Goal: Information Seeking & Learning: Learn about a topic

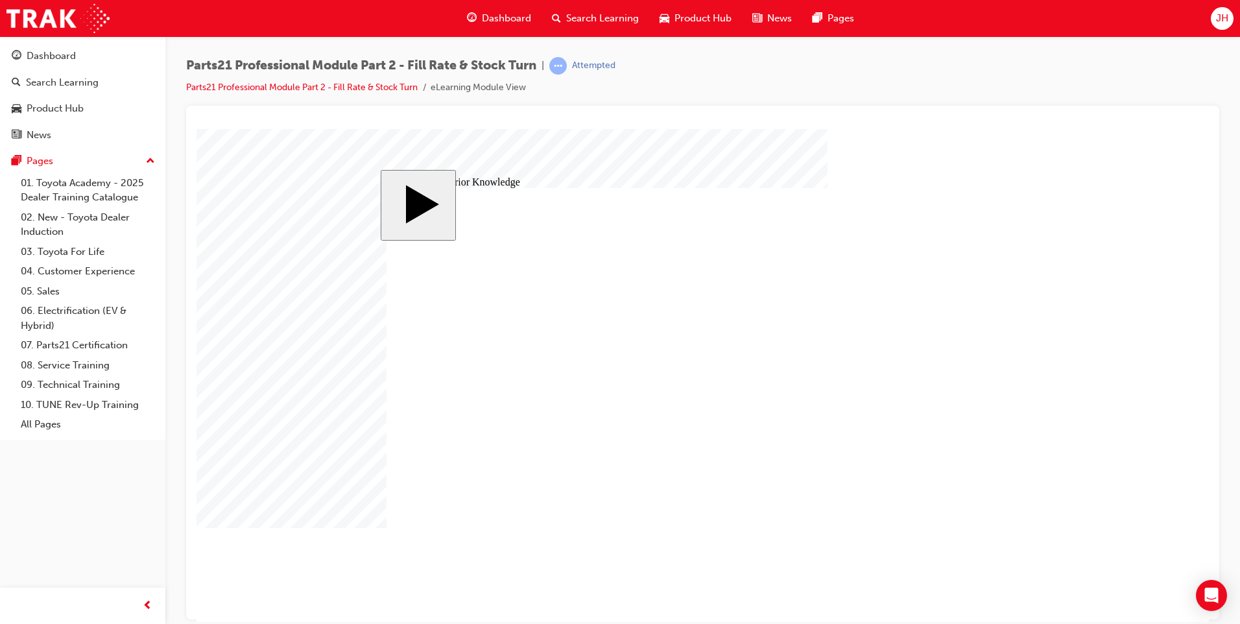
drag, startPoint x: 452, startPoint y: 325, endPoint x: 983, endPoint y: 343, distance: 531.4
drag, startPoint x: 444, startPoint y: 465, endPoint x: 971, endPoint y: 411, distance: 529.3
drag, startPoint x: 445, startPoint y: 401, endPoint x: 973, endPoint y: 473, distance: 533.4
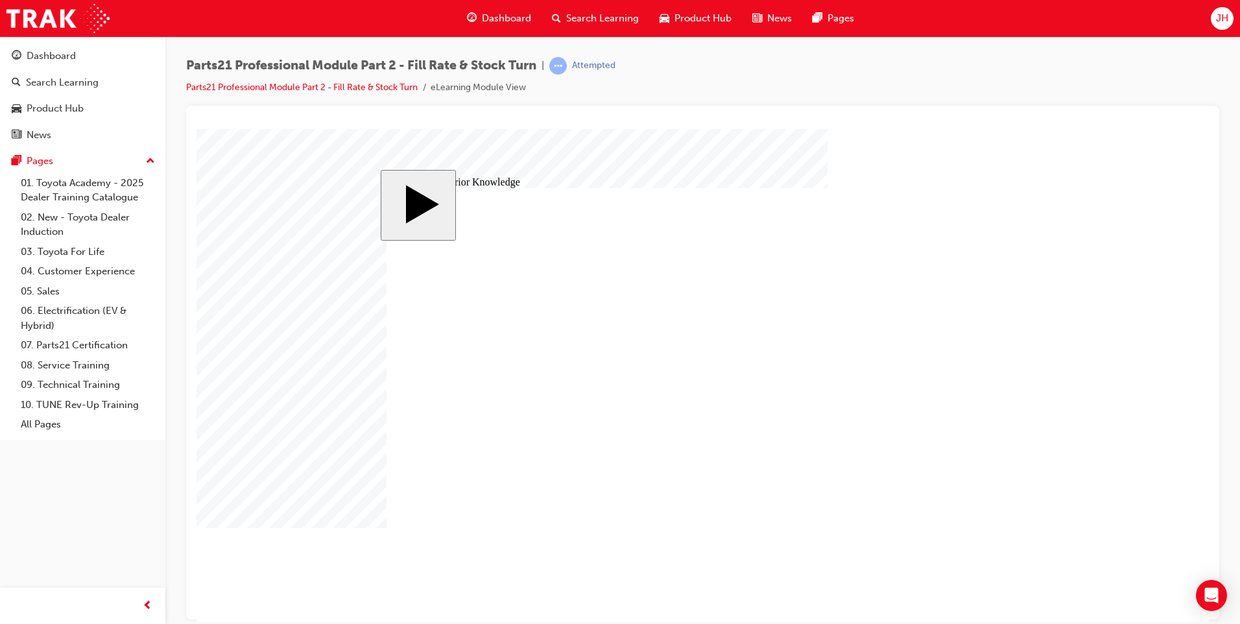
drag, startPoint x: 957, startPoint y: 339, endPoint x: 340, endPoint y: 400, distance: 619.7
drag, startPoint x: 998, startPoint y: 488, endPoint x: 397, endPoint y: 421, distance: 604.9
drag, startPoint x: 735, startPoint y: 425, endPoint x: 296, endPoint y: 449, distance: 439.0
drag, startPoint x: 430, startPoint y: 331, endPoint x: 952, endPoint y: 343, distance: 522.2
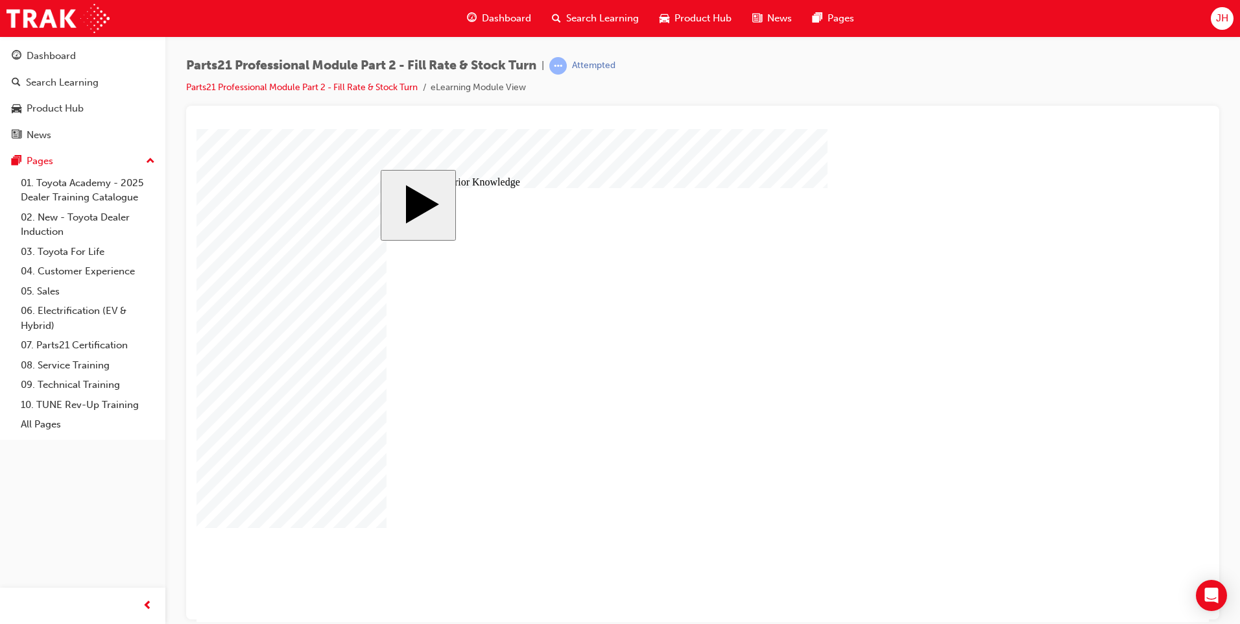
drag, startPoint x: 420, startPoint y: 476, endPoint x: 946, endPoint y: 490, distance: 526.8
drag, startPoint x: 455, startPoint y: 403, endPoint x: 990, endPoint y: 419, distance: 535.9
drag, startPoint x: 960, startPoint y: 468, endPoint x: 958, endPoint y: 324, distance: 143.3
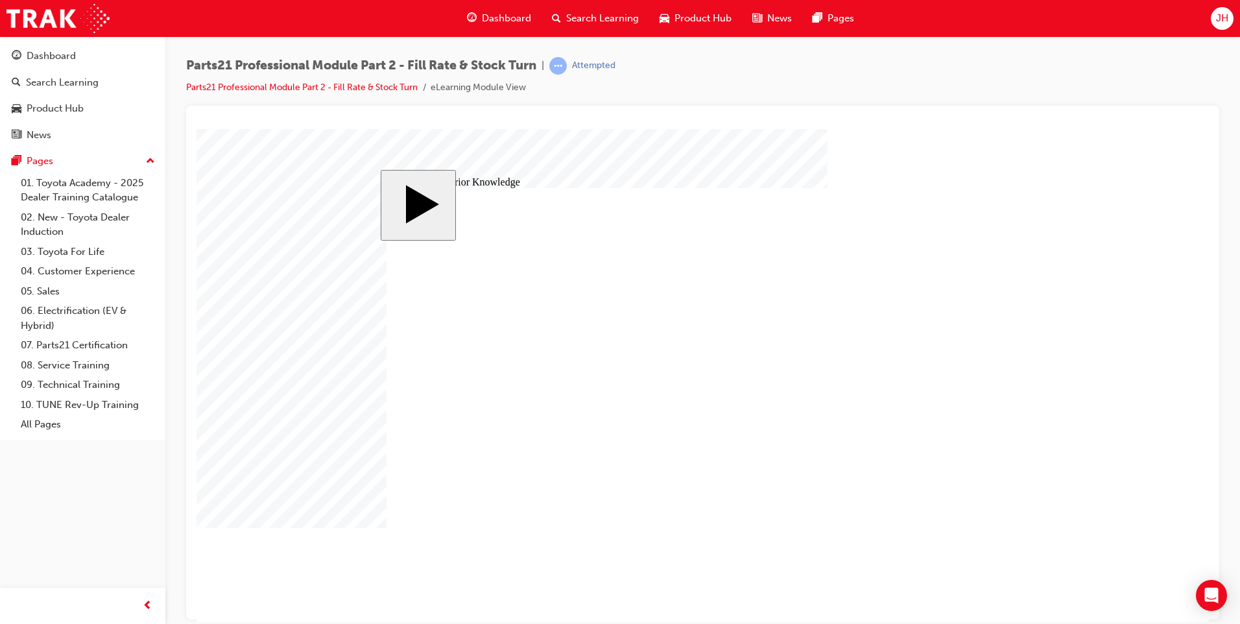
drag, startPoint x: 445, startPoint y: 339, endPoint x: 976, endPoint y: 488, distance: 551.8
drag, startPoint x: 952, startPoint y: 414, endPoint x: 983, endPoint y: 482, distance: 74.3
drag, startPoint x: 536, startPoint y: 333, endPoint x: 953, endPoint y: 402, distance: 422.6
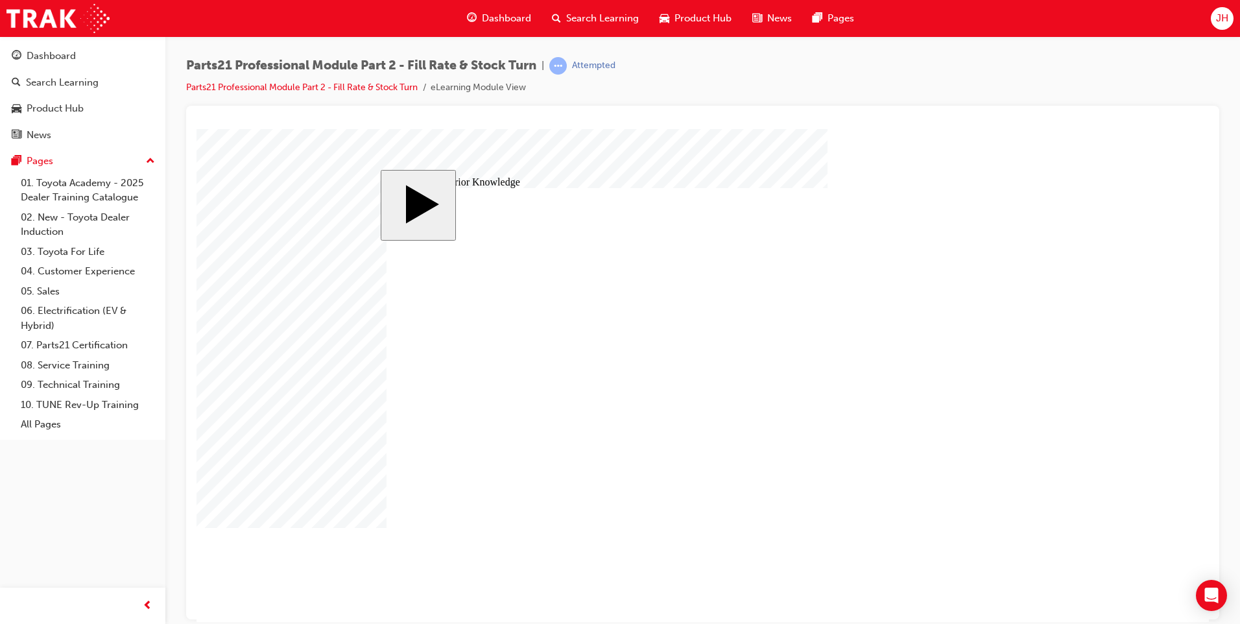
drag, startPoint x: 425, startPoint y: 393, endPoint x: 519, endPoint y: 413, distance: 96.2
radio input "true"
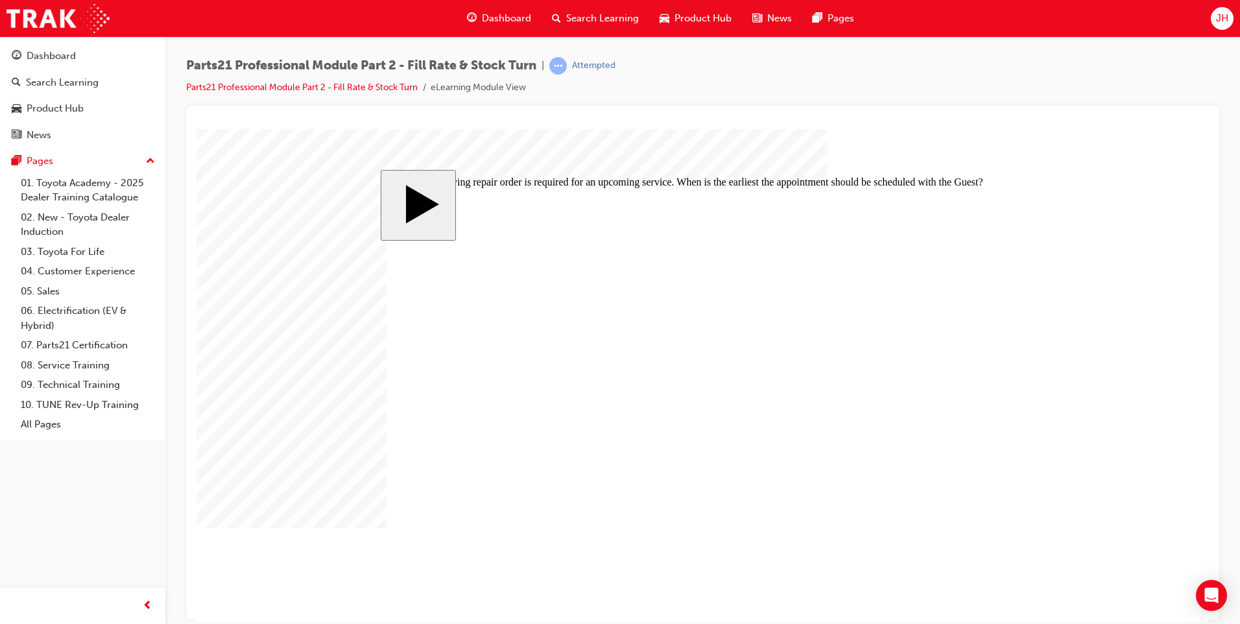
radio input "false"
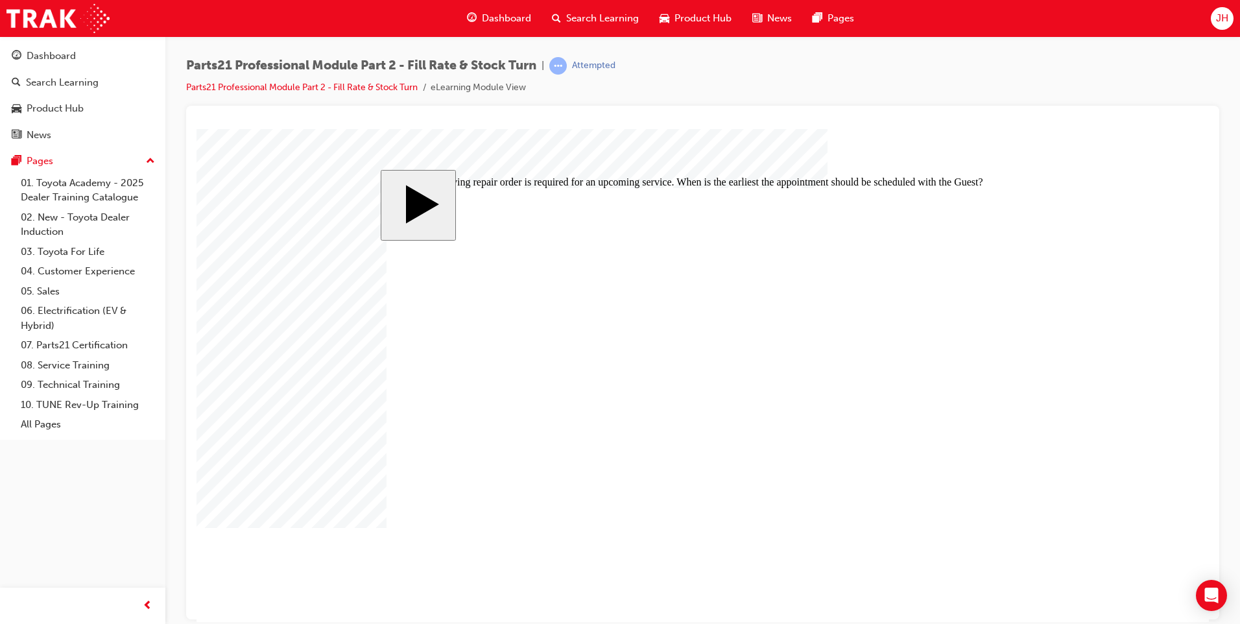
radio input "false"
radio input "true"
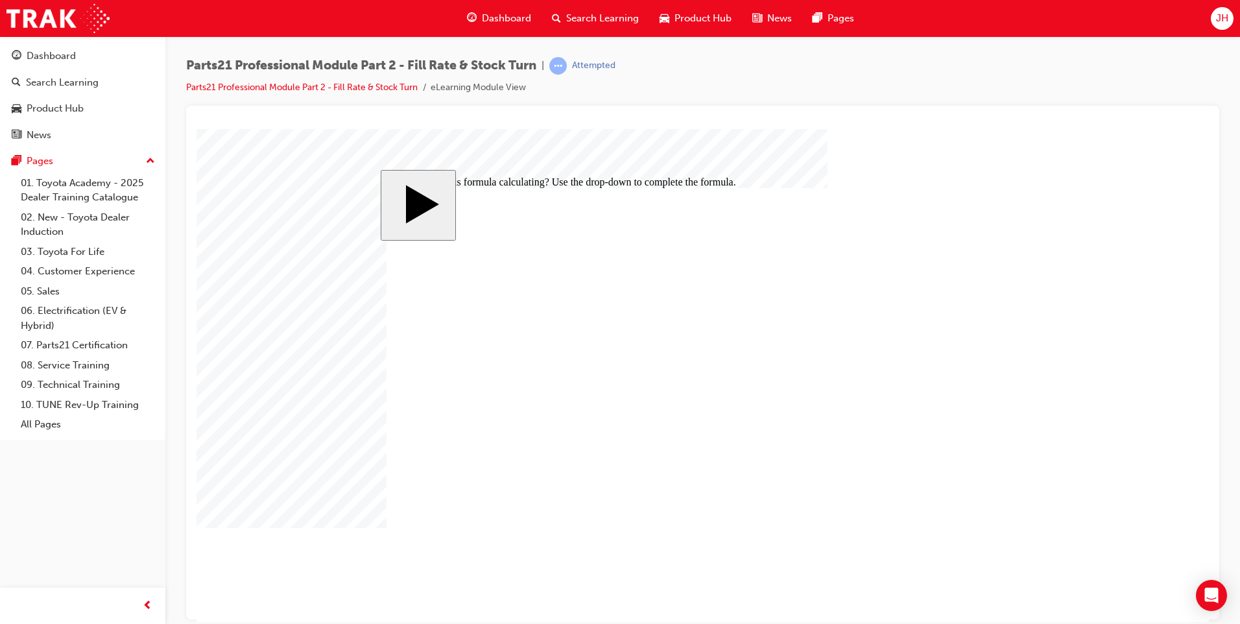
radio input "true"
drag, startPoint x: 491, startPoint y: 420, endPoint x: 442, endPoint y: 423, distance: 49.4
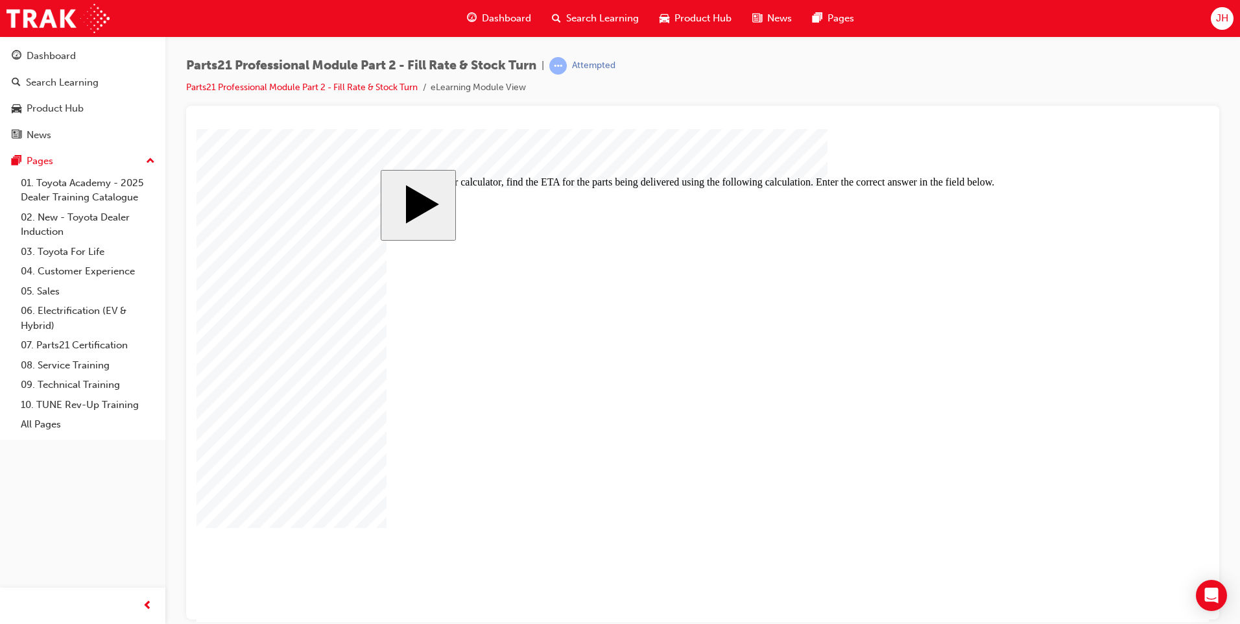
type input "6"
type input "60"
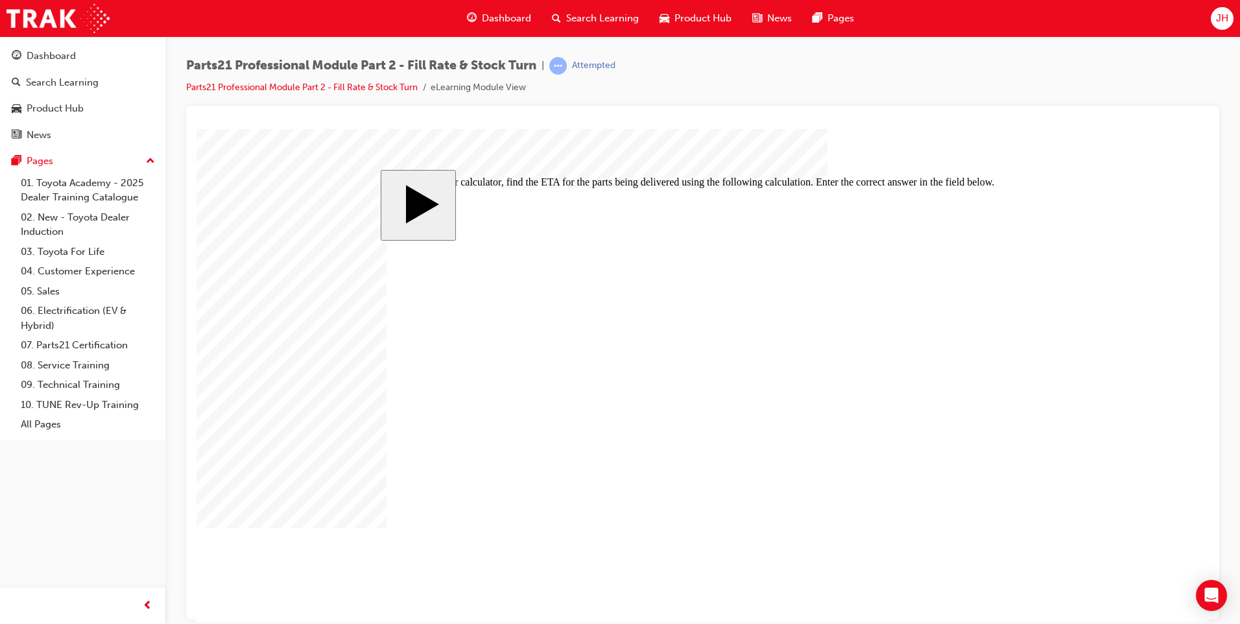
type input "60"
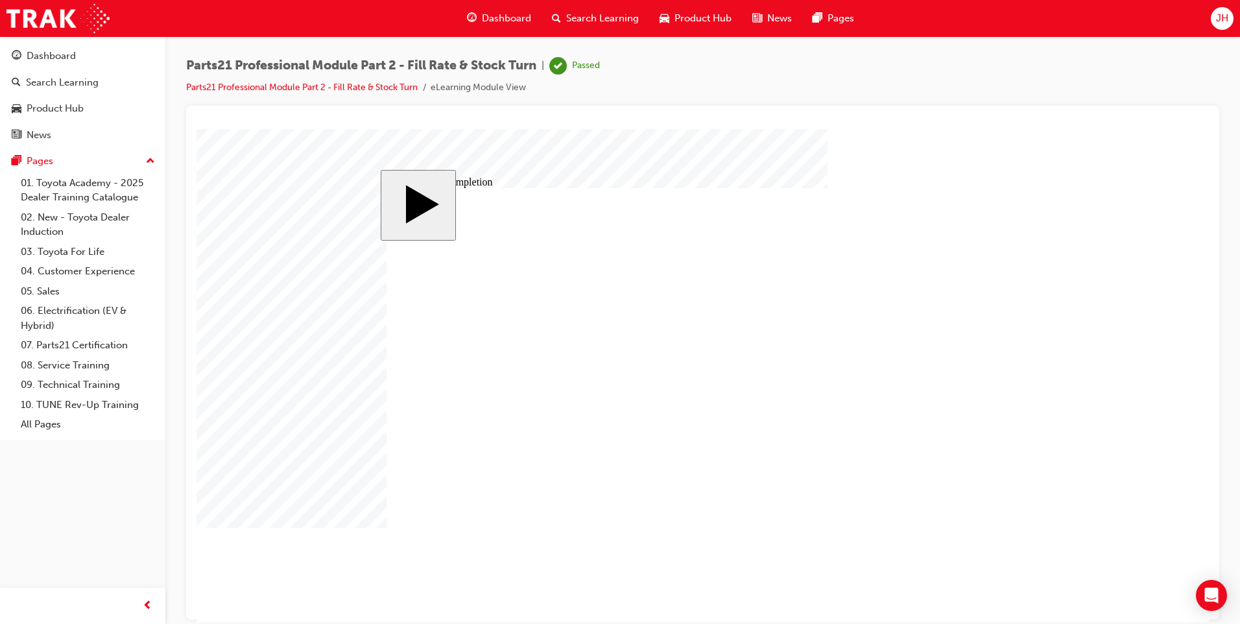
click at [108, 347] on link "07. Parts21 Certification" at bounding box center [88, 345] width 145 height 20
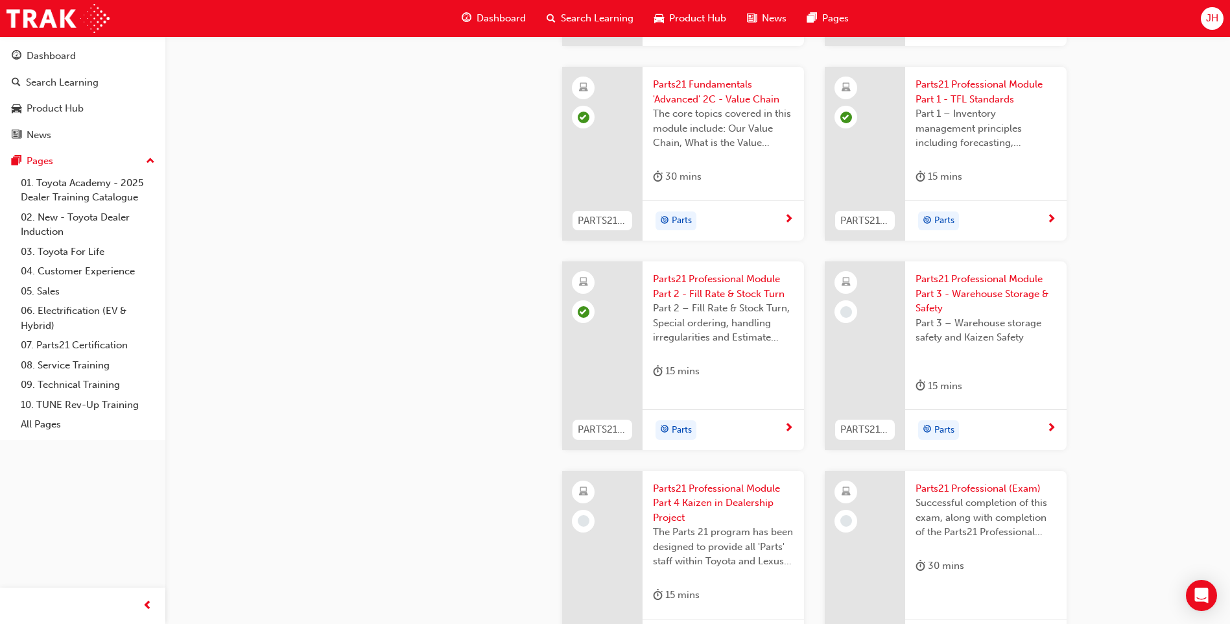
scroll to position [2010, 0]
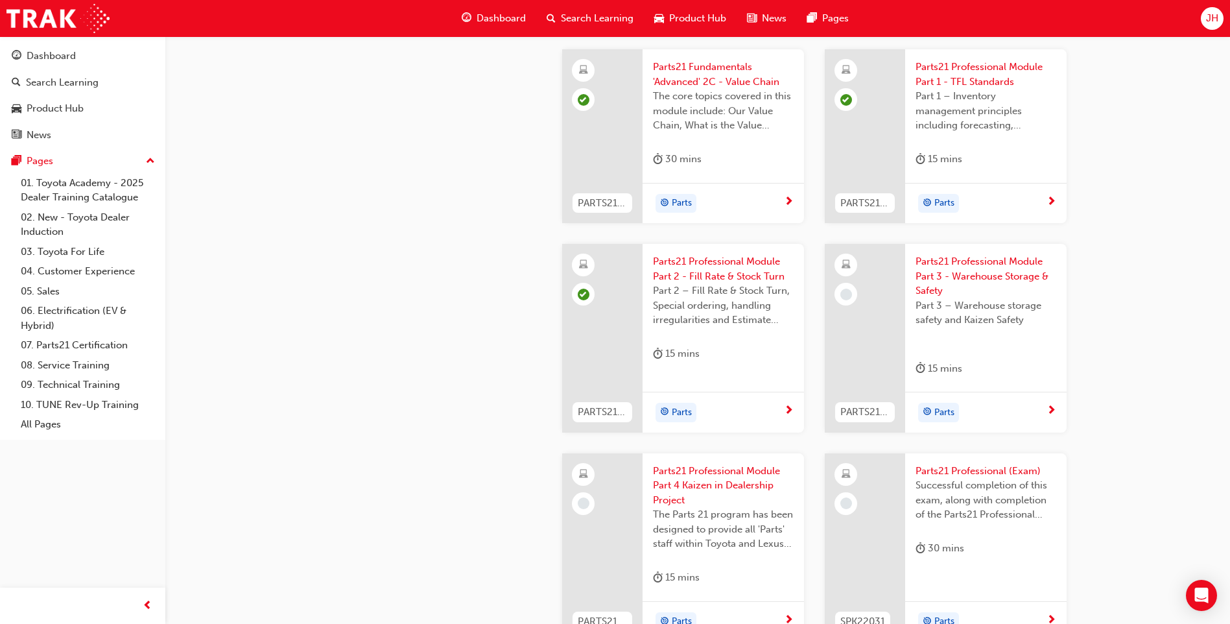
click at [951, 261] on span "Parts21 Professional Module Part 3 - Warehouse Storage & Safety" at bounding box center [986, 276] width 141 height 44
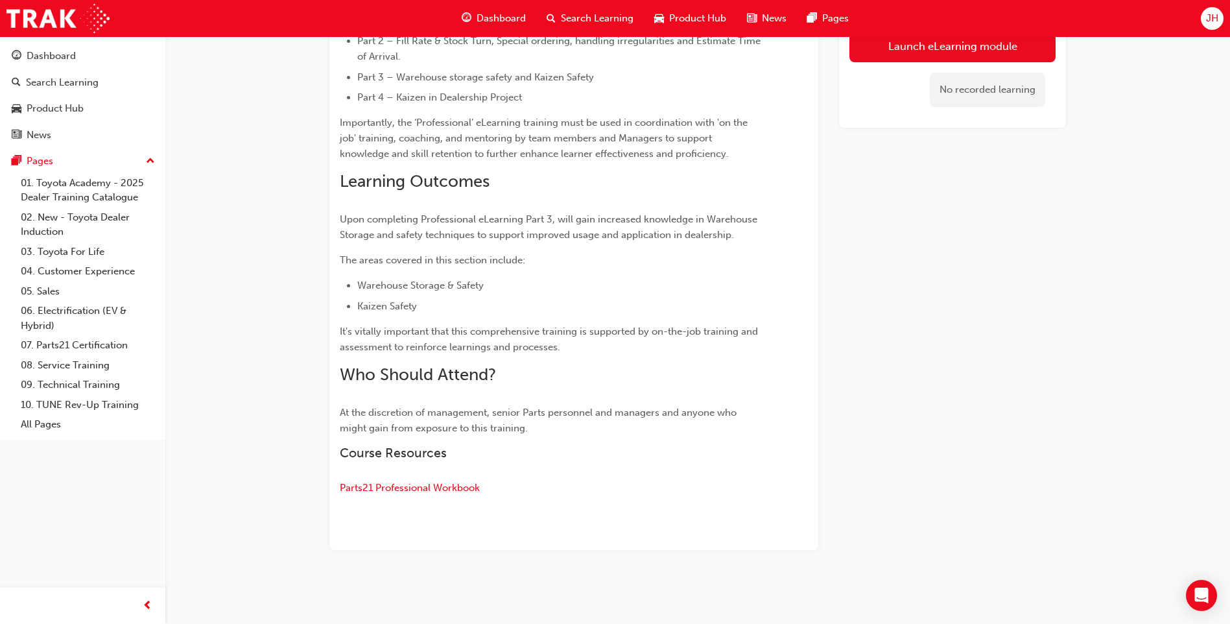
scroll to position [429, 0]
click at [966, 46] on link "Launch eLearning module" at bounding box center [953, 46] width 206 height 32
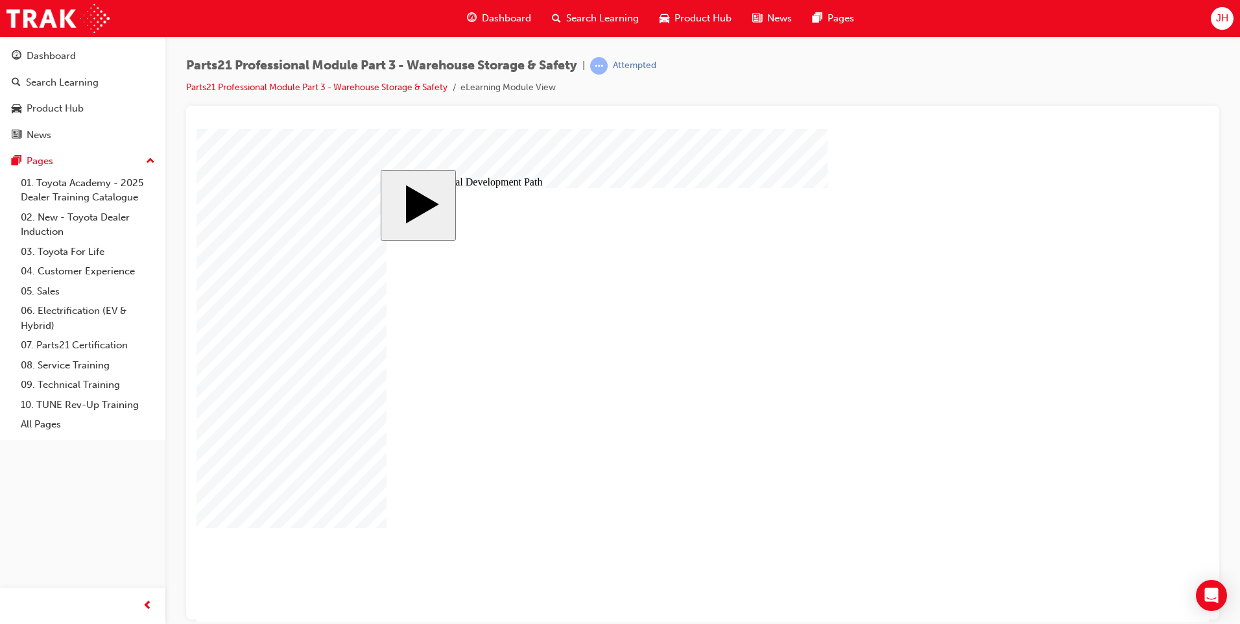
drag, startPoint x: 490, startPoint y: 309, endPoint x: 591, endPoint y: 311, distance: 101.2
drag, startPoint x: 481, startPoint y: 413, endPoint x: 479, endPoint y: 429, distance: 16.3
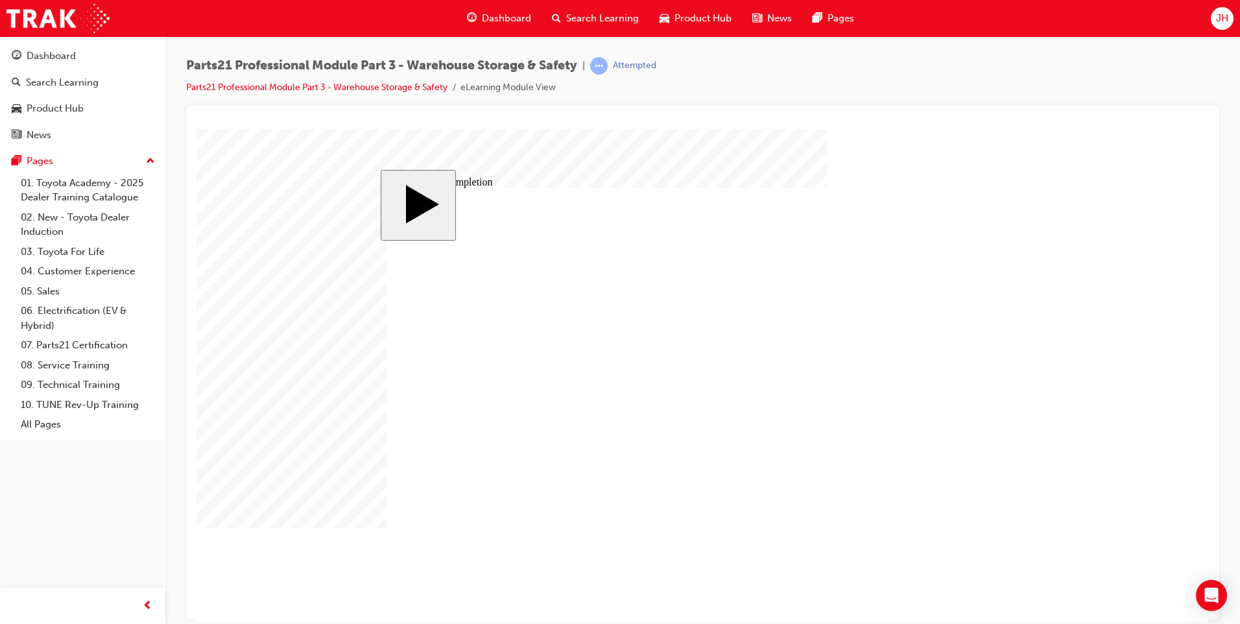
type input "12"
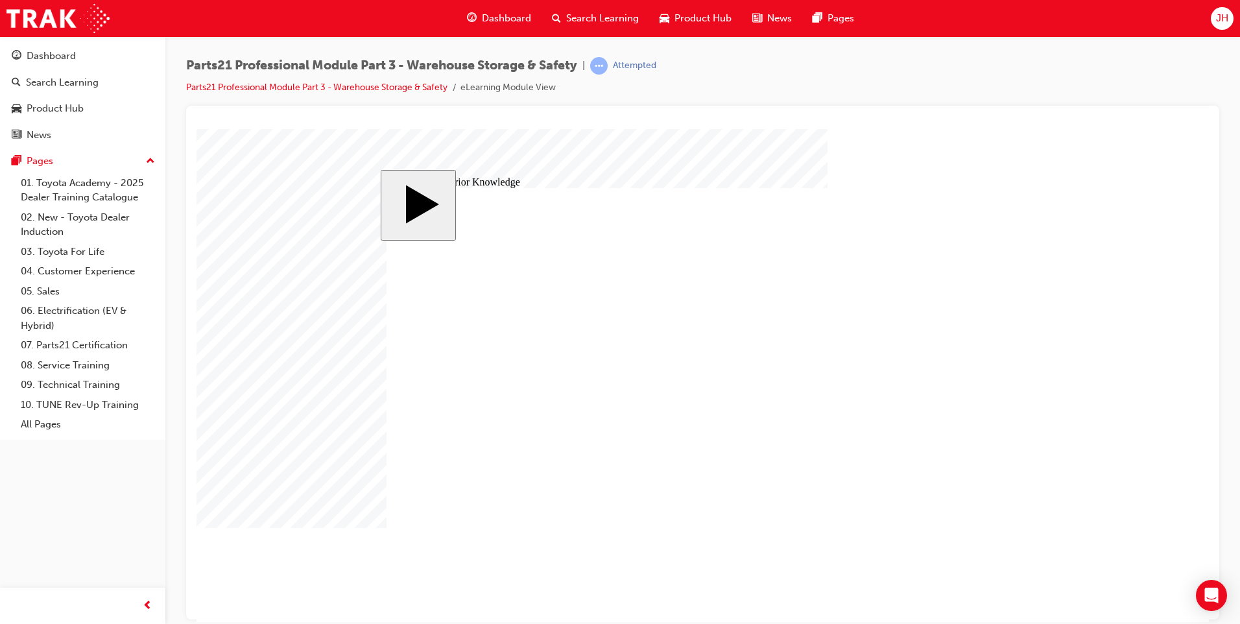
type input "12"
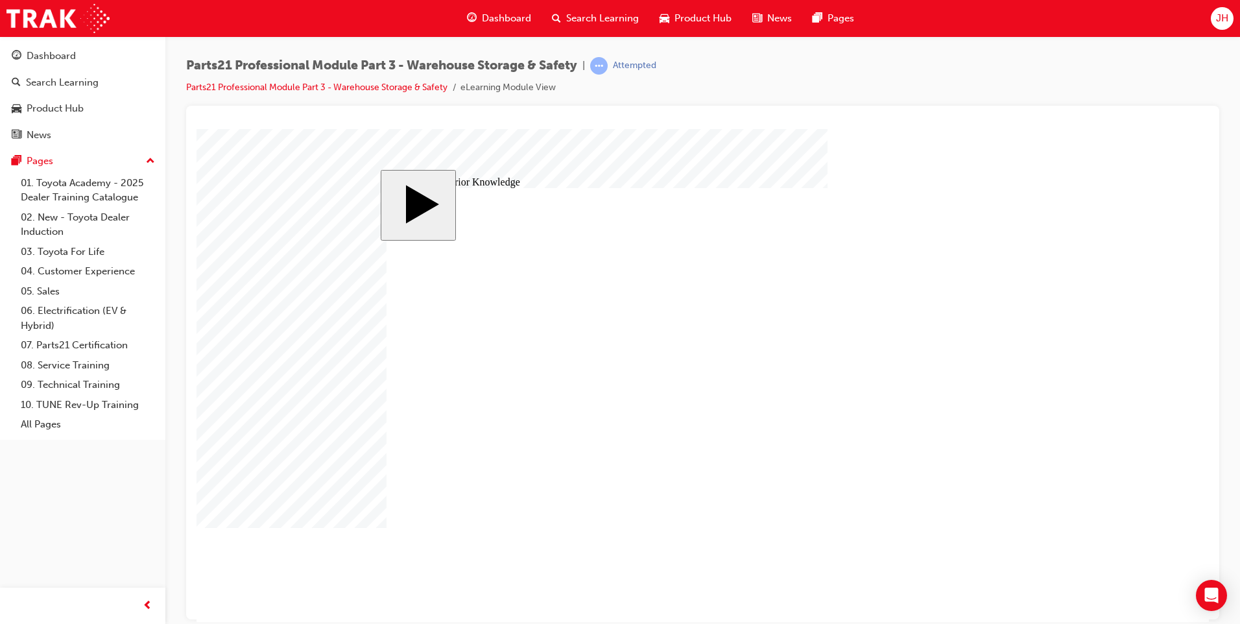
drag, startPoint x: 537, startPoint y: 334, endPoint x: 535, endPoint y: 368, distance: 33.8
drag, startPoint x: 531, startPoint y: 396, endPoint x: 532, endPoint y: 432, distance: 36.3
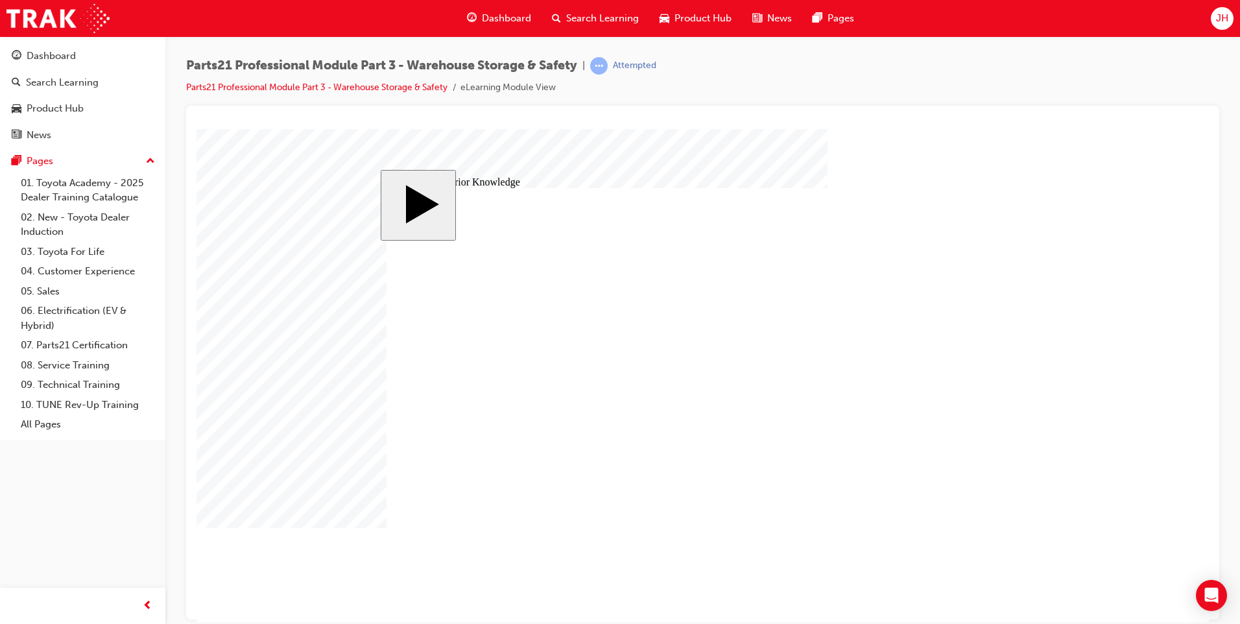
drag, startPoint x: 531, startPoint y: 433, endPoint x: 528, endPoint y: 458, distance: 24.9
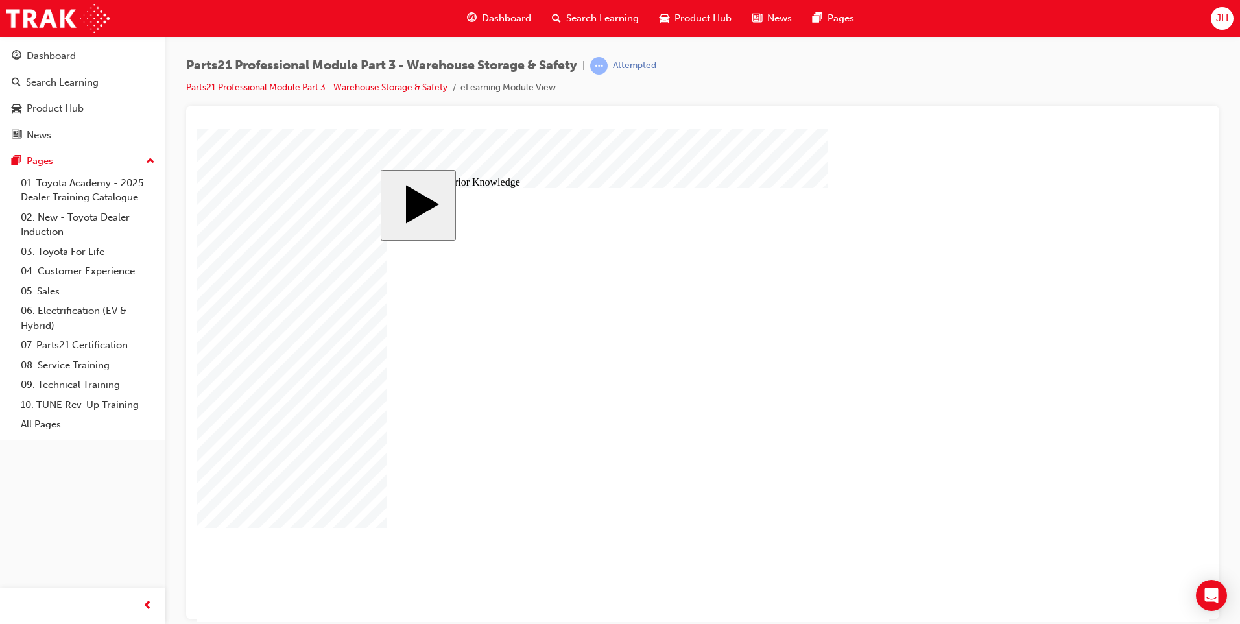
drag, startPoint x: 777, startPoint y: 285, endPoint x: 839, endPoint y: 284, distance: 62.3
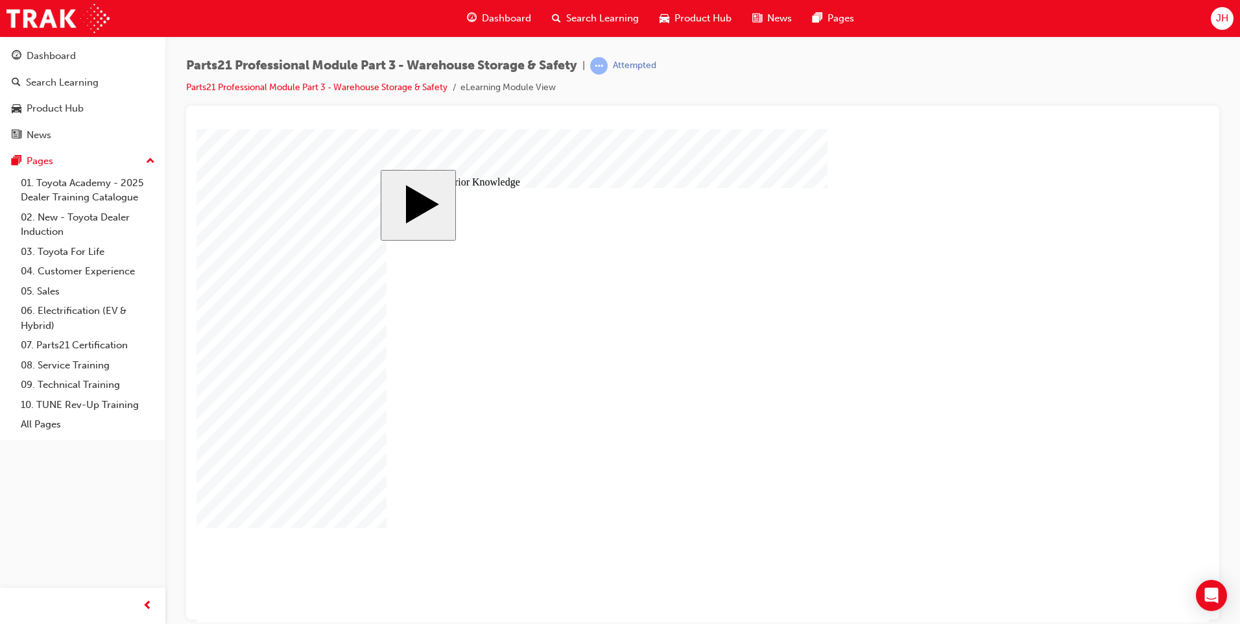
drag, startPoint x: 933, startPoint y: 283, endPoint x: 927, endPoint y: 322, distance: 39.3
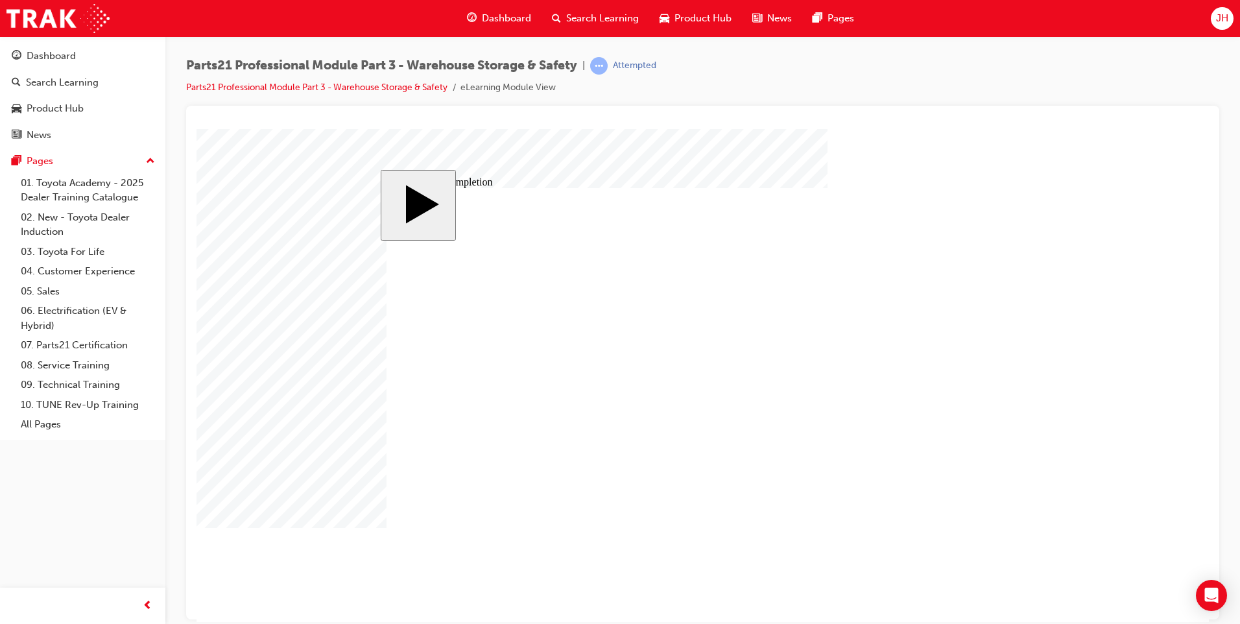
drag, startPoint x: 619, startPoint y: 333, endPoint x: 637, endPoint y: 337, distance: 18.6
drag, startPoint x: 550, startPoint y: 394, endPoint x: 824, endPoint y: 466, distance: 283.8
drag, startPoint x: 576, startPoint y: 468, endPoint x: 845, endPoint y: 406, distance: 276.1
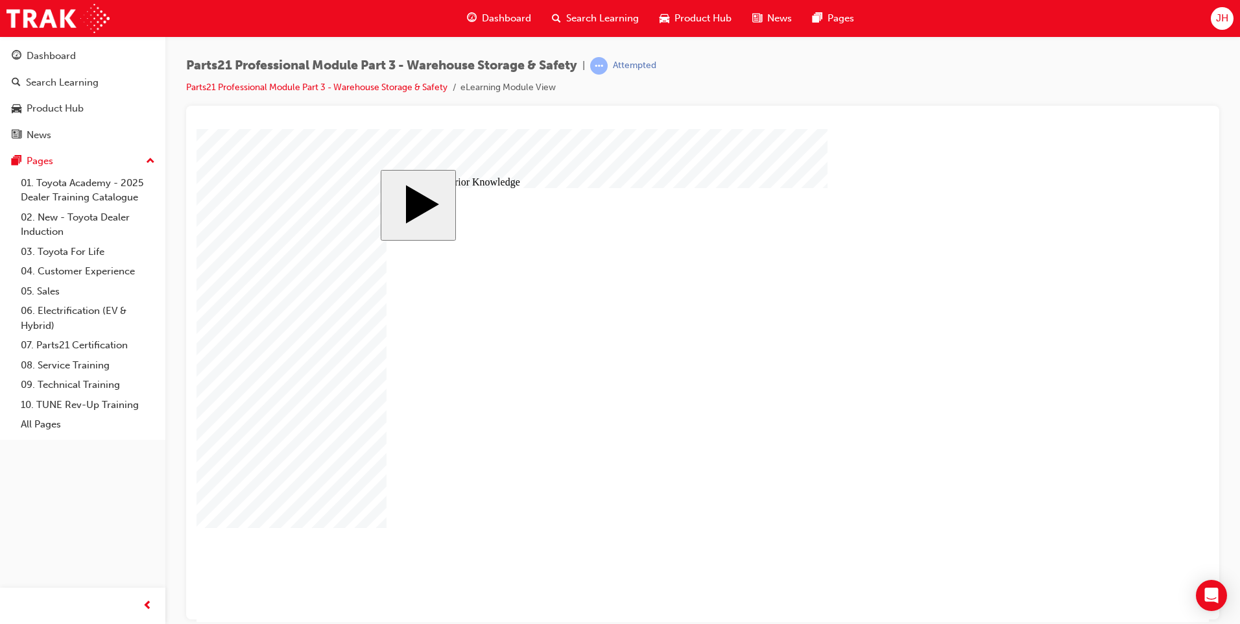
drag, startPoint x: 582, startPoint y: 342, endPoint x: 863, endPoint y: 346, distance: 281.5
radio input "true"
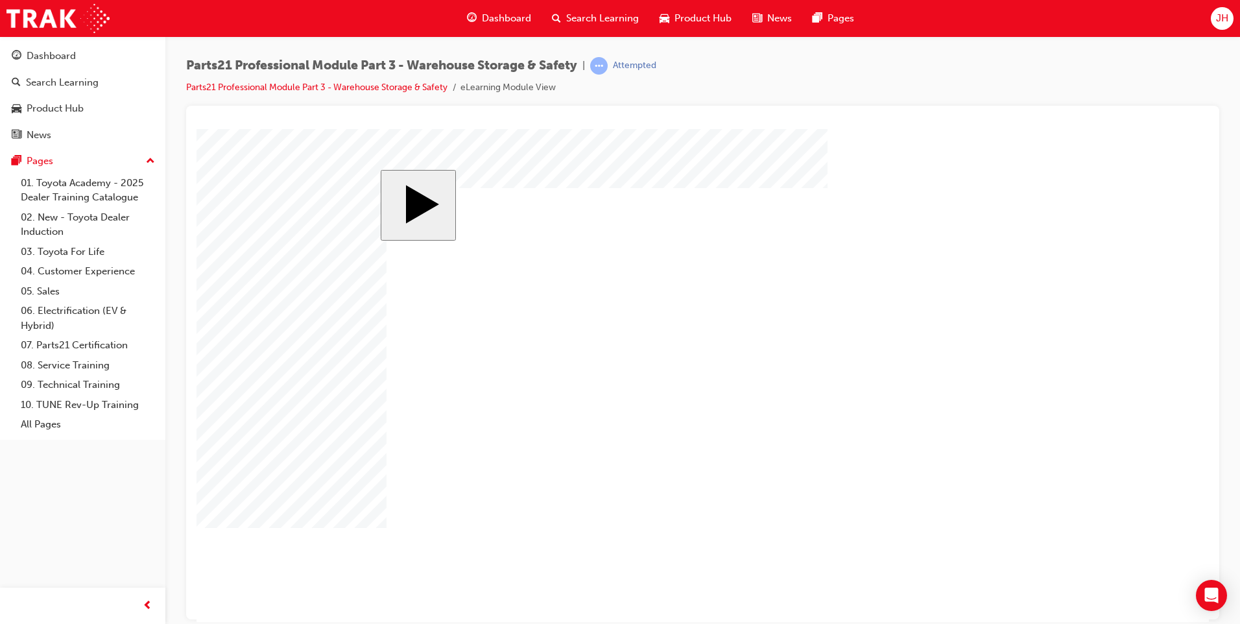
drag, startPoint x: 911, startPoint y: 290, endPoint x: 919, endPoint y: 398, distance: 108.6
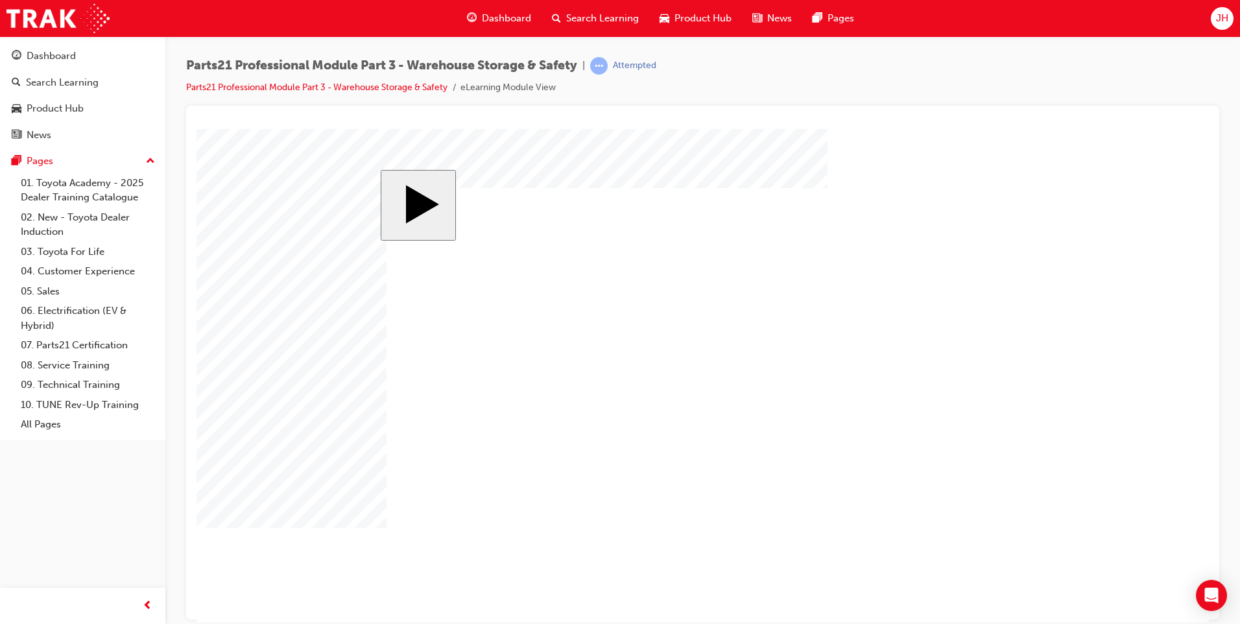
drag, startPoint x: 866, startPoint y: 246, endPoint x: 770, endPoint y: 344, distance: 137.1
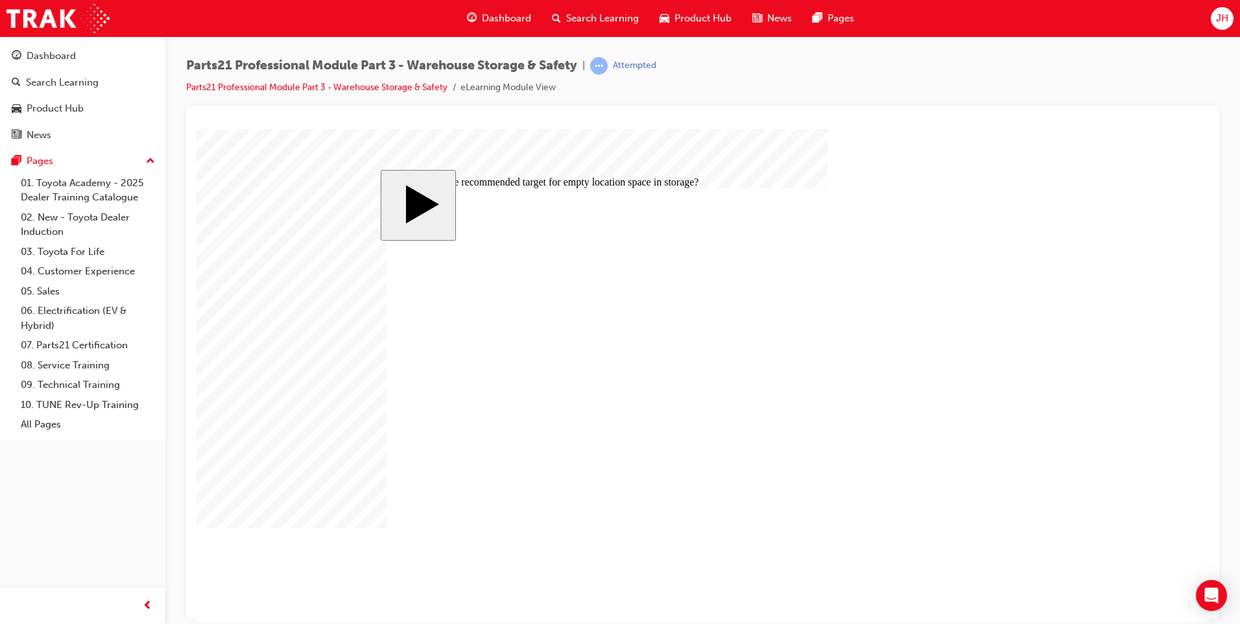
radio input "false"
radio input "true"
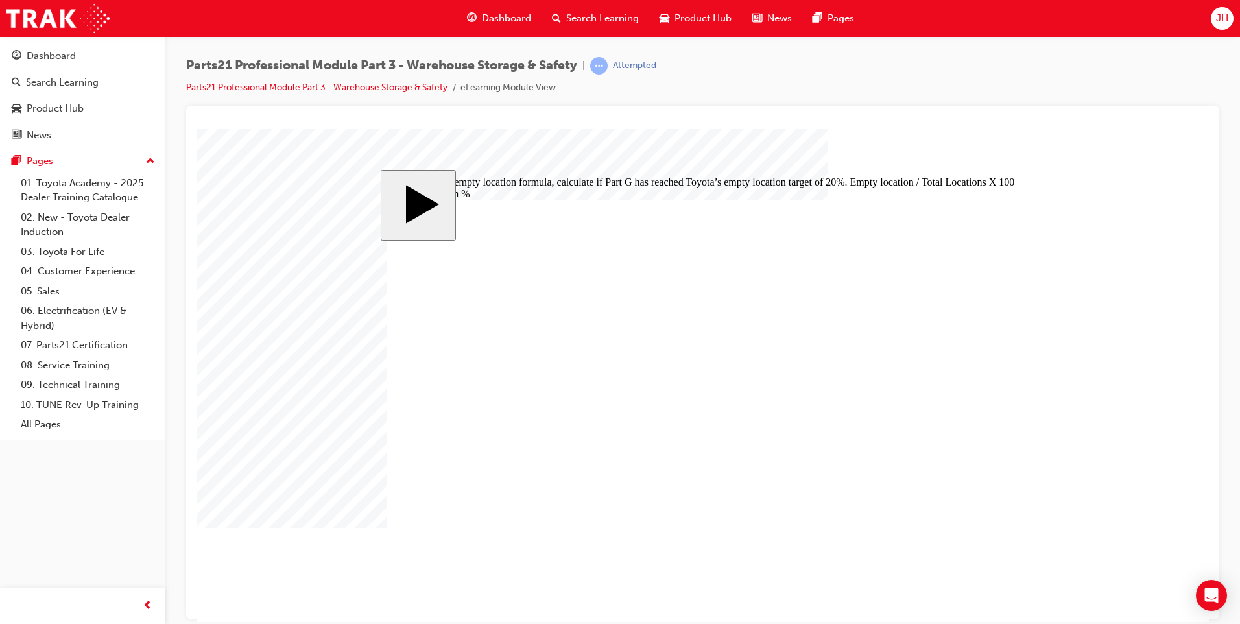
radio input "true"
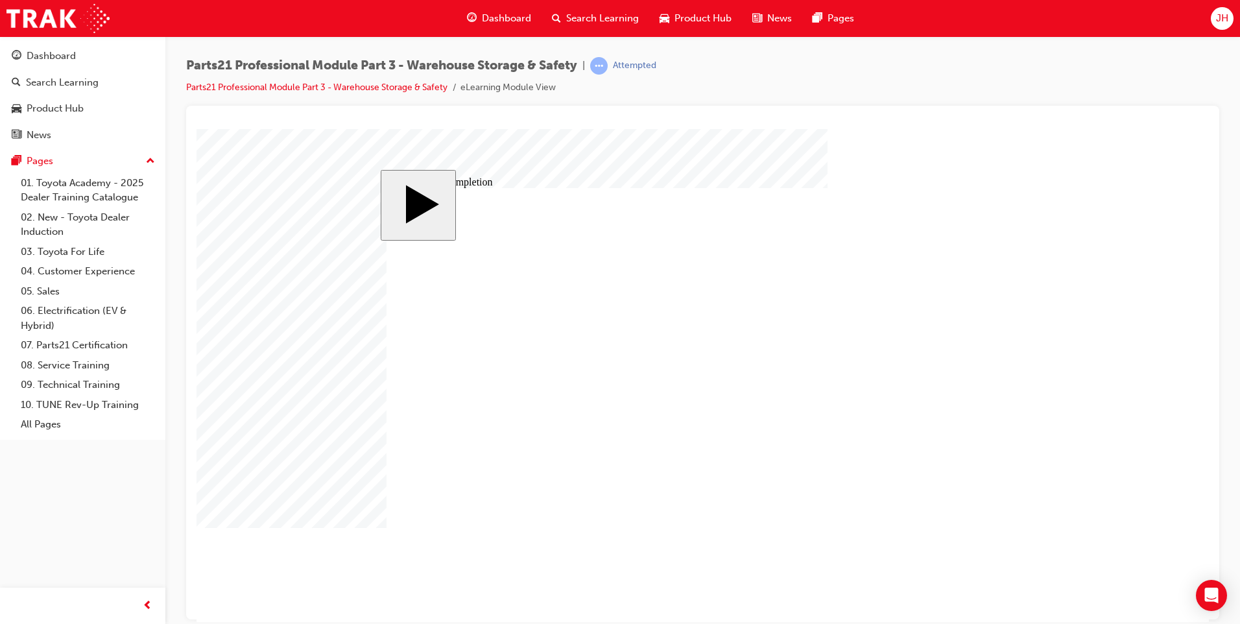
click at [684, 144] on body "slide: Activate Prior Knowledge MENU Rectangle 6 HELP Rectangle 6 EXIT Rectangl…" at bounding box center [702, 374] width 1012 height 493
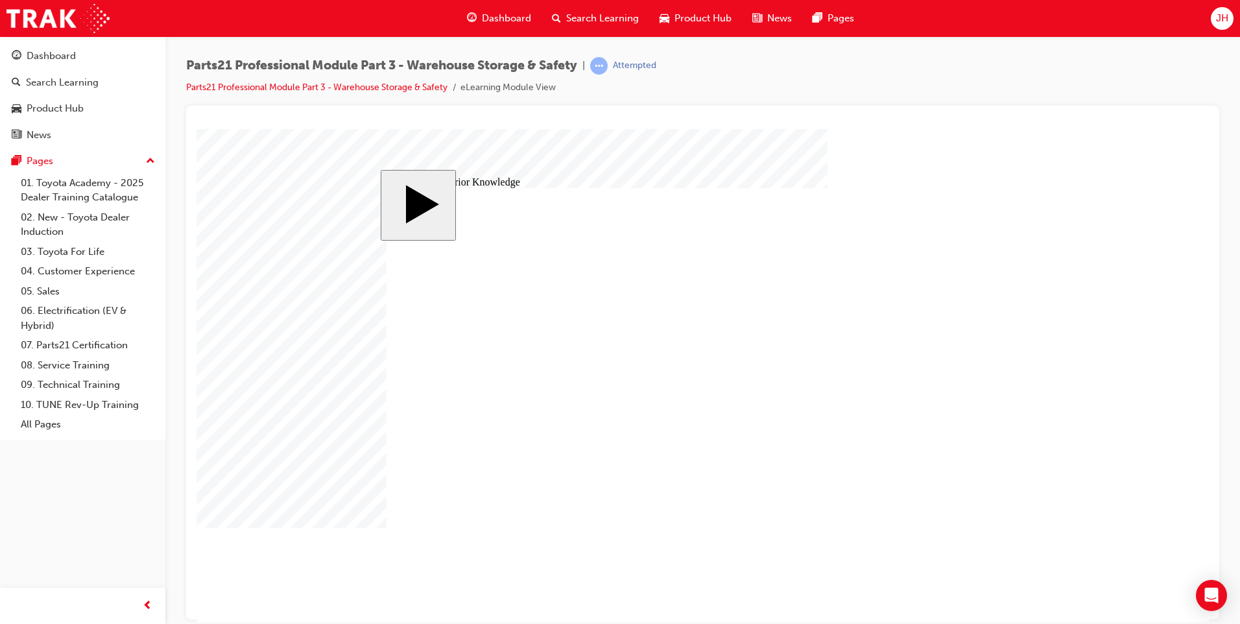
drag, startPoint x: 948, startPoint y: 542, endPoint x: 1042, endPoint y: 520, distance: 96.6
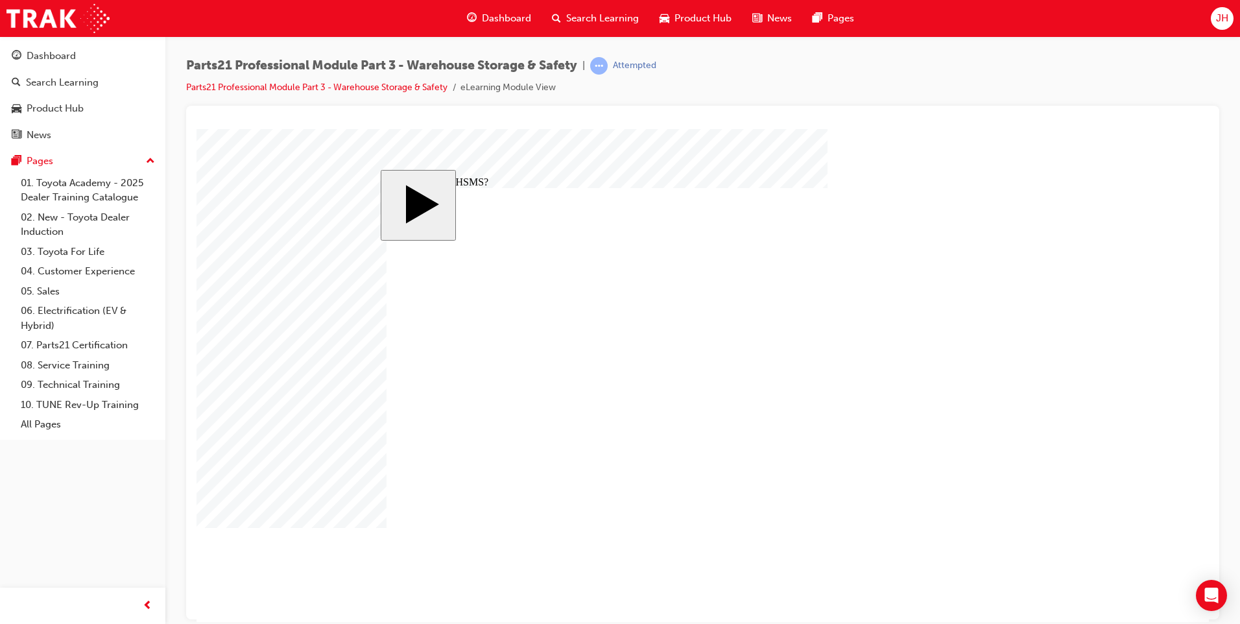
drag, startPoint x: 754, startPoint y: 436, endPoint x: 731, endPoint y: 438, distance: 22.8
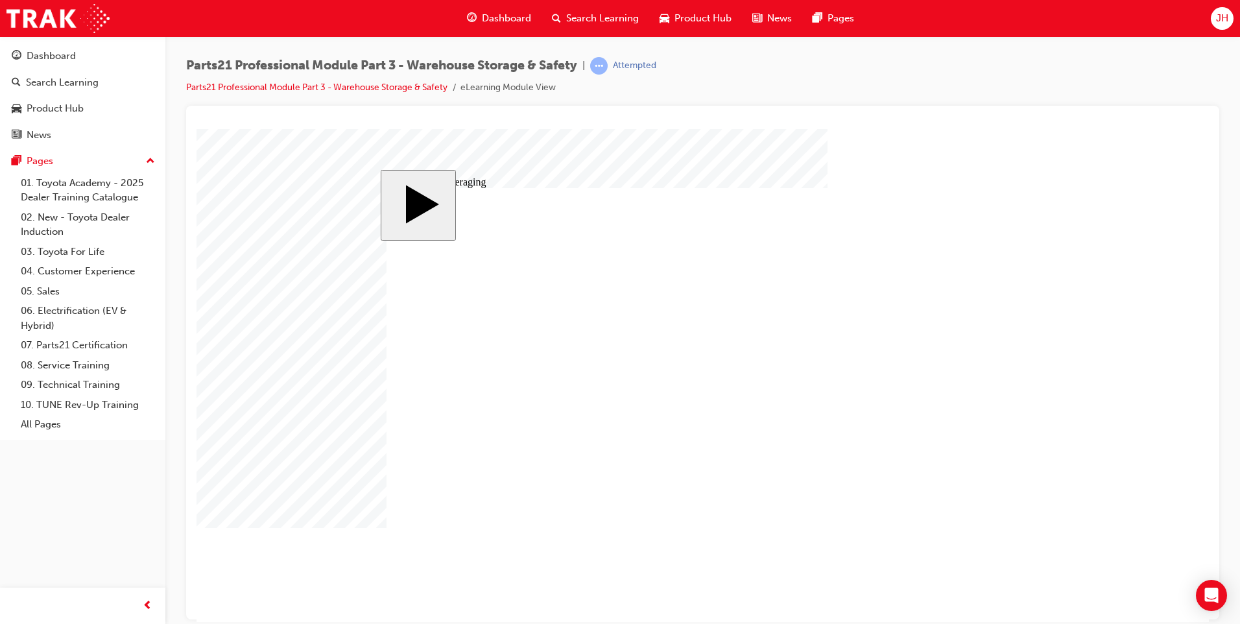
type input "3"
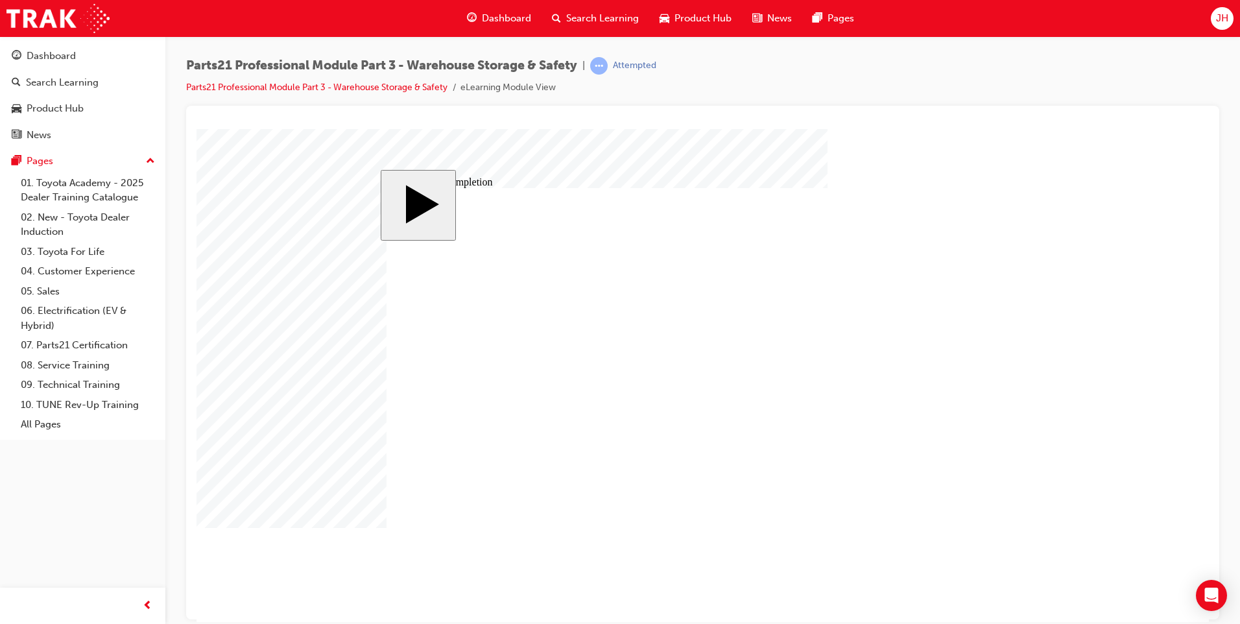
drag, startPoint x: 765, startPoint y: 461, endPoint x: 859, endPoint y: 464, distance: 94.1
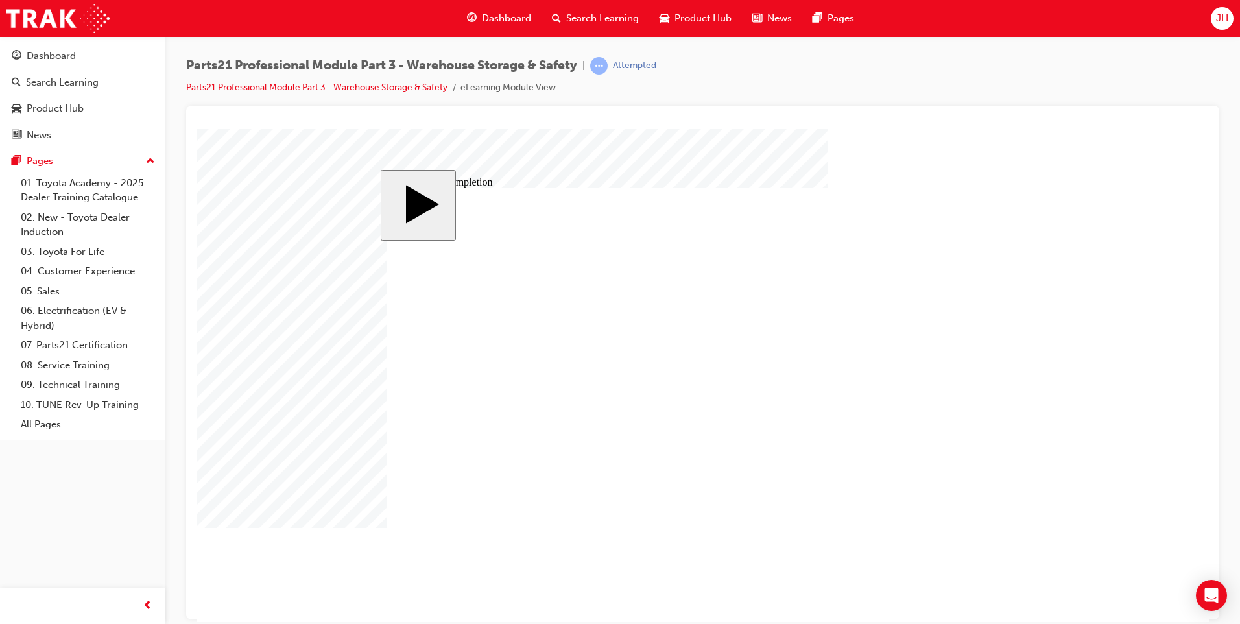
drag, startPoint x: 763, startPoint y: 495, endPoint x: 773, endPoint y: 497, distance: 10.7
drag, startPoint x: 913, startPoint y: 490, endPoint x: 1031, endPoint y: 486, distance: 118.1
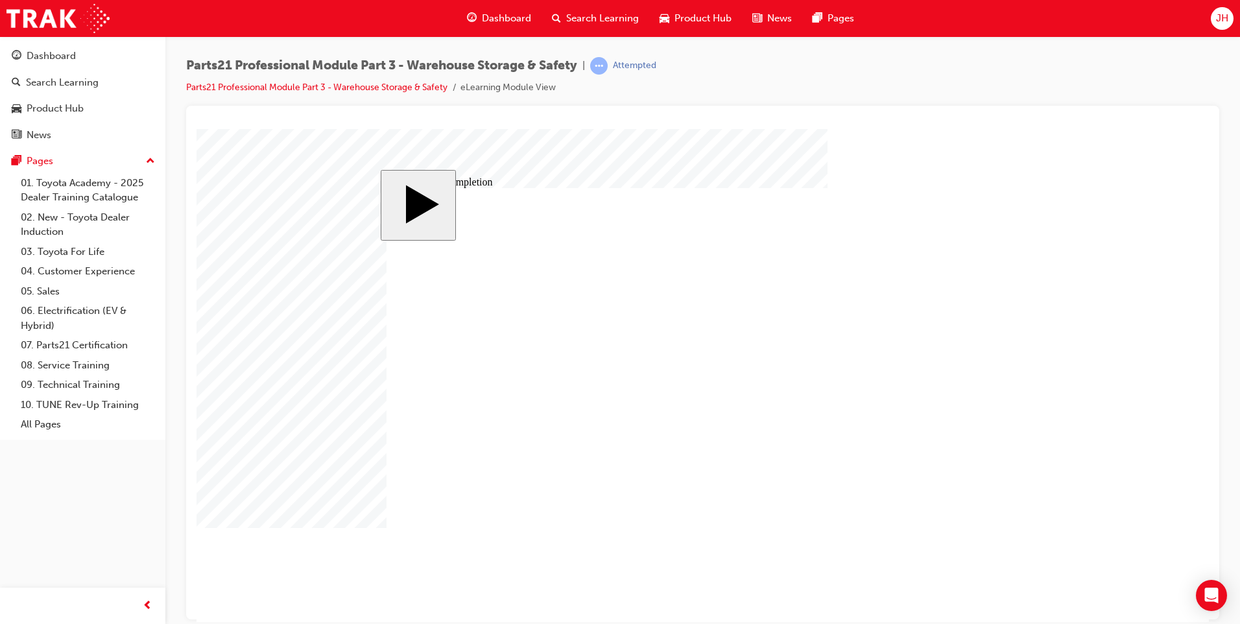
drag, startPoint x: 420, startPoint y: 429, endPoint x: 792, endPoint y: 332, distance: 384.7
drag, startPoint x: 428, startPoint y: 425, endPoint x: 800, endPoint y: 316, distance: 388.0
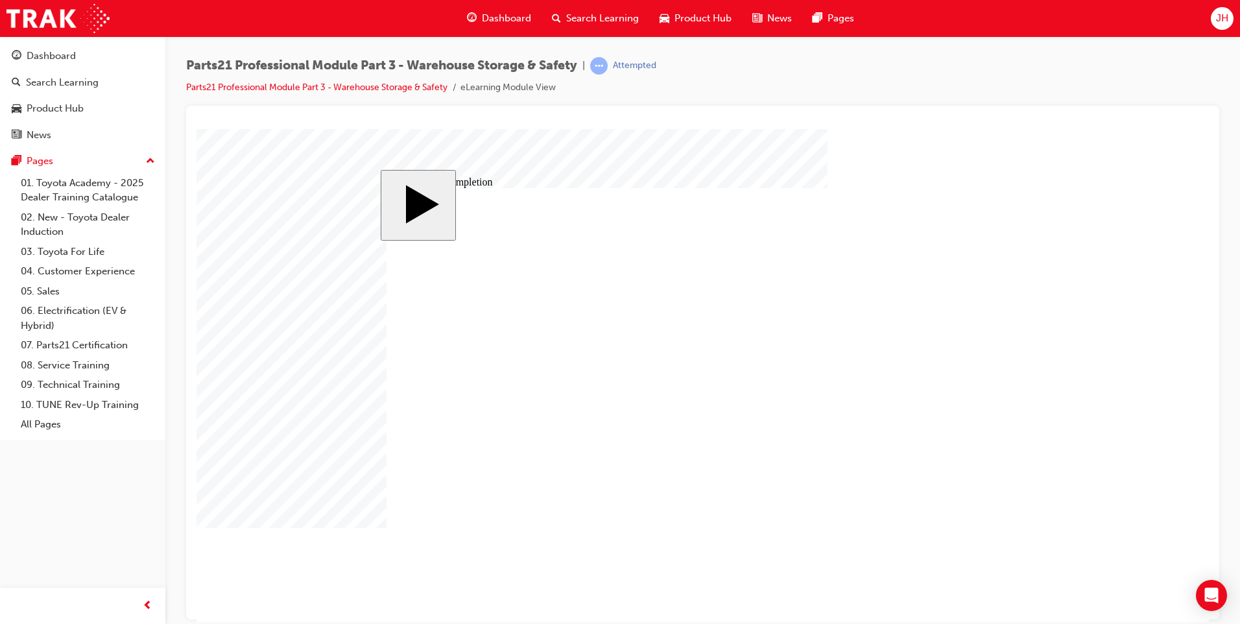
drag, startPoint x: 440, startPoint y: 426, endPoint x: 801, endPoint y: 338, distance: 371.2
drag, startPoint x: 433, startPoint y: 403, endPoint x: 802, endPoint y: 485, distance: 377.9
drag, startPoint x: 435, startPoint y: 455, endPoint x: 751, endPoint y: 438, distance: 316.3
drag, startPoint x: 505, startPoint y: 457, endPoint x: 818, endPoint y: 438, distance: 313.8
drag, startPoint x: 505, startPoint y: 454, endPoint x: 872, endPoint y: 435, distance: 368.2
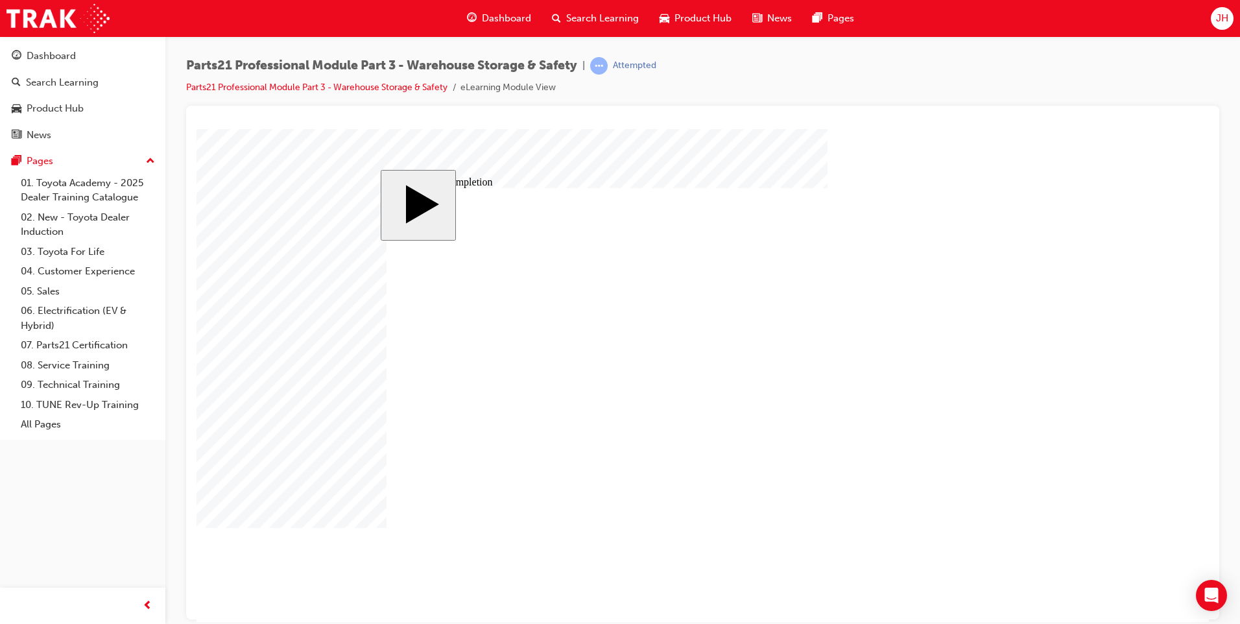
drag, startPoint x: 506, startPoint y: 451, endPoint x: 811, endPoint y: 443, distance: 305.5
drag, startPoint x: 492, startPoint y: 456, endPoint x: 815, endPoint y: 429, distance: 324.1
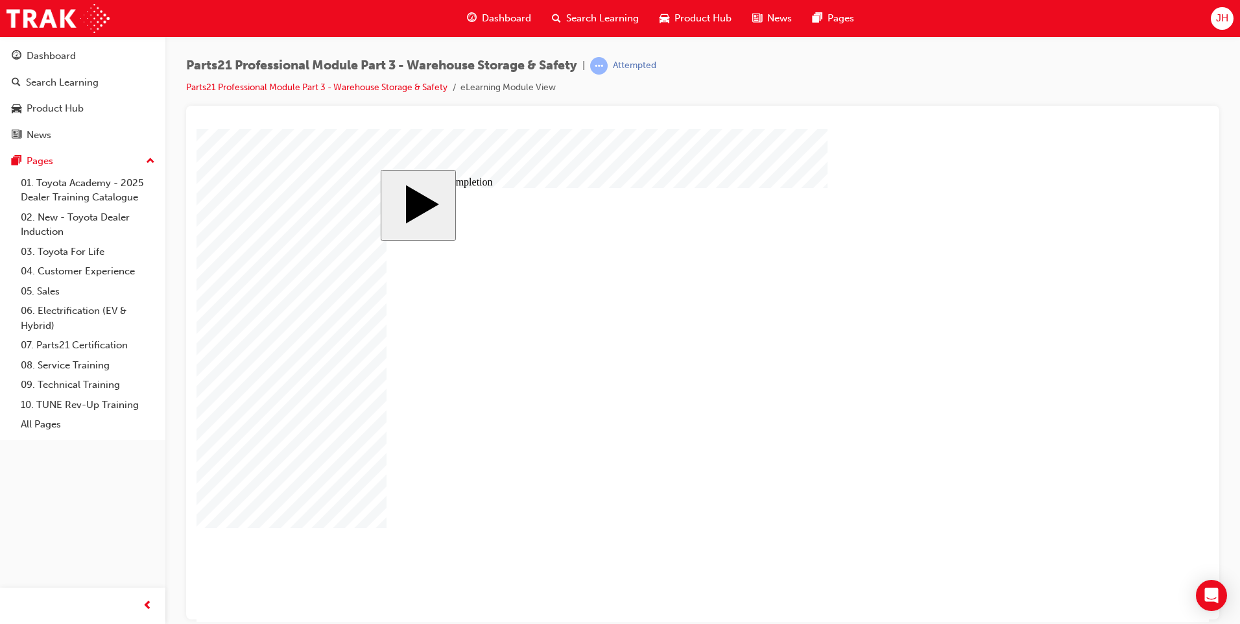
drag, startPoint x: 500, startPoint y: 380, endPoint x: 850, endPoint y: 385, distance: 349.6
drag, startPoint x: 538, startPoint y: 380, endPoint x: 958, endPoint y: 380, distance: 420.2
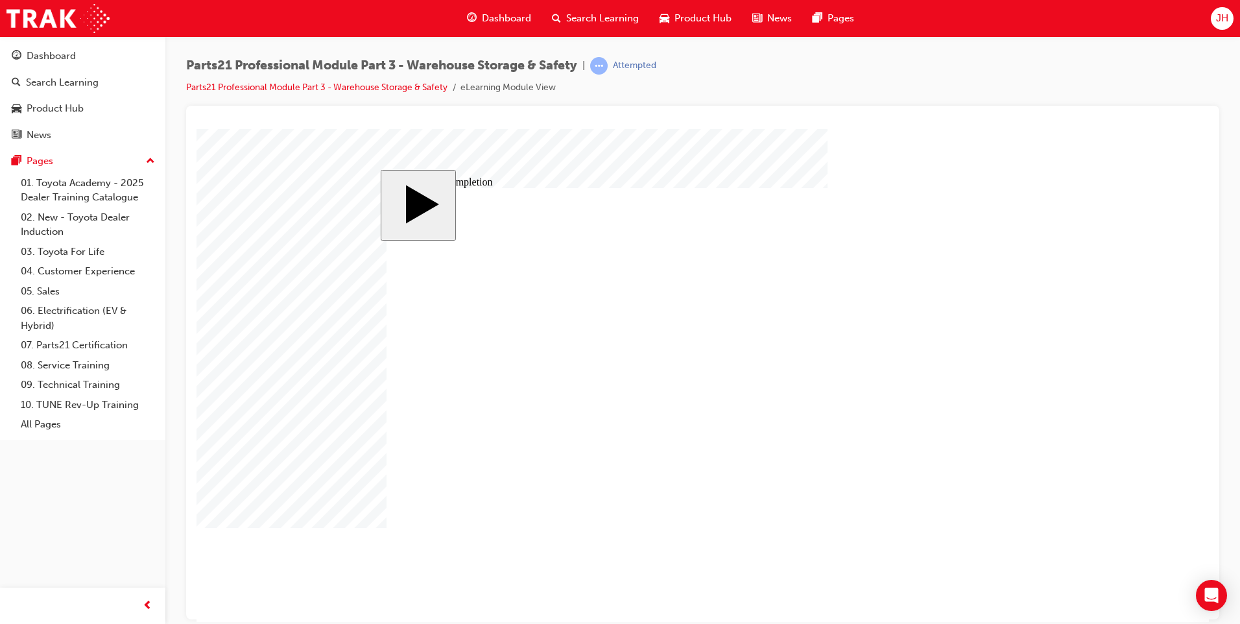
drag, startPoint x: 537, startPoint y: 380, endPoint x: 1010, endPoint y: 374, distance: 472.8
drag, startPoint x: 428, startPoint y: 431, endPoint x: 796, endPoint y: 333, distance: 380.5
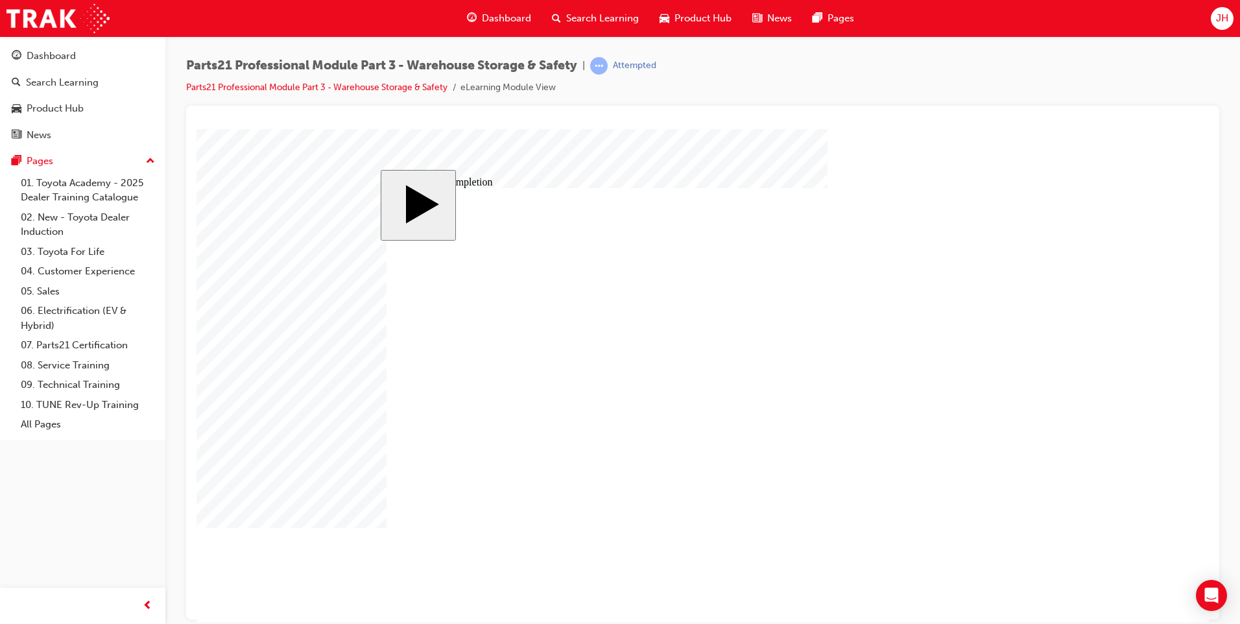
radio input "true"
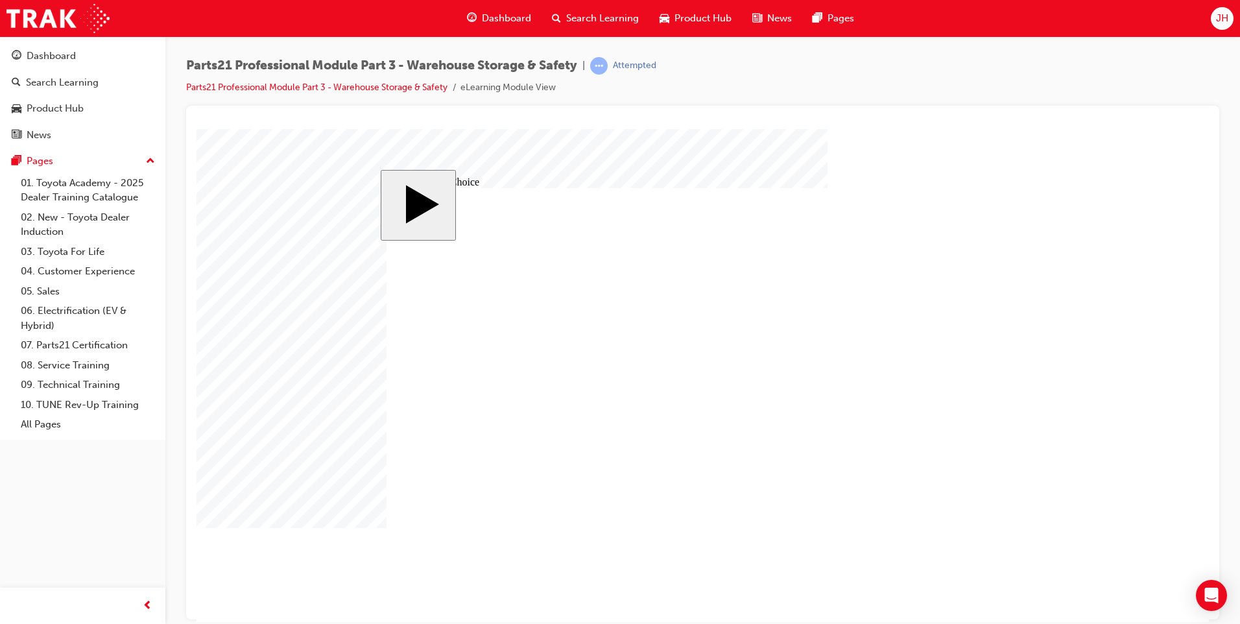
radio input "false"
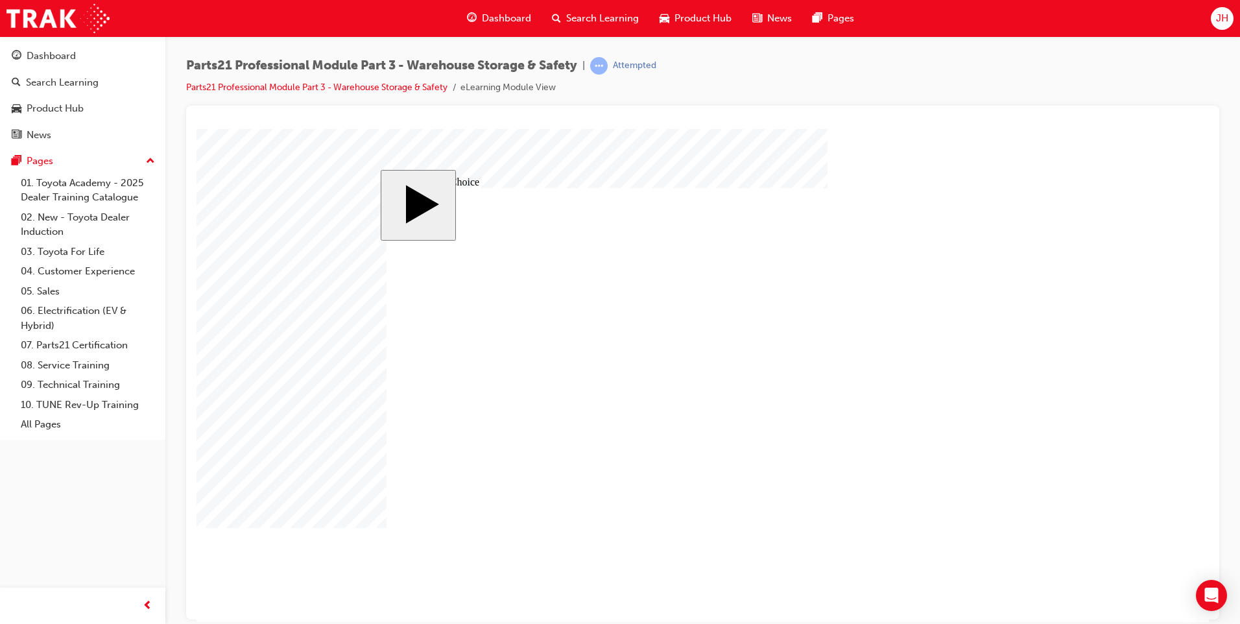
radio input "true"
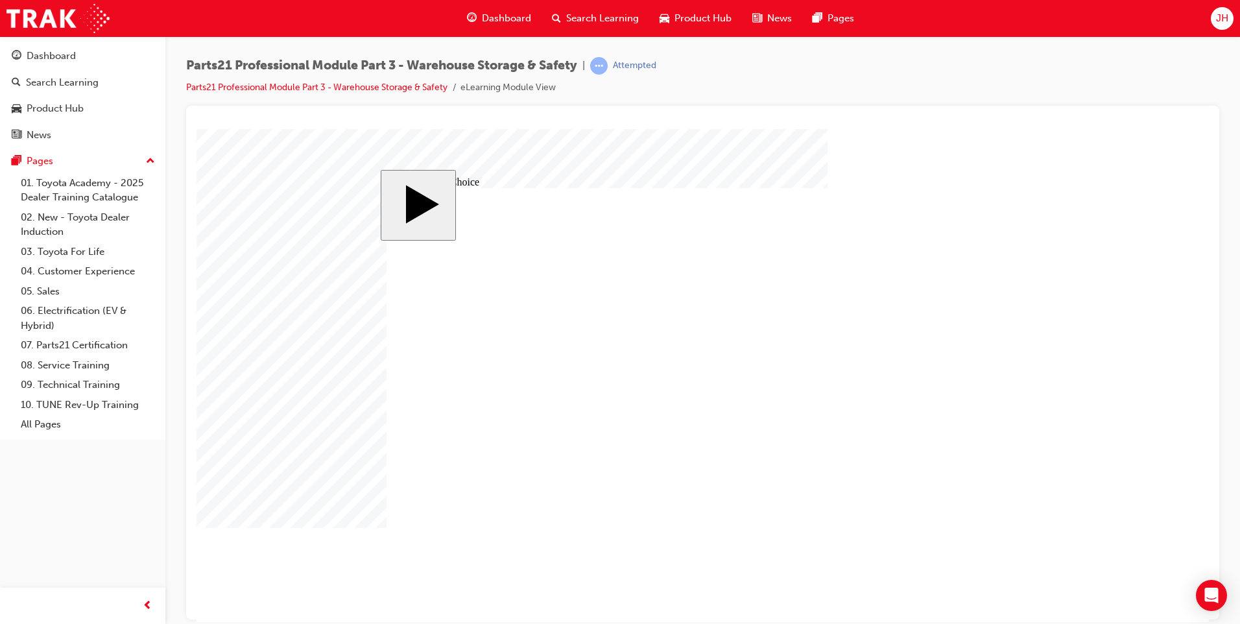
checkbox input "true"
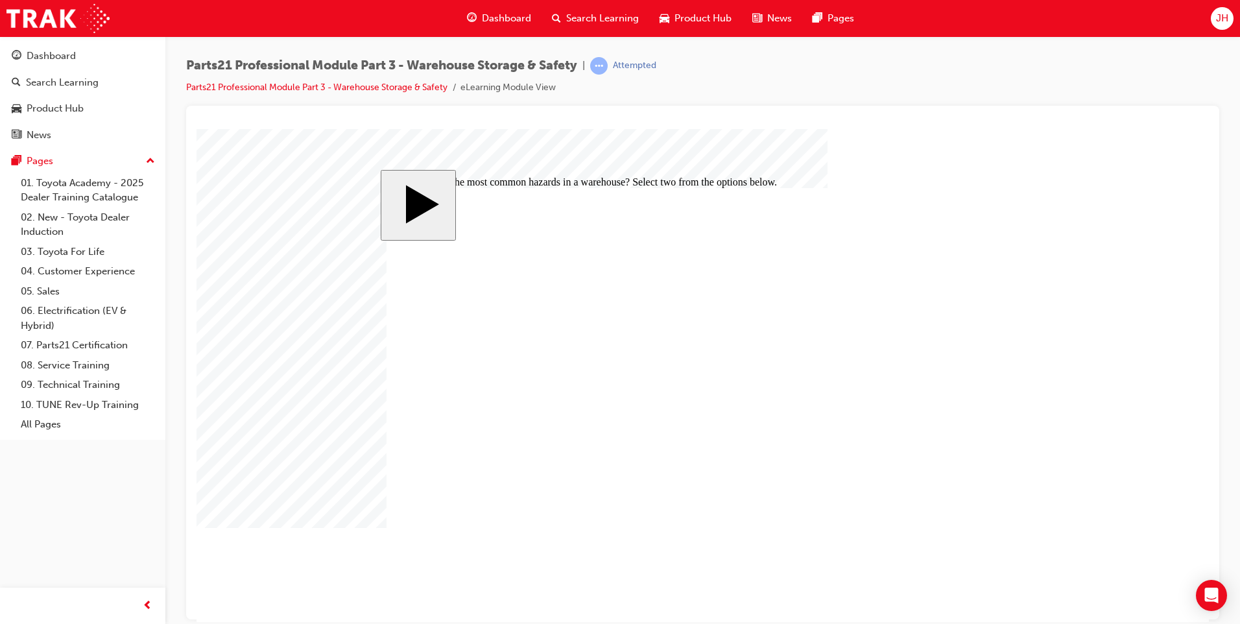
checkbox input "true"
checkbox input "false"
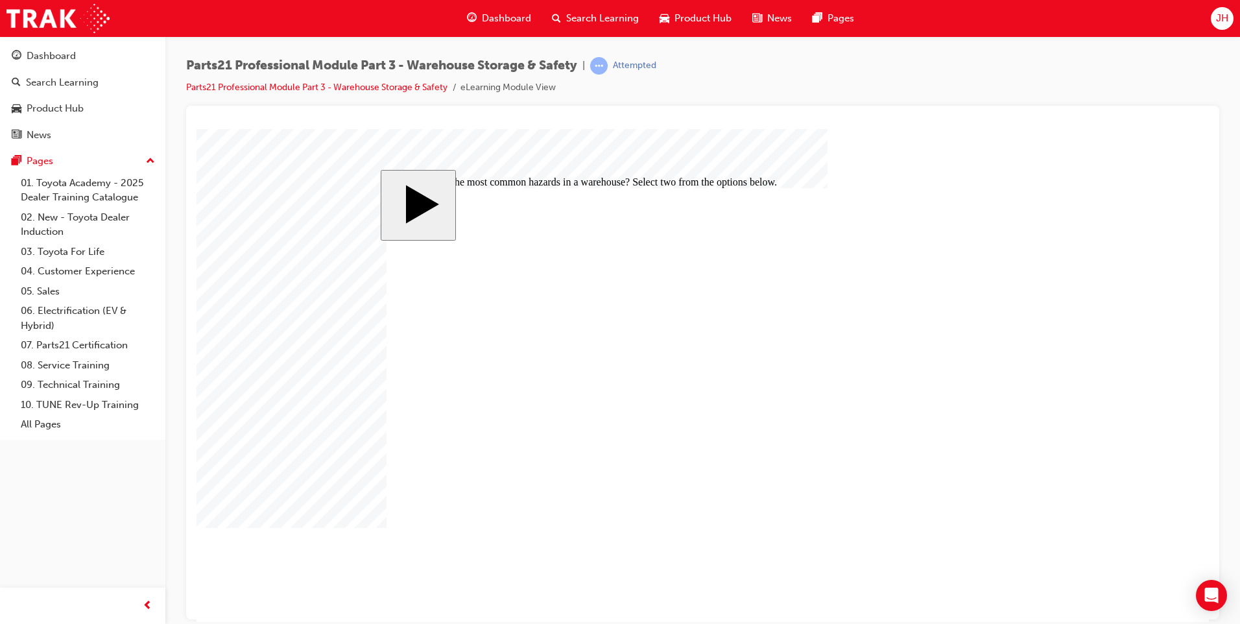
checkbox input "true"
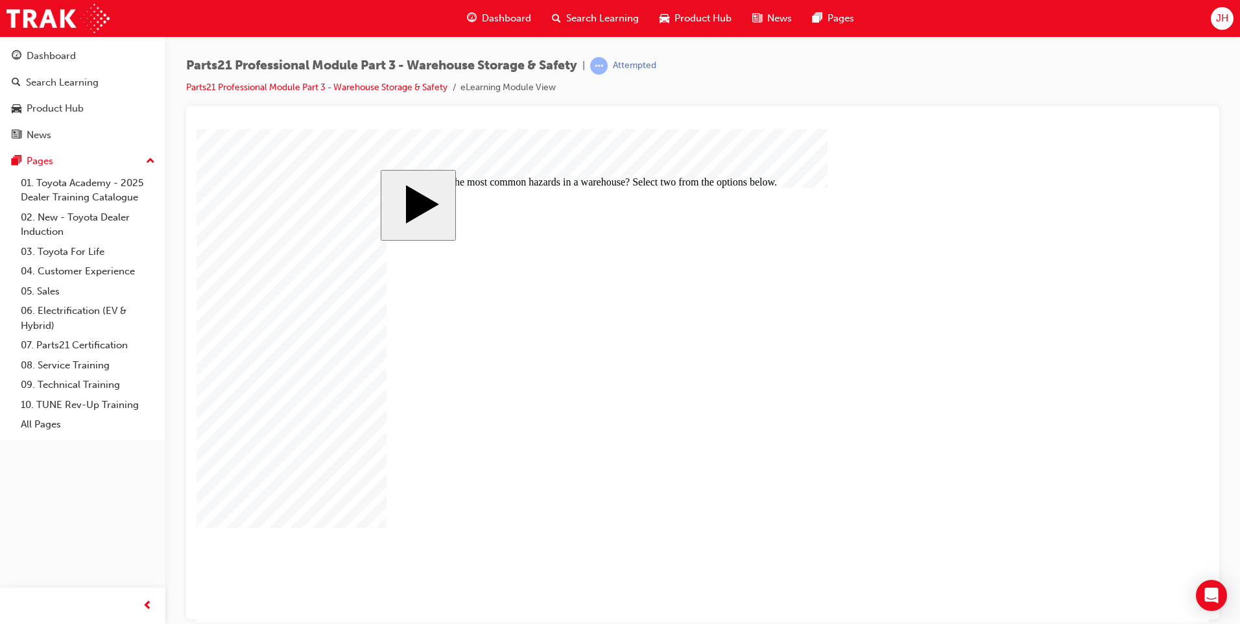
checkbox input "false"
checkbox input "true"
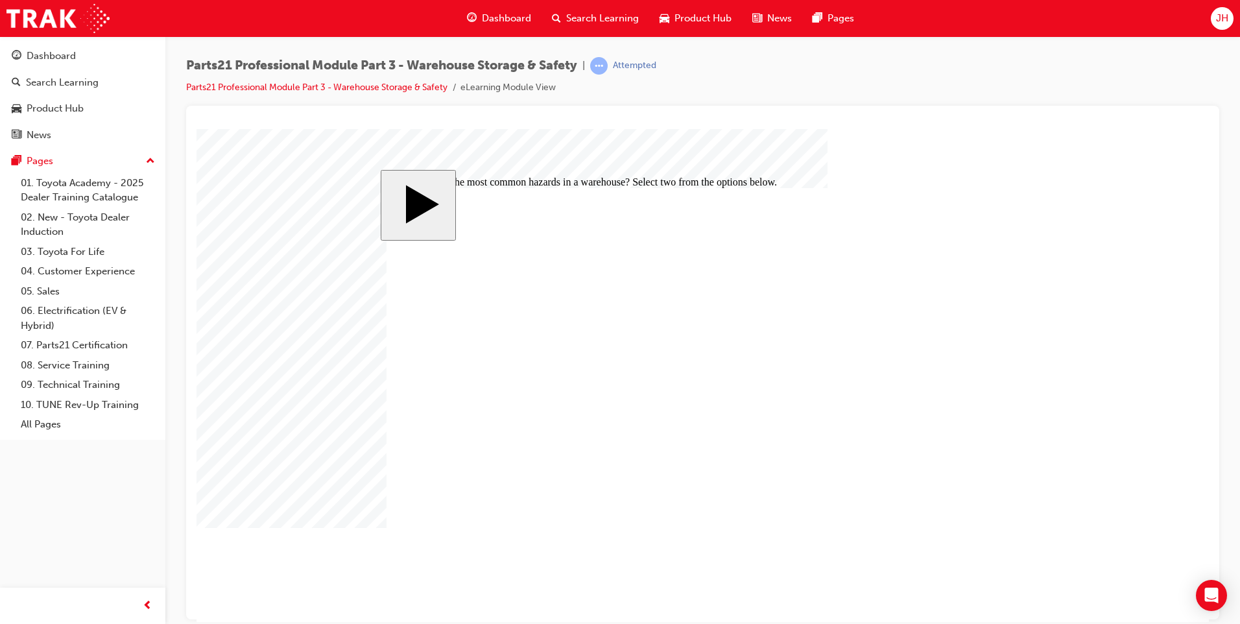
checkbox input "true"
drag, startPoint x: 708, startPoint y: 407, endPoint x: 643, endPoint y: 399, distance: 65.9
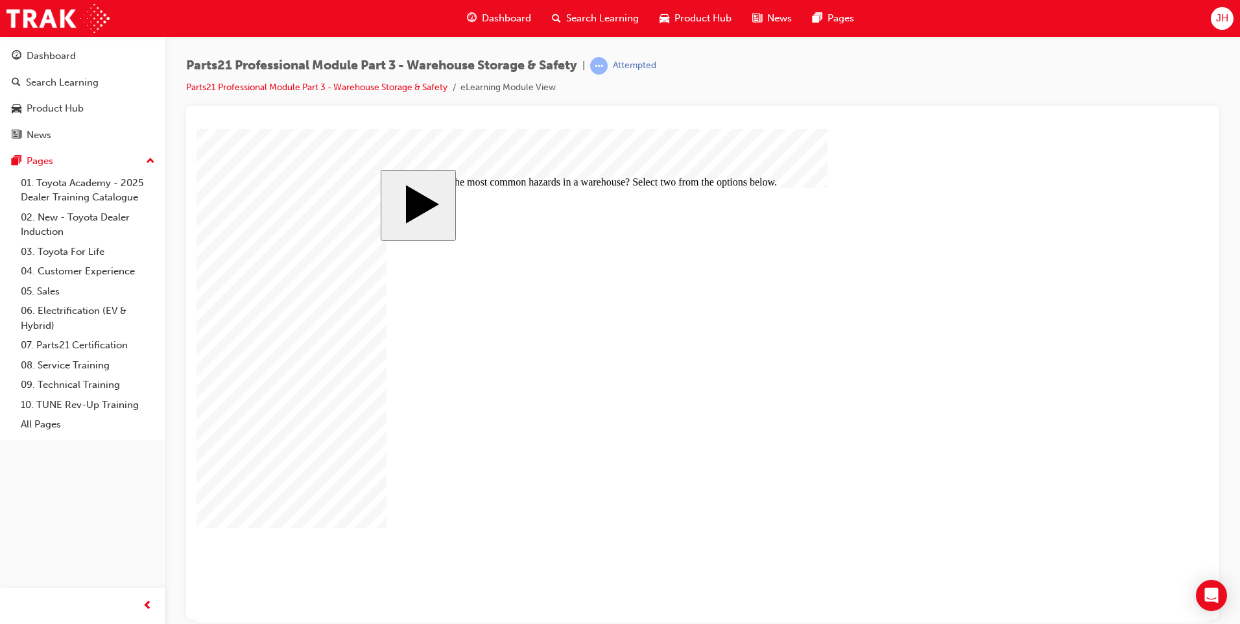
checkbox input "false"
checkbox input "true"
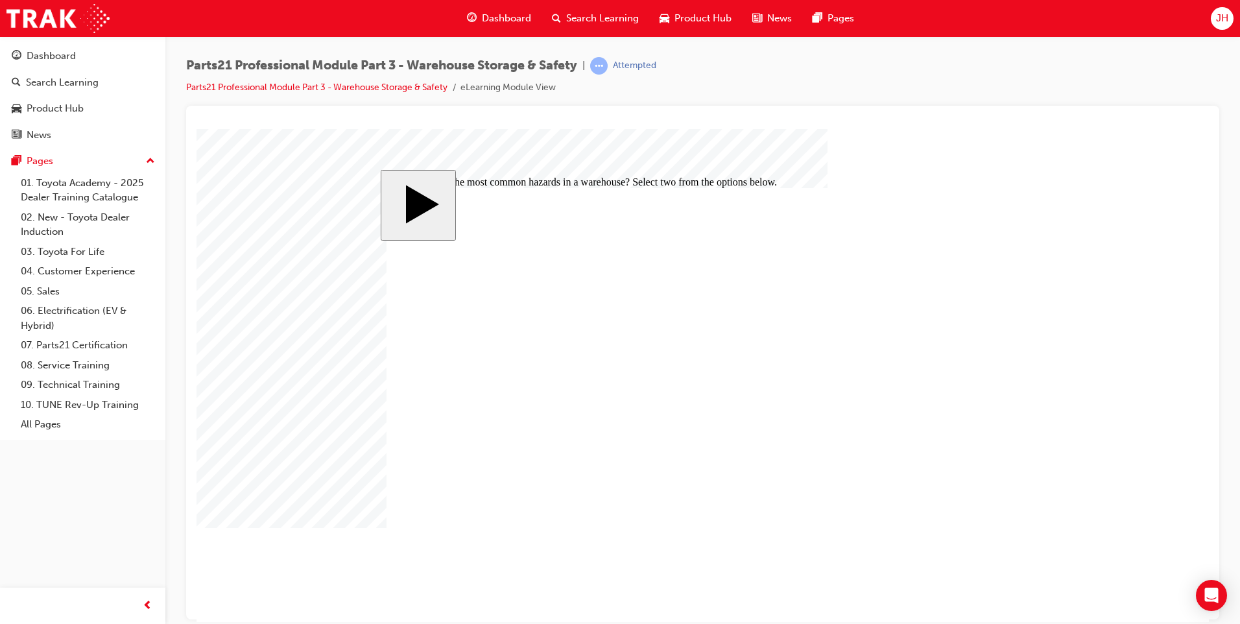
checkbox input "false"
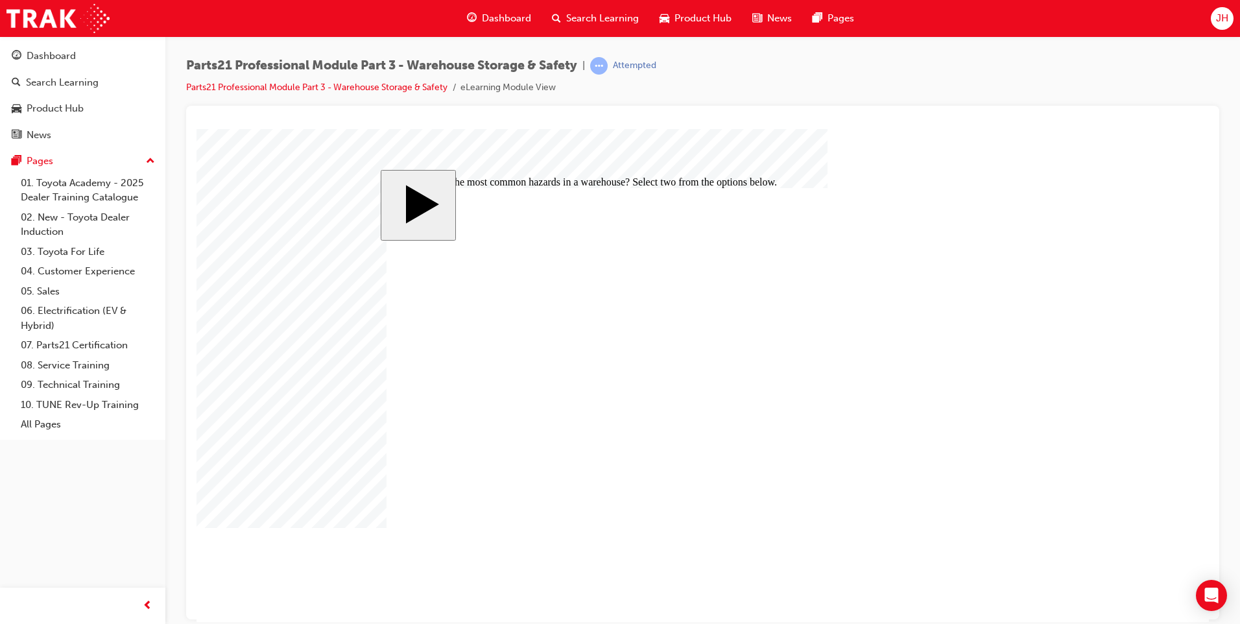
checkbox input "true"
click at [61, 342] on link "07. Parts21 Certification" at bounding box center [88, 345] width 145 height 20
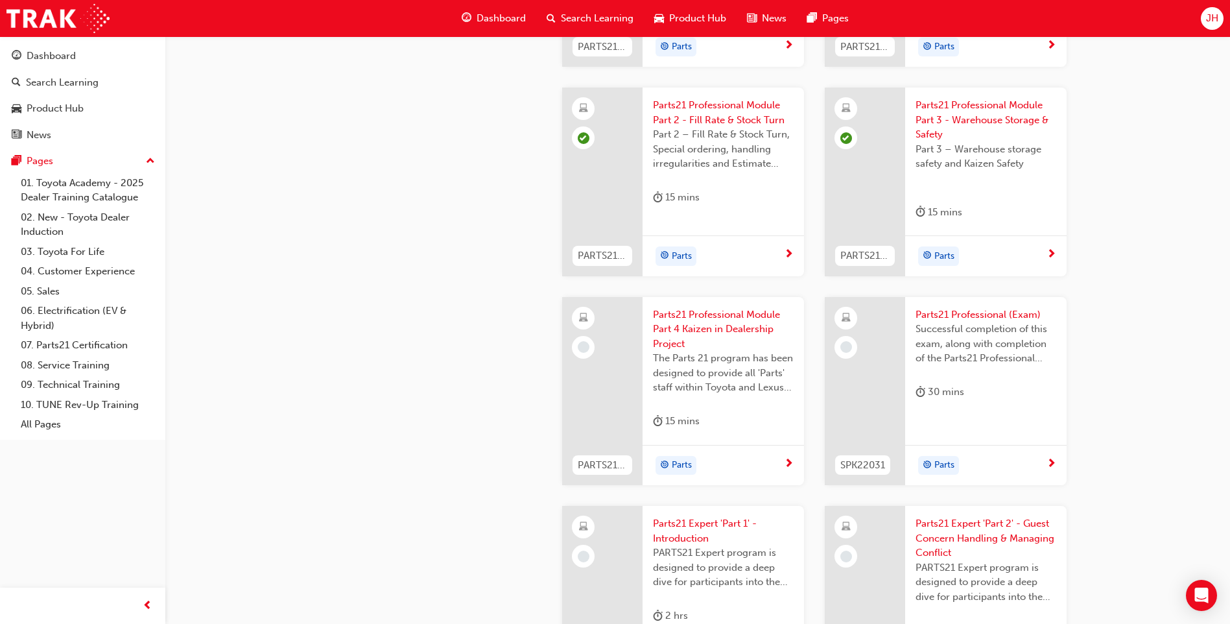
scroll to position [2205, 0]
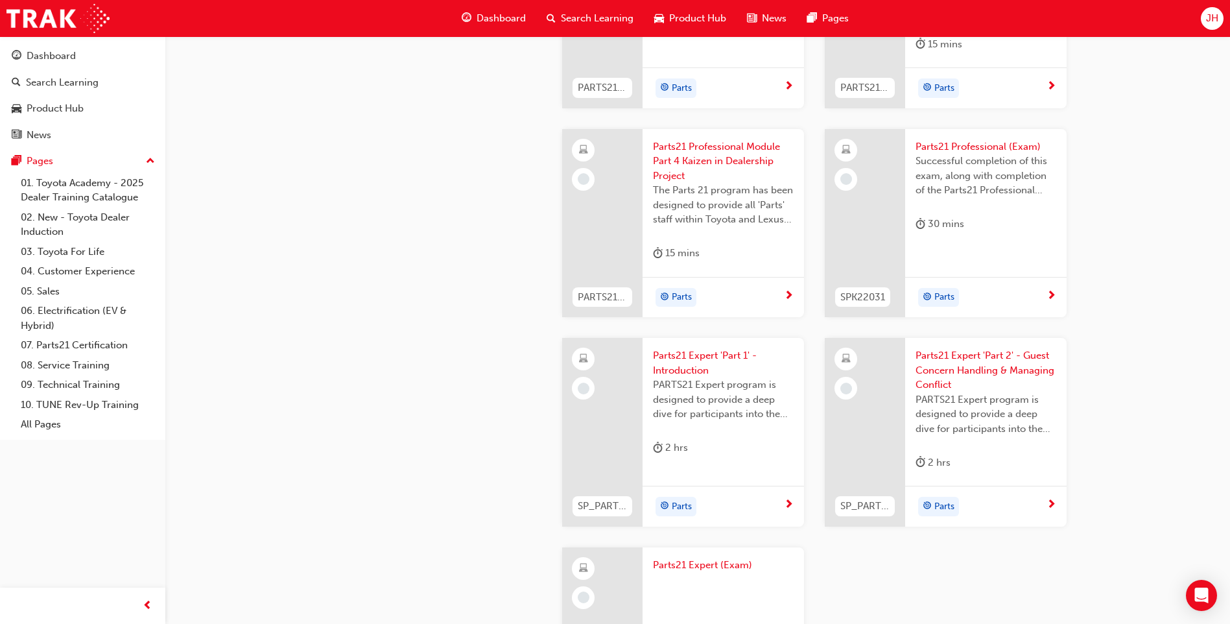
click at [677, 157] on span "Parts21 Professional Module Part 4 Kaizen in Dealership Project" at bounding box center [723, 161] width 141 height 44
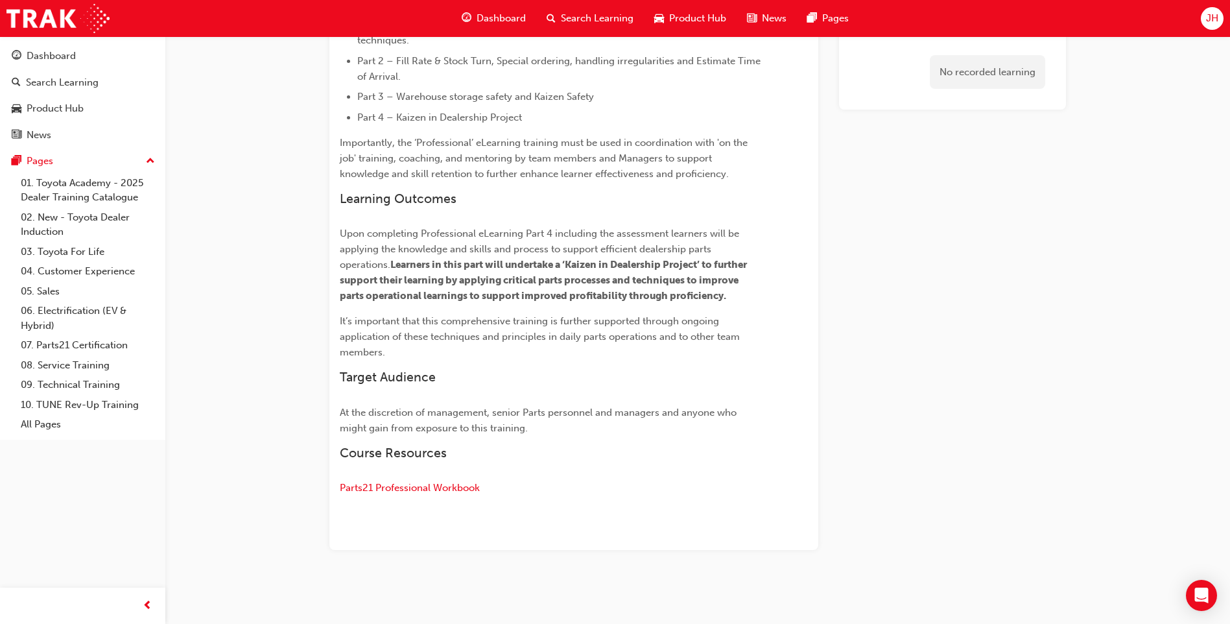
scroll to position [464, 0]
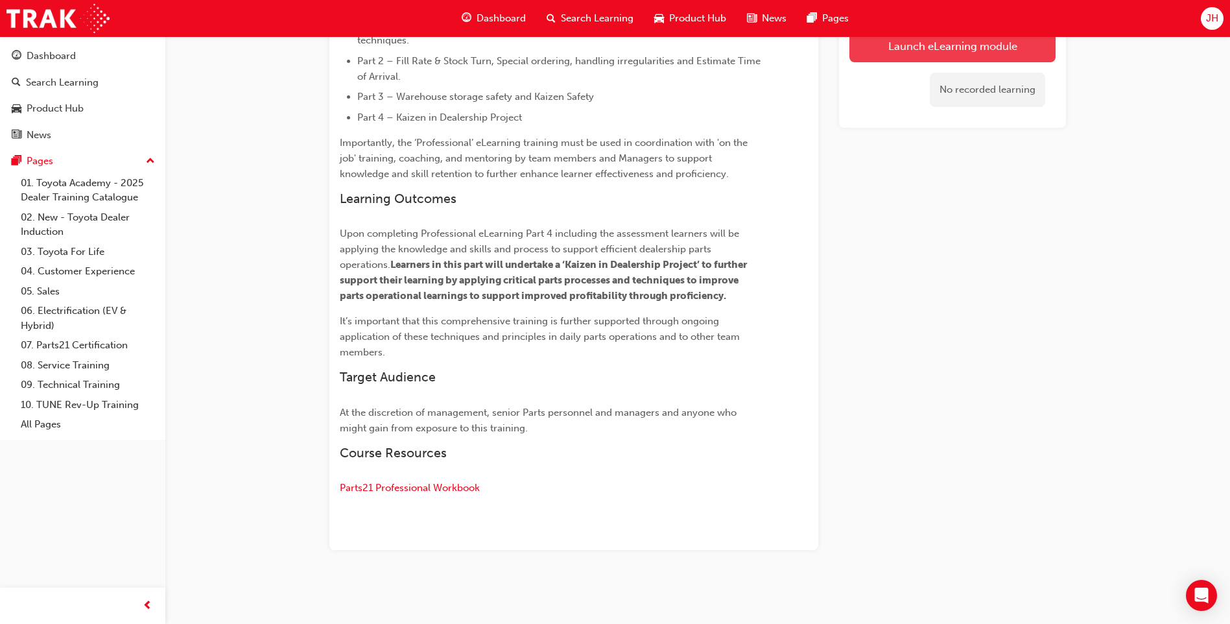
click at [896, 47] on button "Launch eLearning module" at bounding box center [953, 46] width 206 height 32
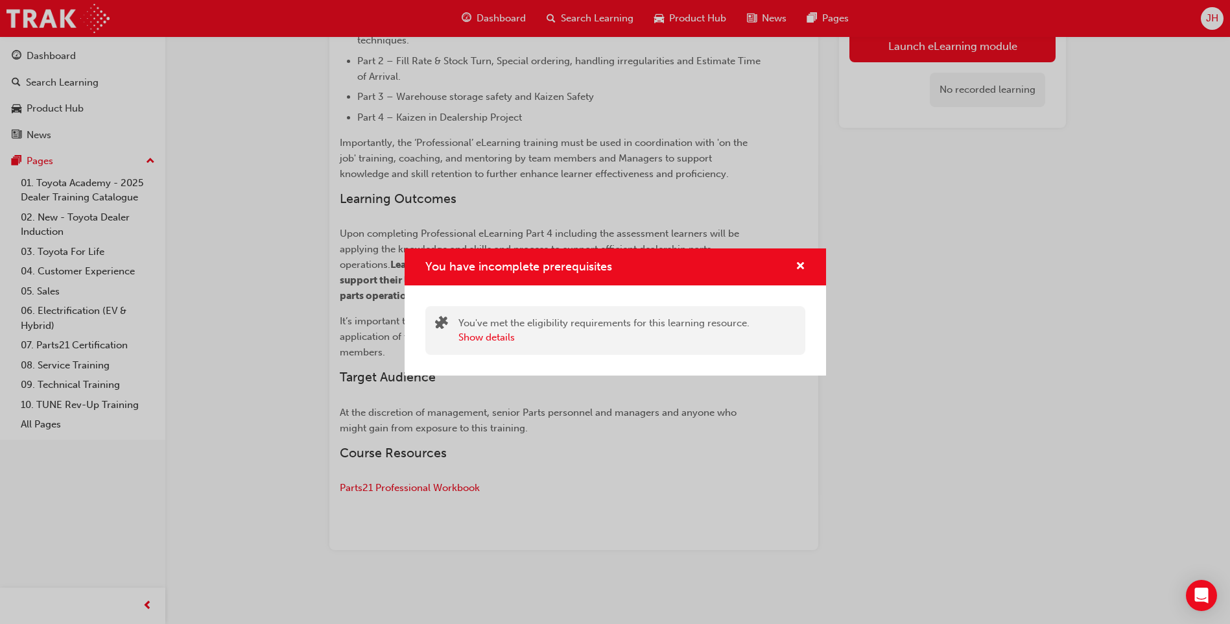
scroll to position [420, 0]
click at [801, 264] on span "cross-icon" at bounding box center [801, 267] width 10 height 12
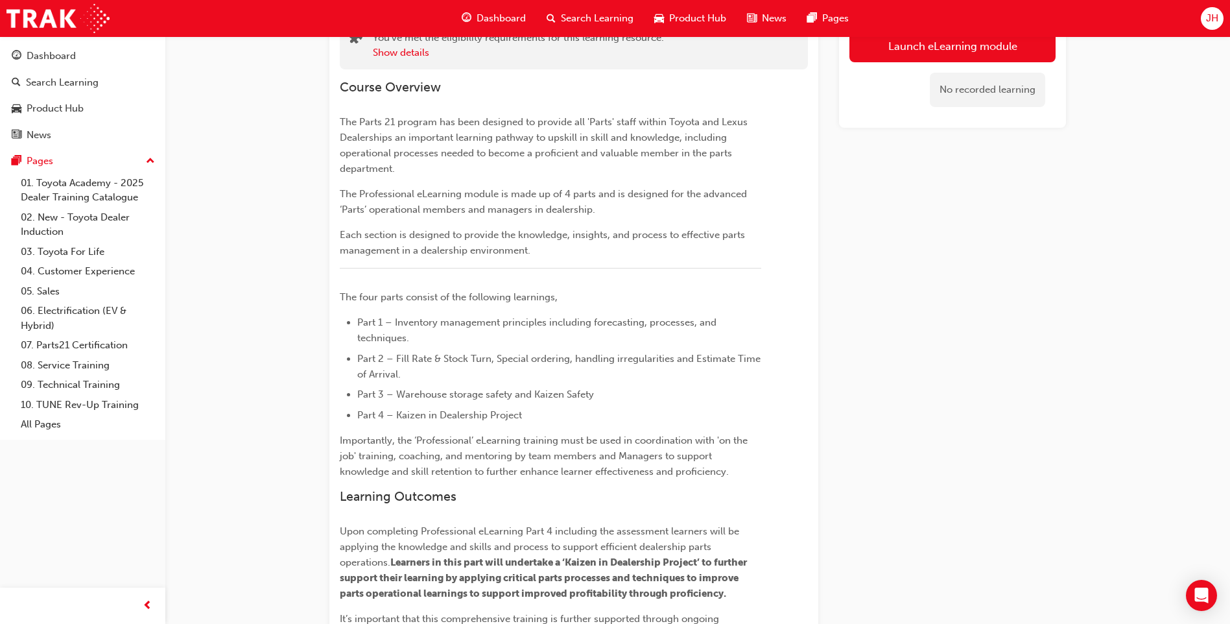
scroll to position [0, 0]
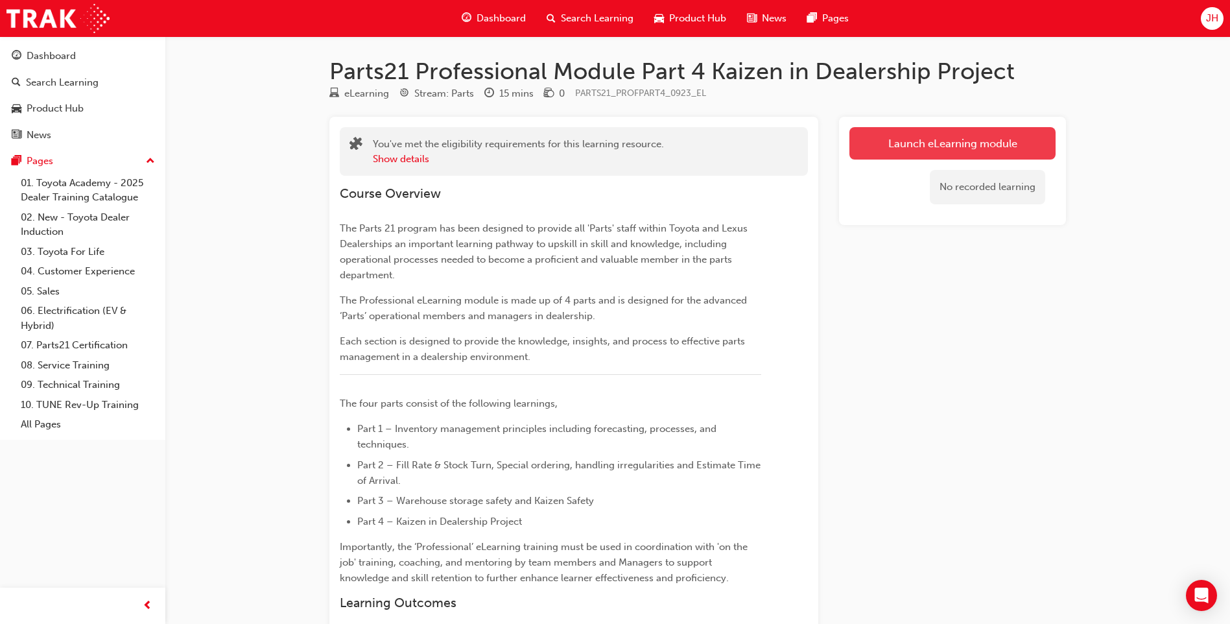
click at [925, 140] on button "Launch eLearning module" at bounding box center [953, 143] width 206 height 32
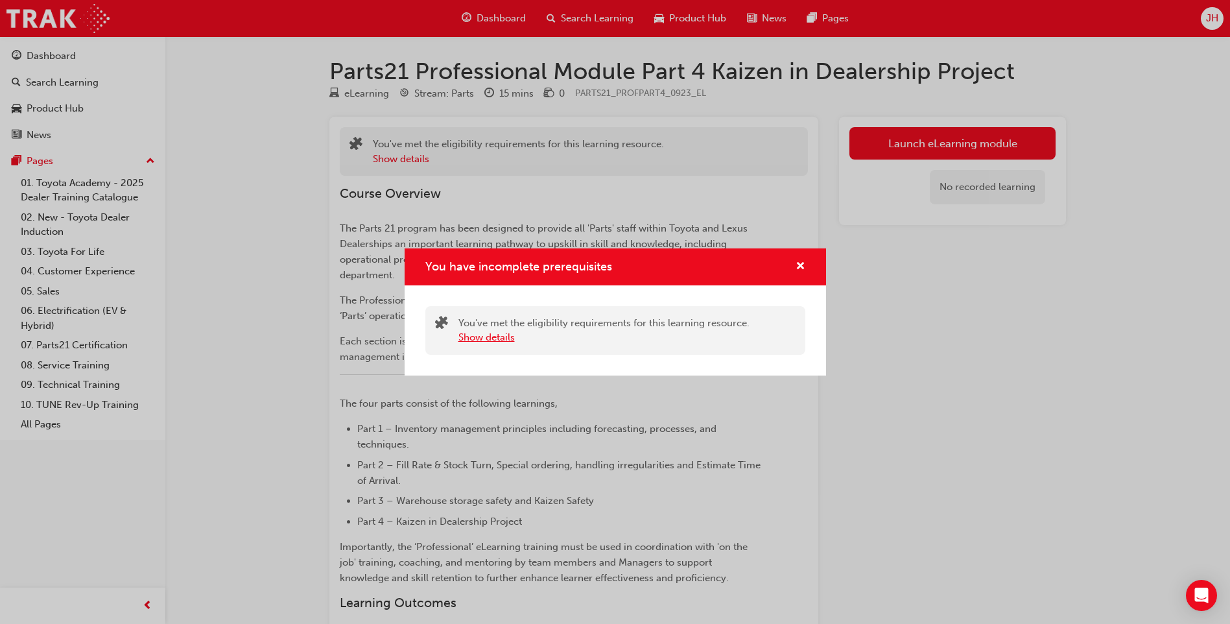
click at [474, 340] on button "Show details" at bounding box center [486, 337] width 56 height 15
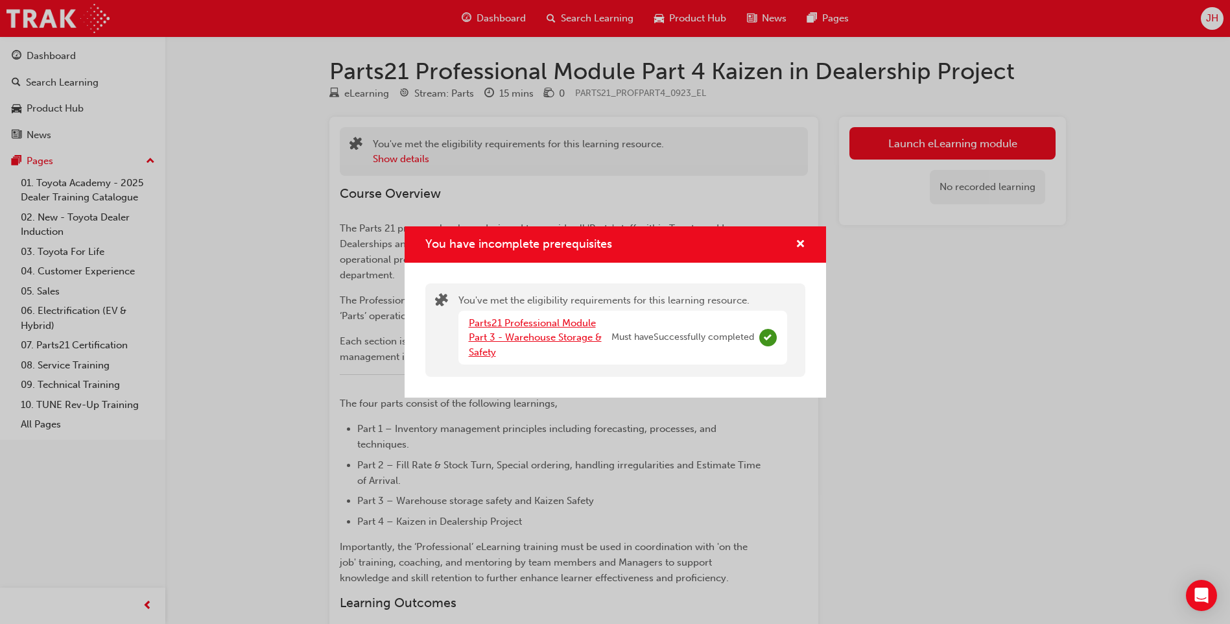
click at [531, 325] on link "Parts21 Professional Module Part 3 - Warehouse Storage & Safety" at bounding box center [535, 337] width 133 height 41
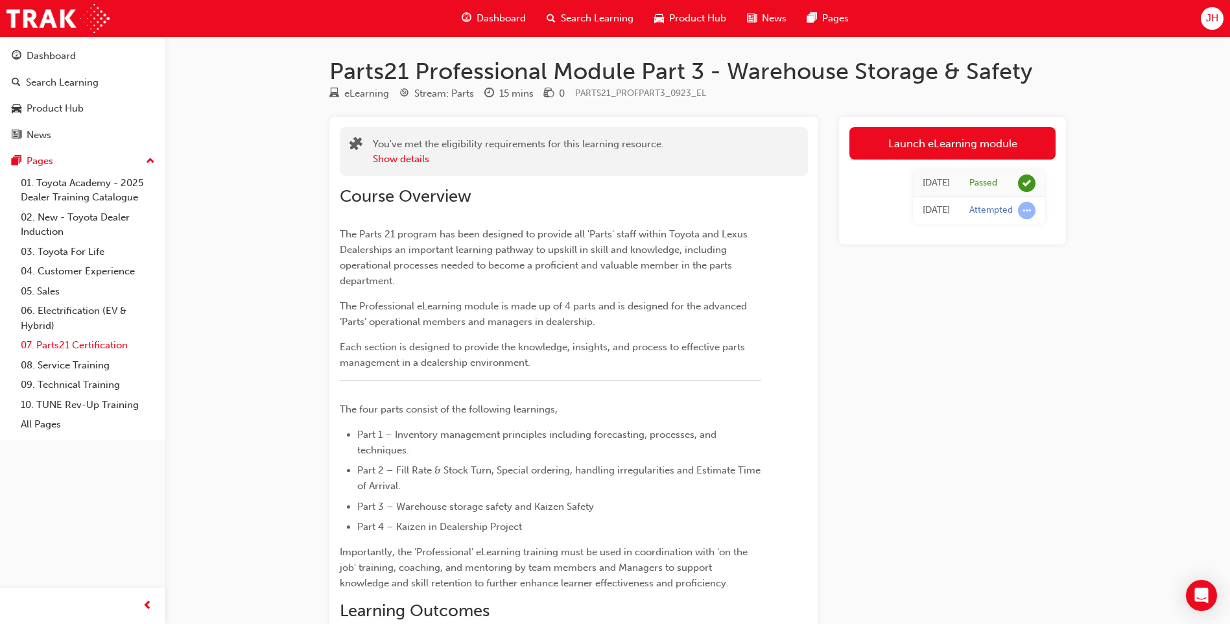
click at [109, 347] on link "07. Parts21 Certification" at bounding box center [88, 345] width 145 height 20
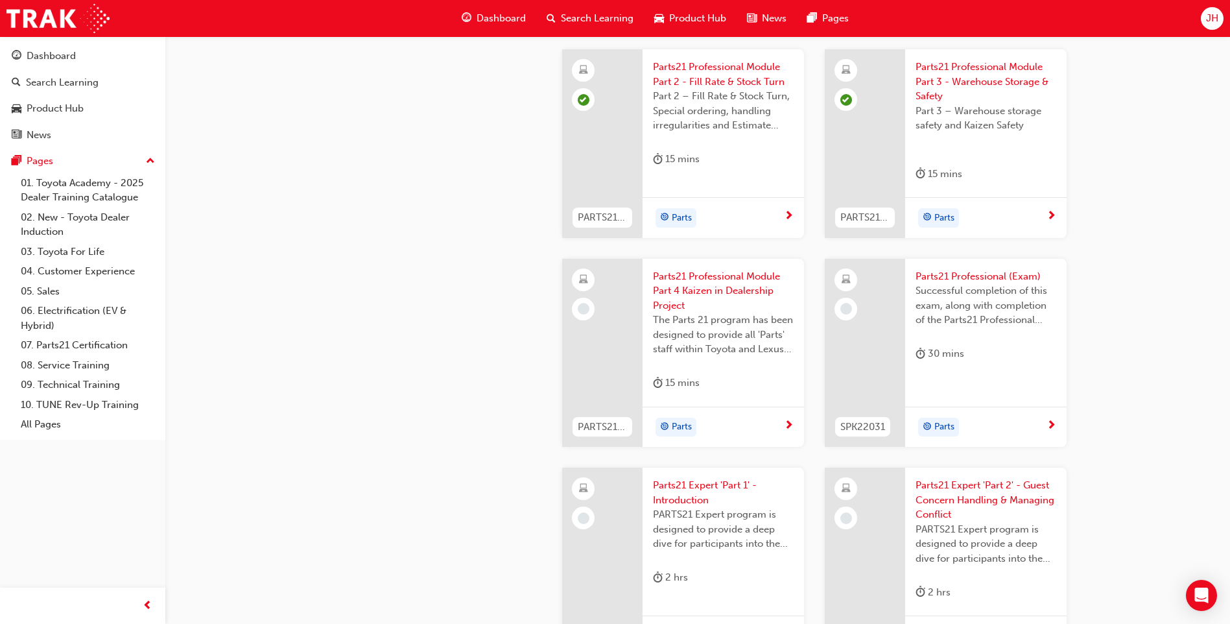
click at [695, 281] on span "Parts21 Professional Module Part 4 Kaizen in Dealership Project" at bounding box center [723, 291] width 141 height 44
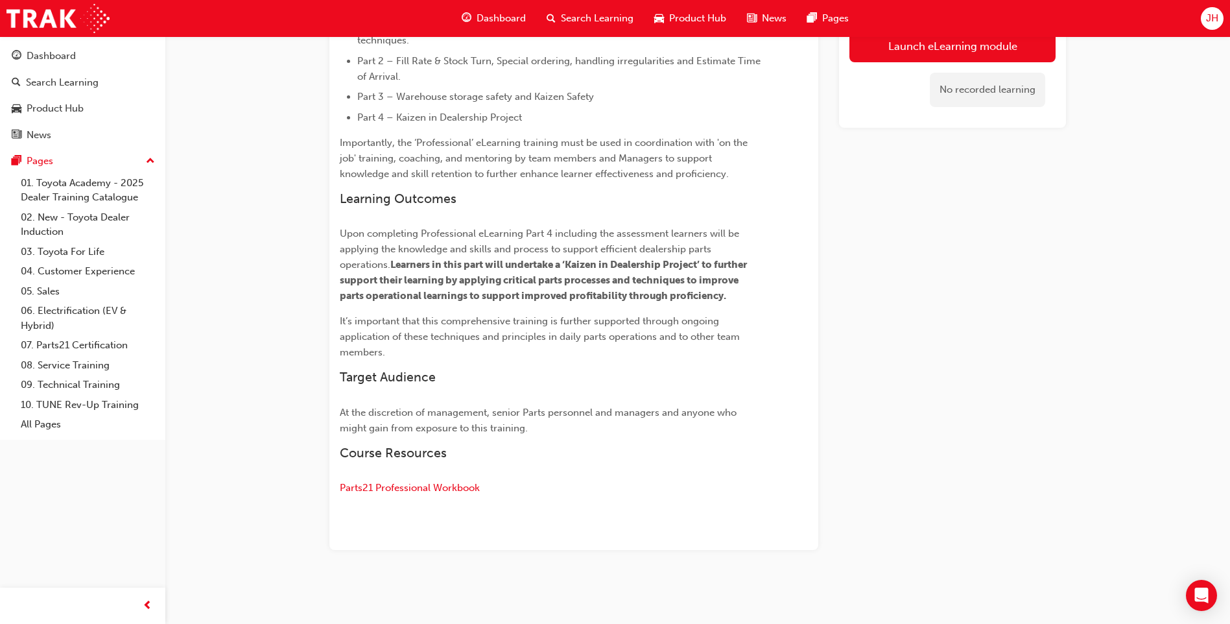
scroll to position [420, 0]
click at [920, 51] on link "Launch eLearning module" at bounding box center [953, 46] width 206 height 32
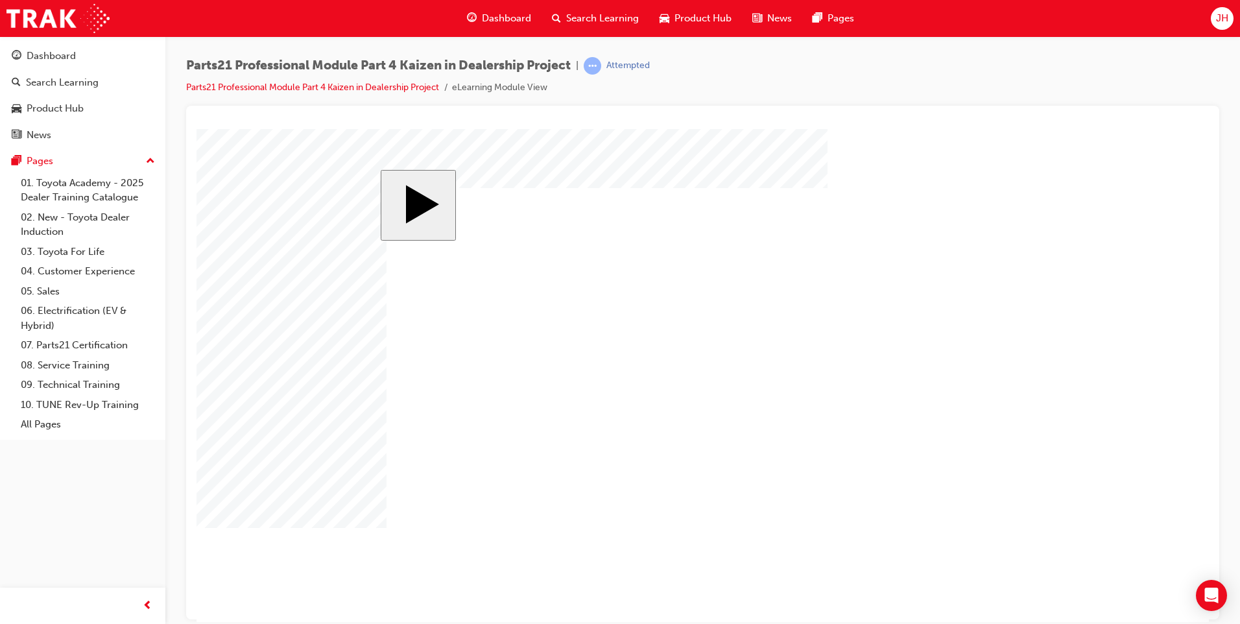
drag, startPoint x: 523, startPoint y: 337, endPoint x: 529, endPoint y: 344, distance: 9.2
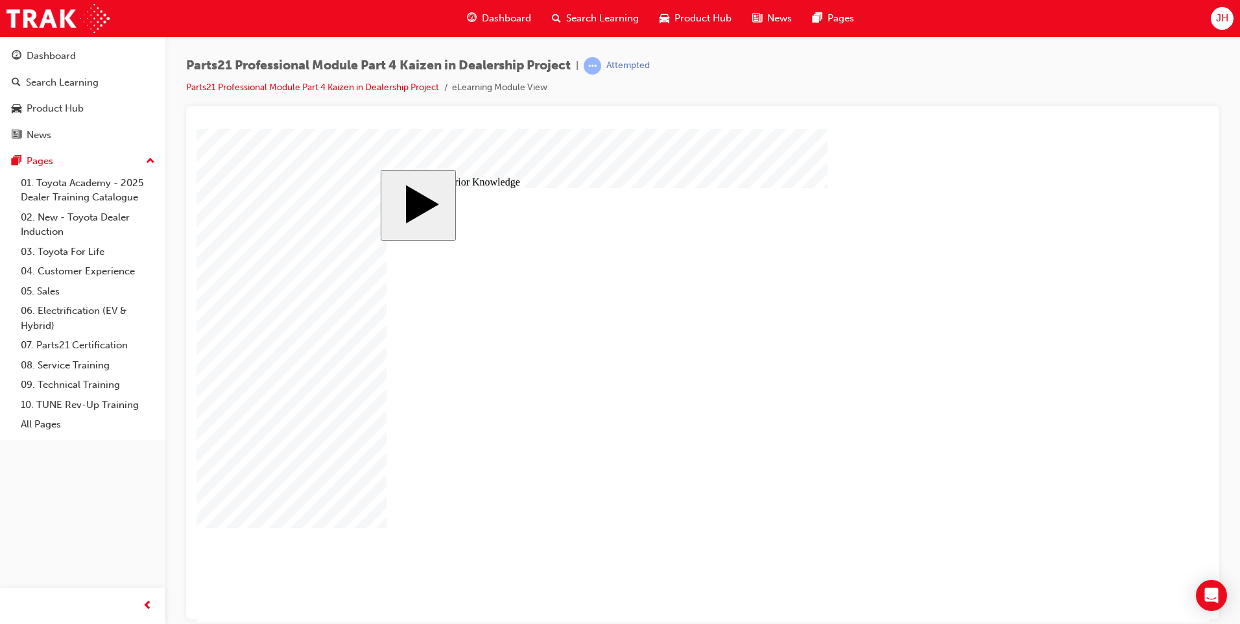
click at [80, 344] on link "07. Parts21 Certification" at bounding box center [88, 345] width 145 height 20
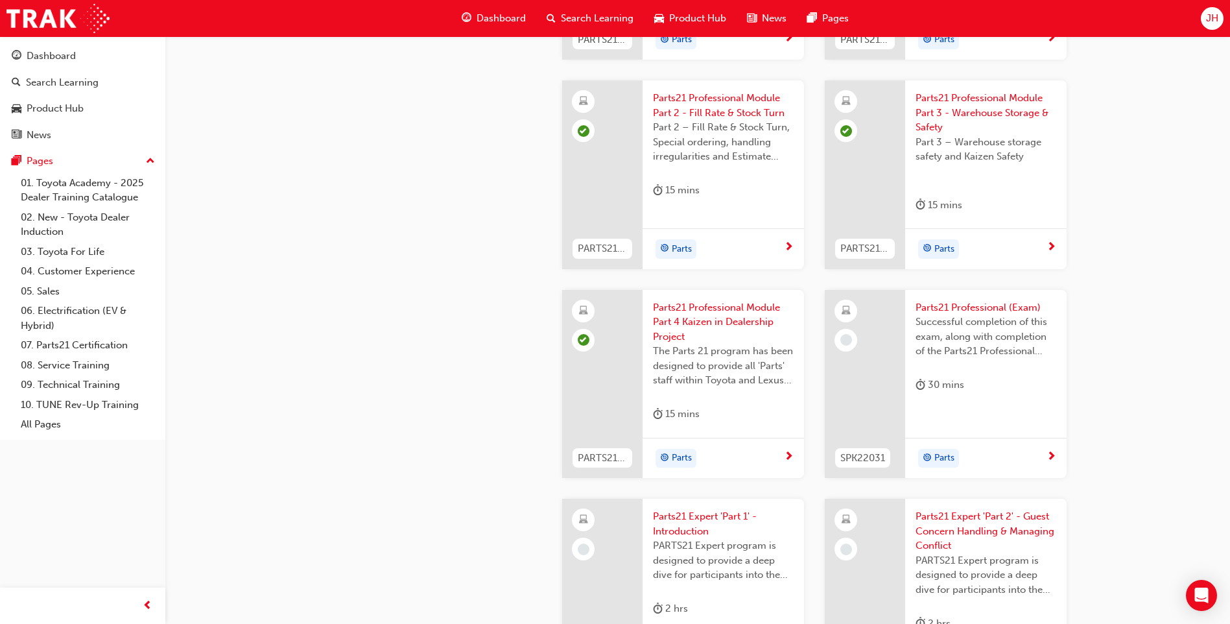
scroll to position [2205, 0]
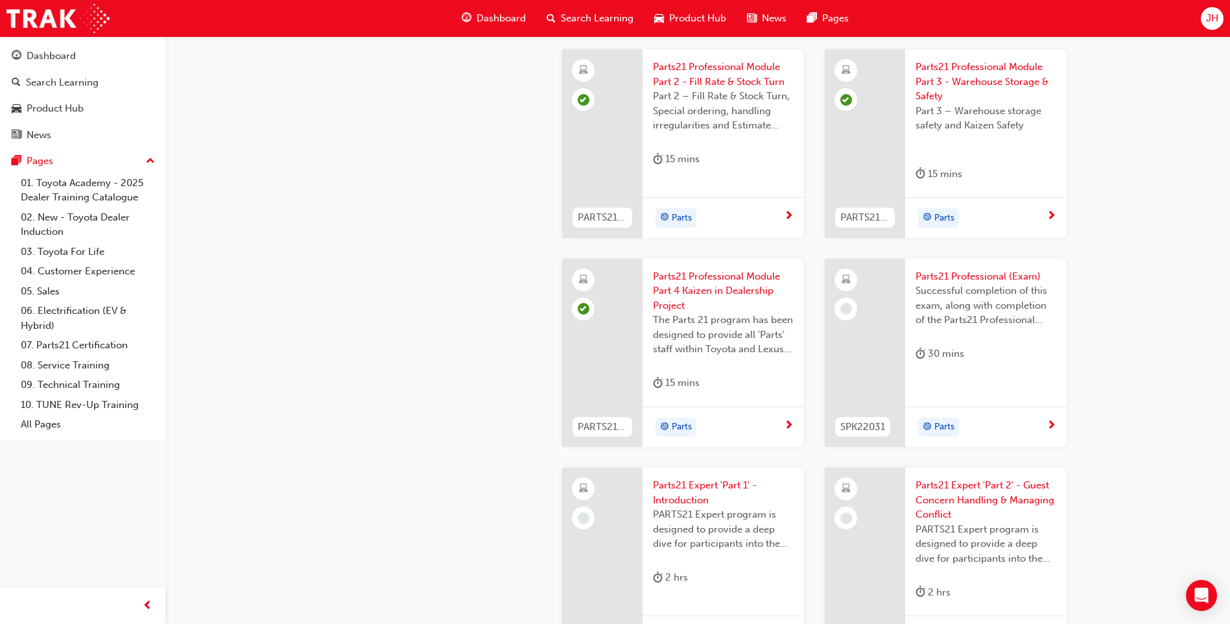
click at [978, 276] on span "Parts21 Professional (Exam)" at bounding box center [986, 276] width 141 height 15
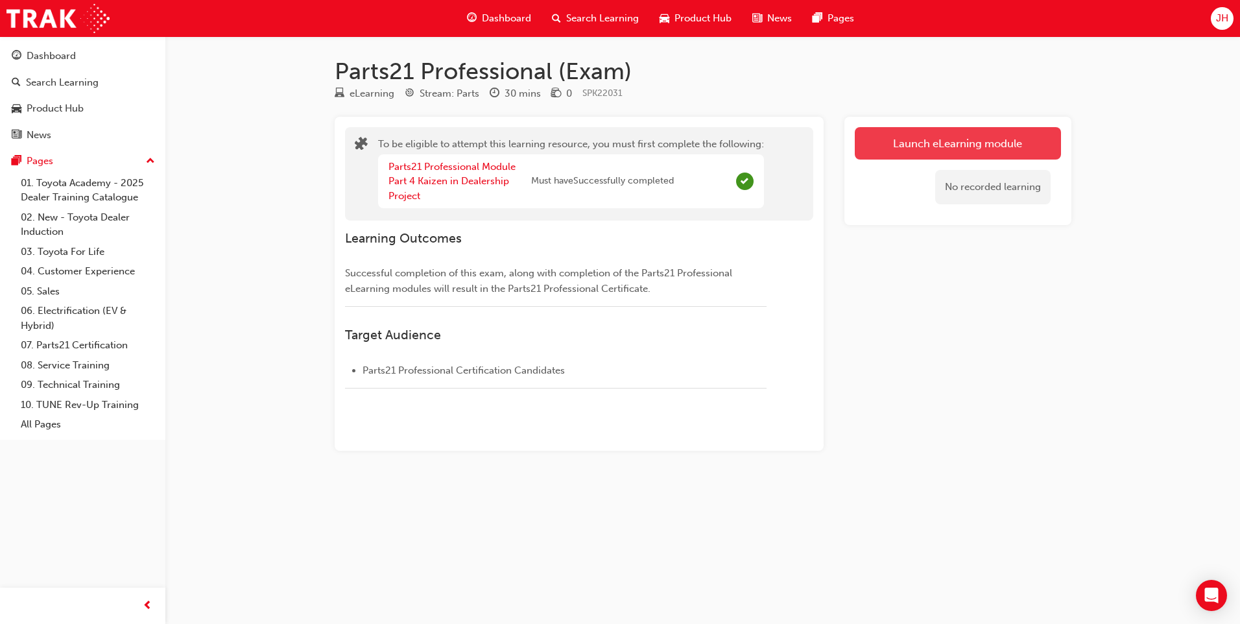
click at [955, 150] on button "Launch eLearning module" at bounding box center [958, 143] width 206 height 32
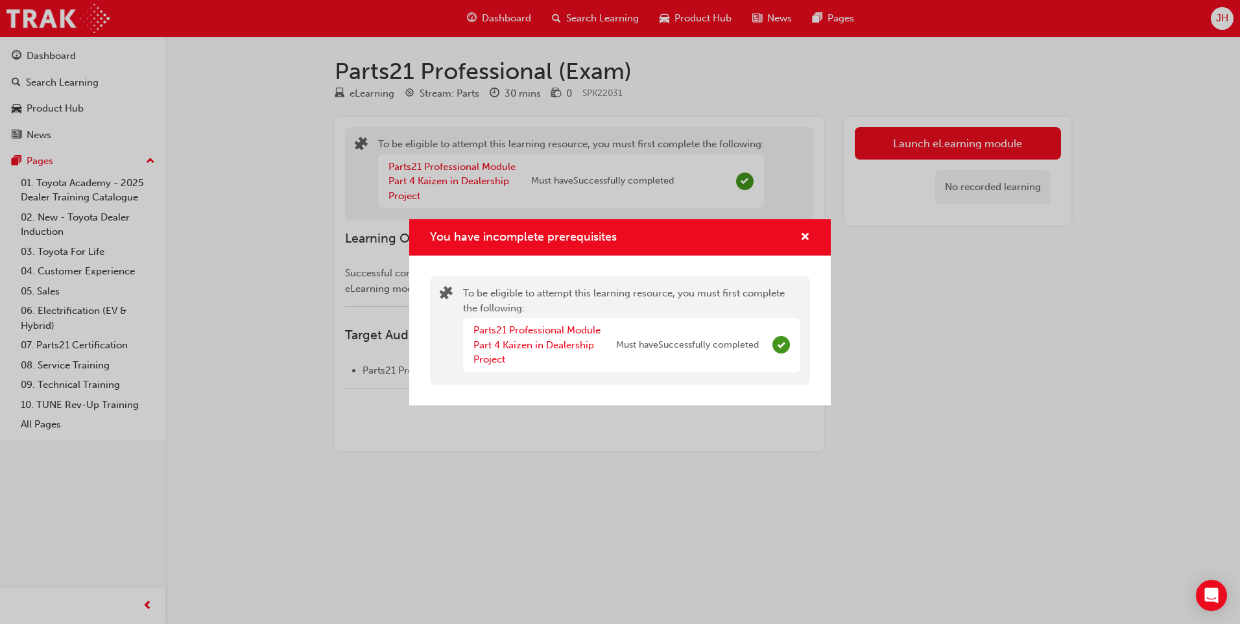
click at [573, 336] on div "Parts21 Professional Module Part 4 Kaizen in Dealership Project" at bounding box center [544, 345] width 143 height 44
click at [571, 326] on link "Parts21 Professional Module Part 4 Kaizen in Dealership Project" at bounding box center [536, 344] width 127 height 41
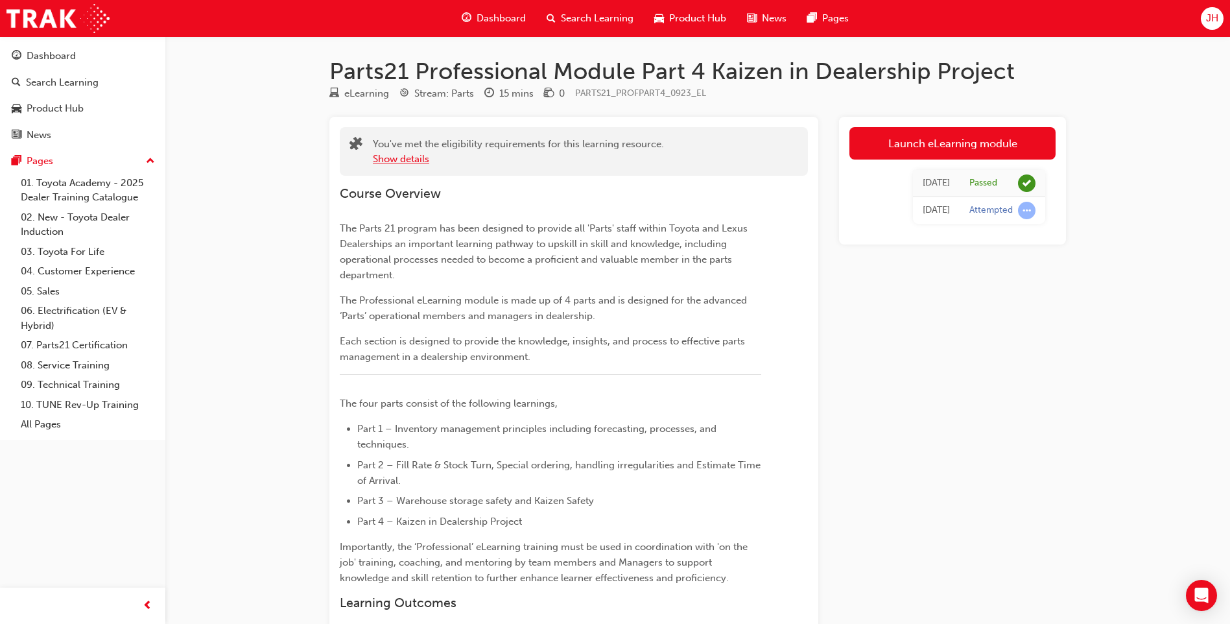
click at [405, 158] on button "Show details" at bounding box center [401, 159] width 56 height 15
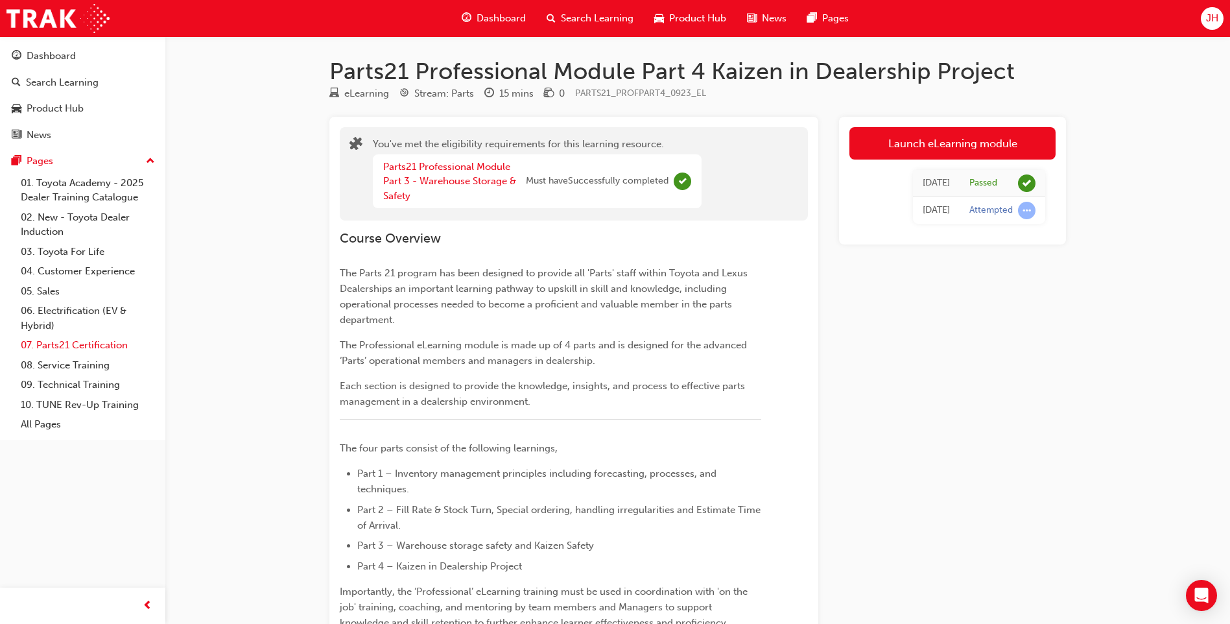
click at [97, 341] on link "07. Parts21 Certification" at bounding box center [88, 345] width 145 height 20
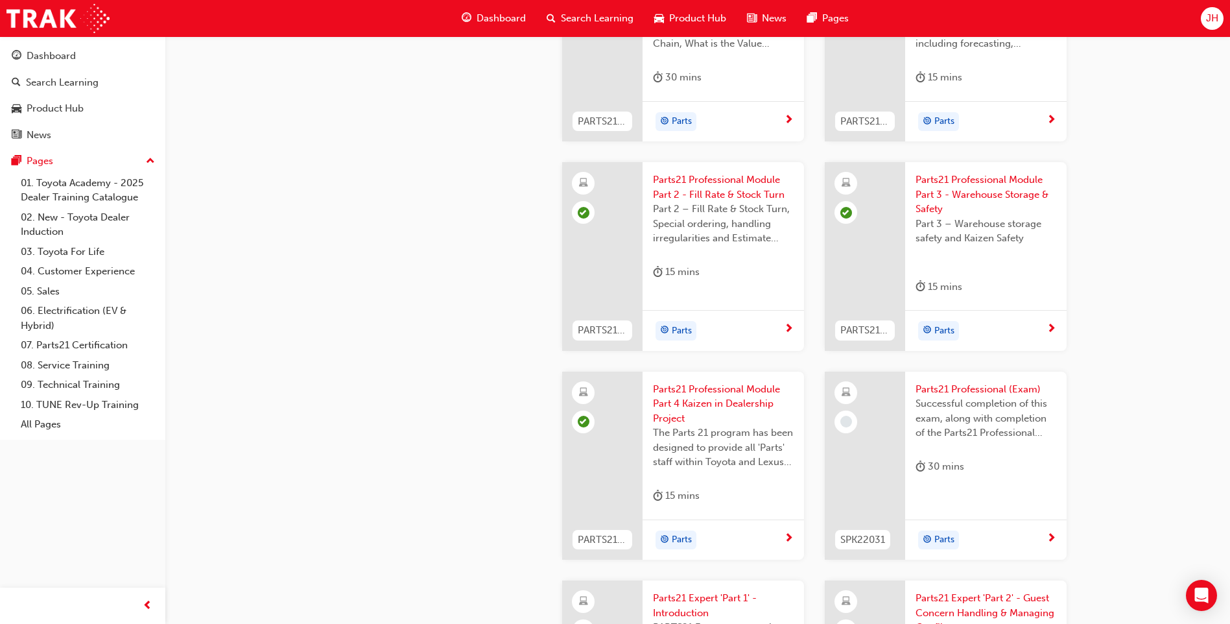
scroll to position [2205, 0]
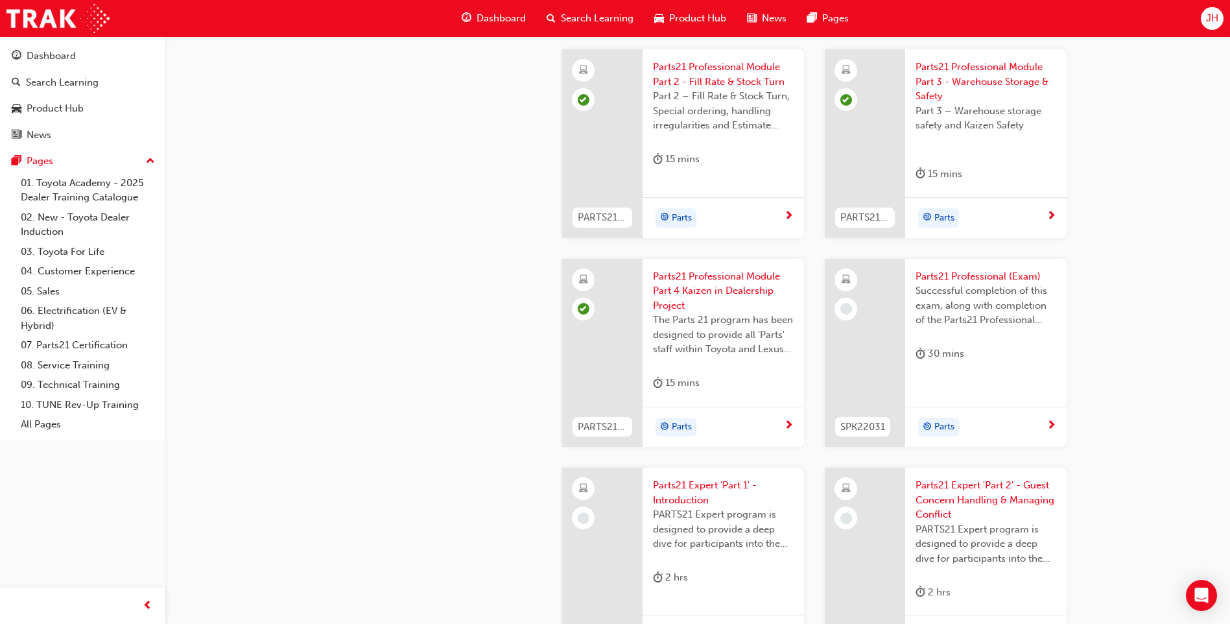
click at [967, 276] on span "Parts21 Professional (Exam)" at bounding box center [986, 276] width 141 height 15
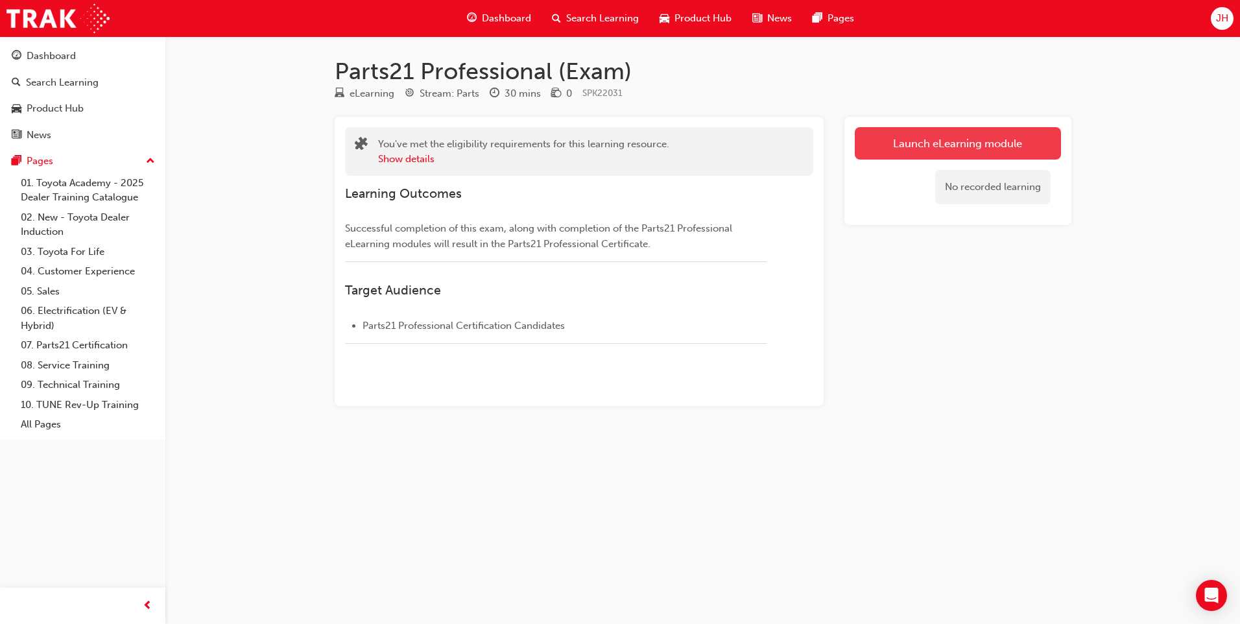
click at [927, 152] on button "Launch eLearning module" at bounding box center [958, 143] width 206 height 32
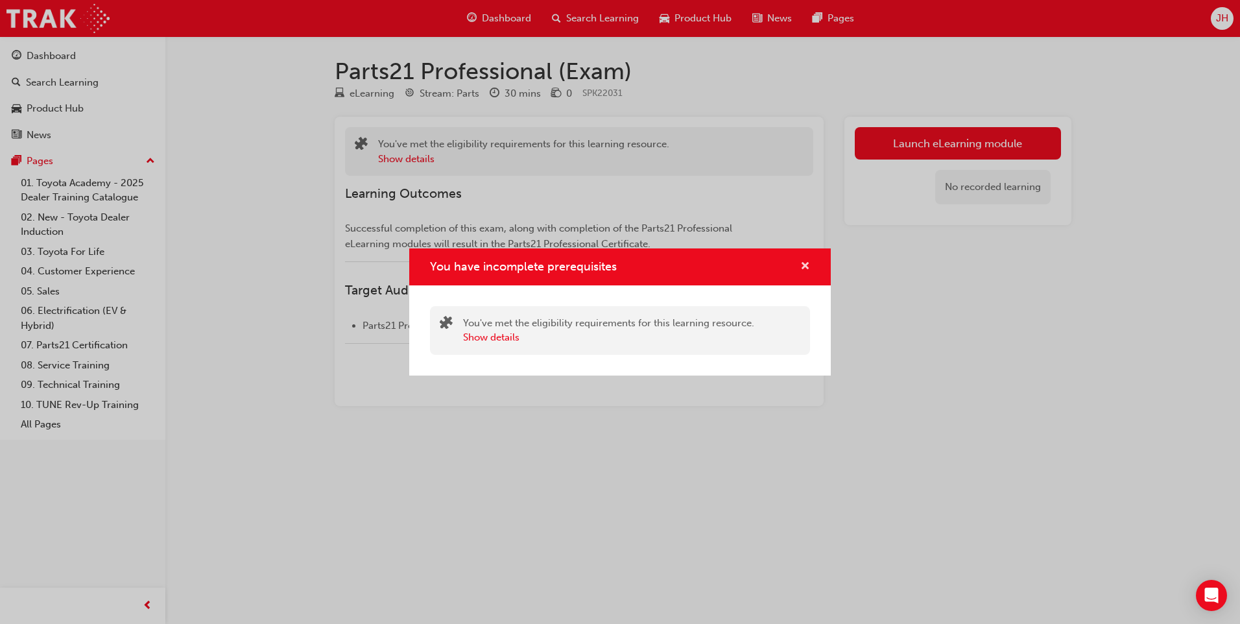
drag, startPoint x: 809, startPoint y: 265, endPoint x: 799, endPoint y: 261, distance: 10.5
click at [809, 265] on span "cross-icon" at bounding box center [805, 267] width 10 height 12
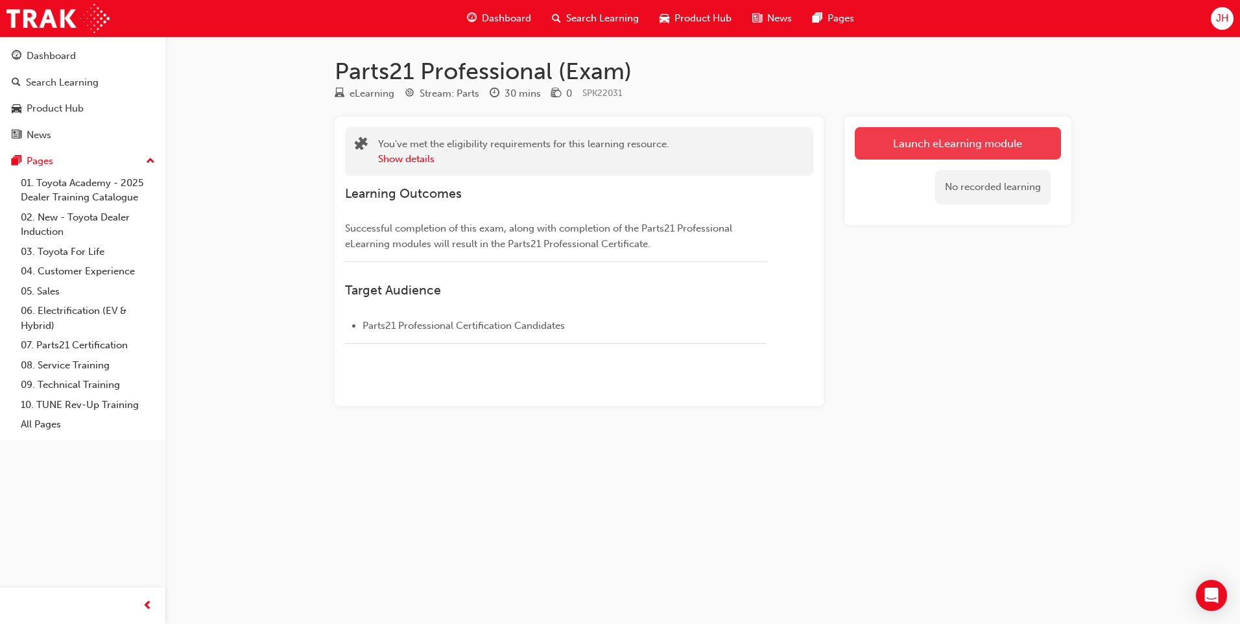
click at [943, 150] on button "Launch eLearning module" at bounding box center [958, 143] width 206 height 32
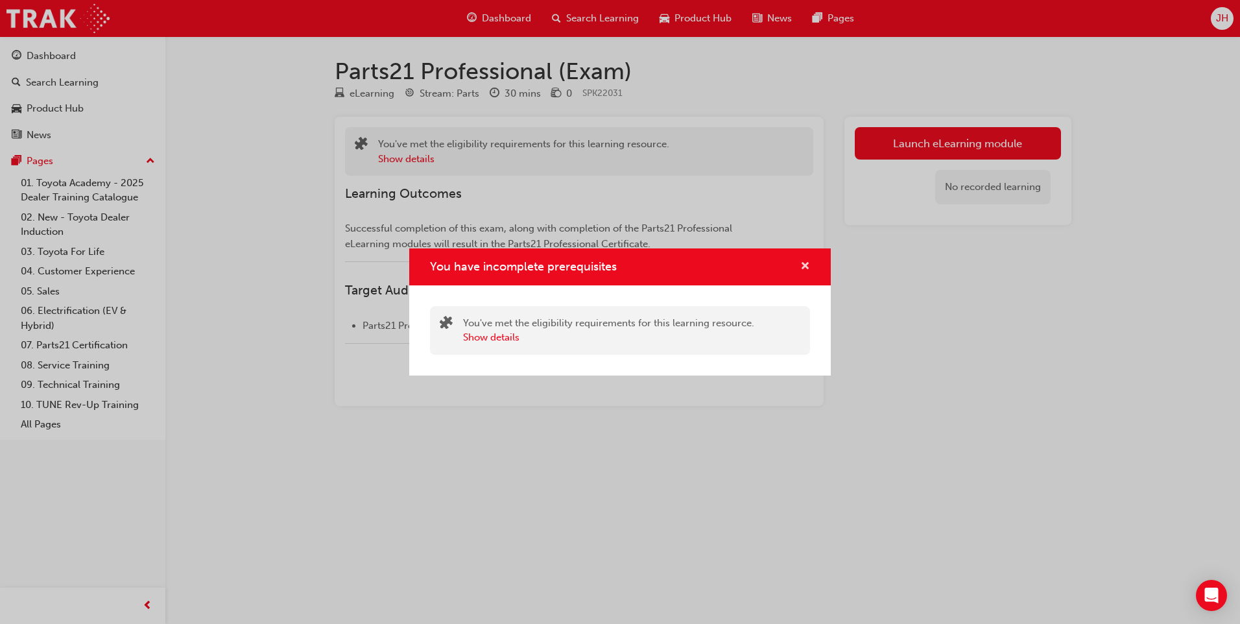
click at [806, 266] on span "cross-icon" at bounding box center [805, 267] width 10 height 12
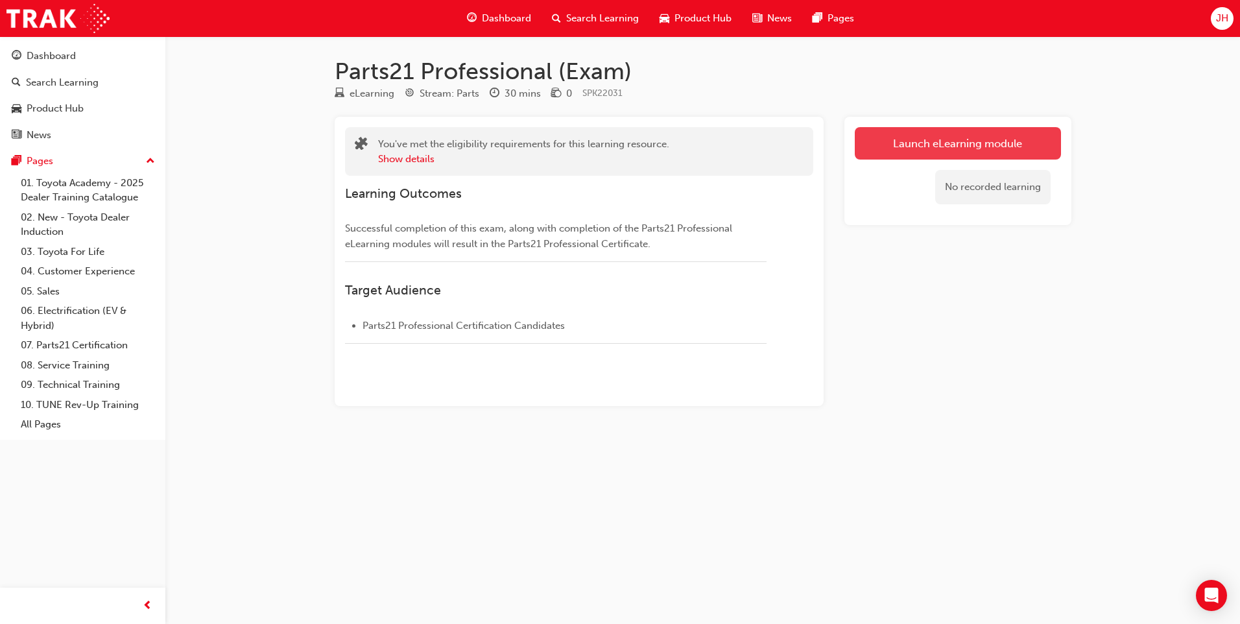
click at [953, 145] on link "Launch eLearning module" at bounding box center [958, 143] width 206 height 32
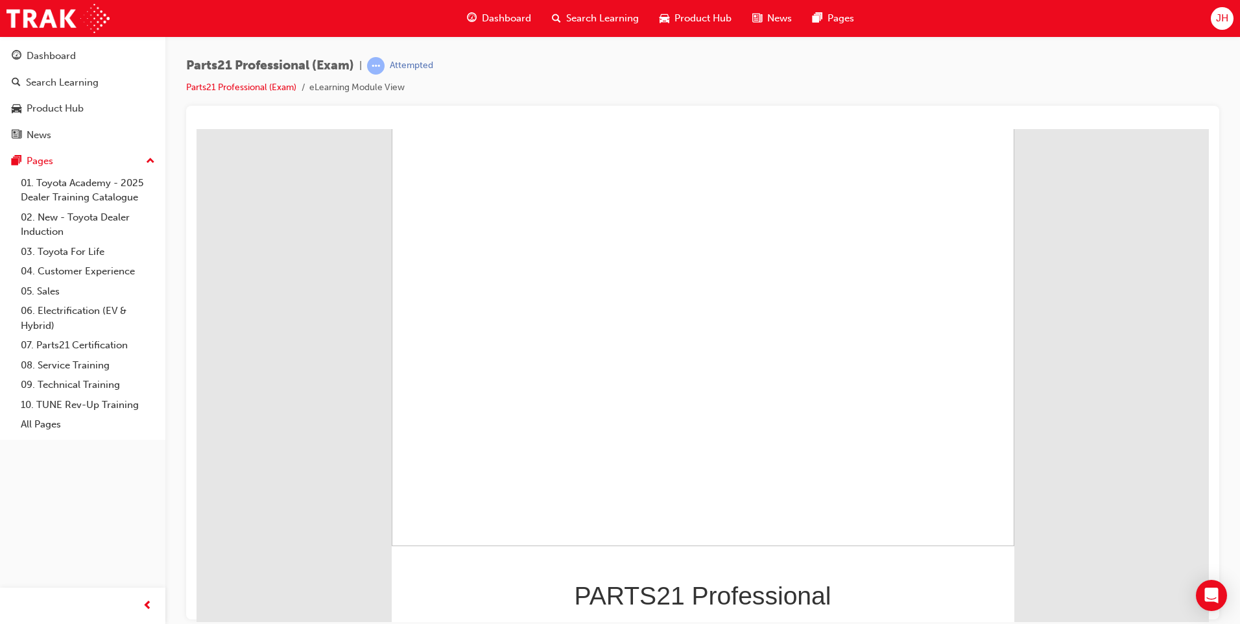
scroll to position [82, 0]
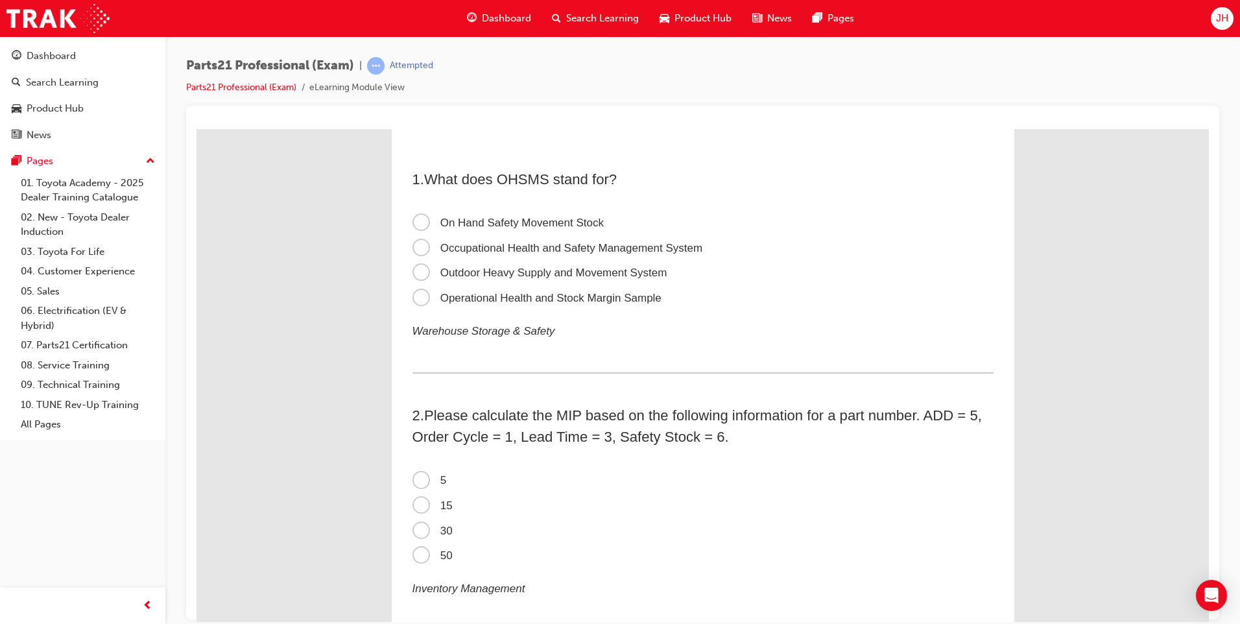
scroll to position [0, 0]
click at [423, 244] on span "Occupational Health and Safety Management System" at bounding box center [557, 249] width 291 height 12
click at [196, 128] on input "Occupational Health and Safety Management System" at bounding box center [196, 128] width 0 height 0
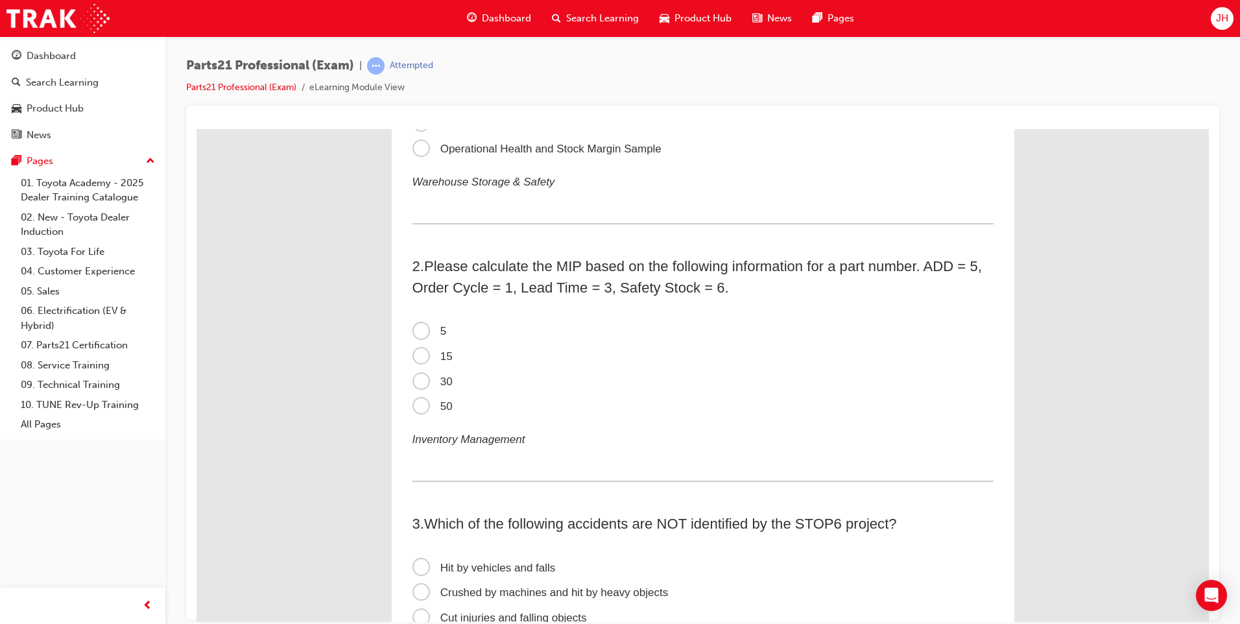
scroll to position [195, 0]
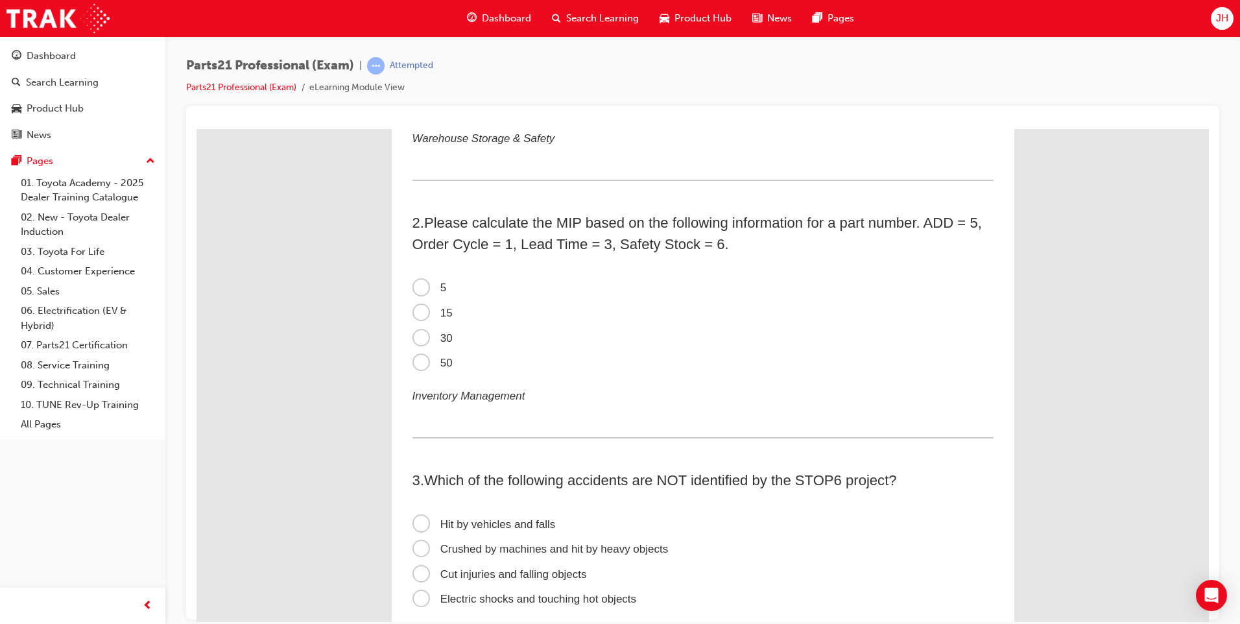
click at [416, 315] on span "15" at bounding box center [432, 312] width 40 height 12
click at [196, 128] on input "15" at bounding box center [196, 128] width 0 height 0
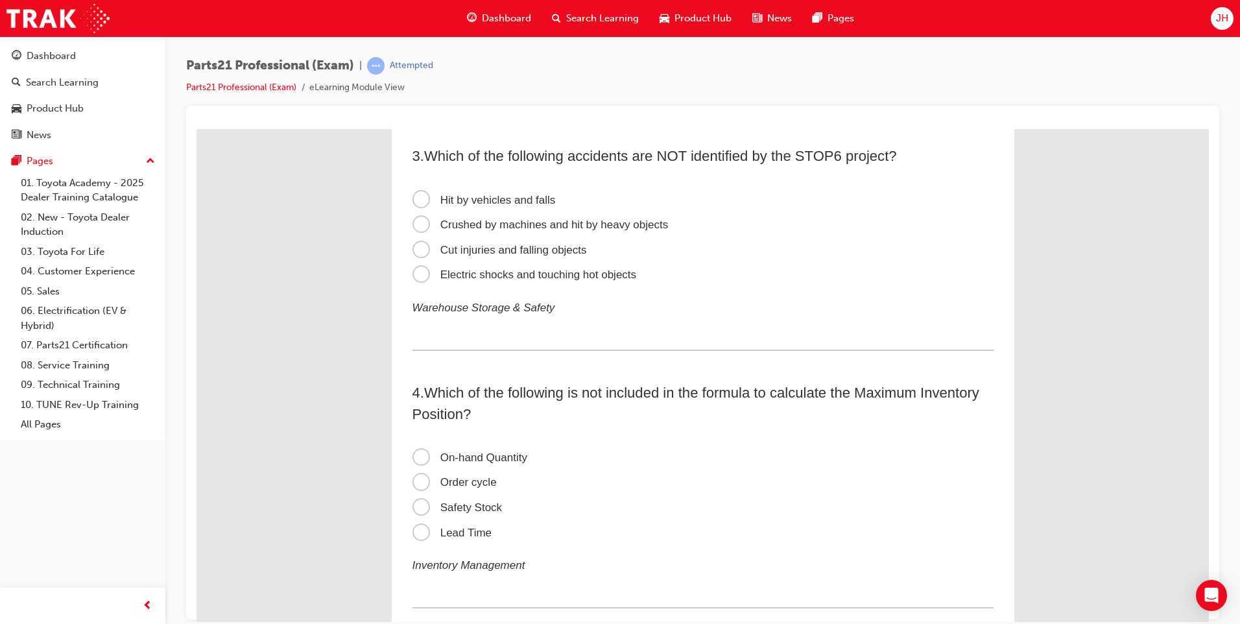
scroll to position [454, 0]
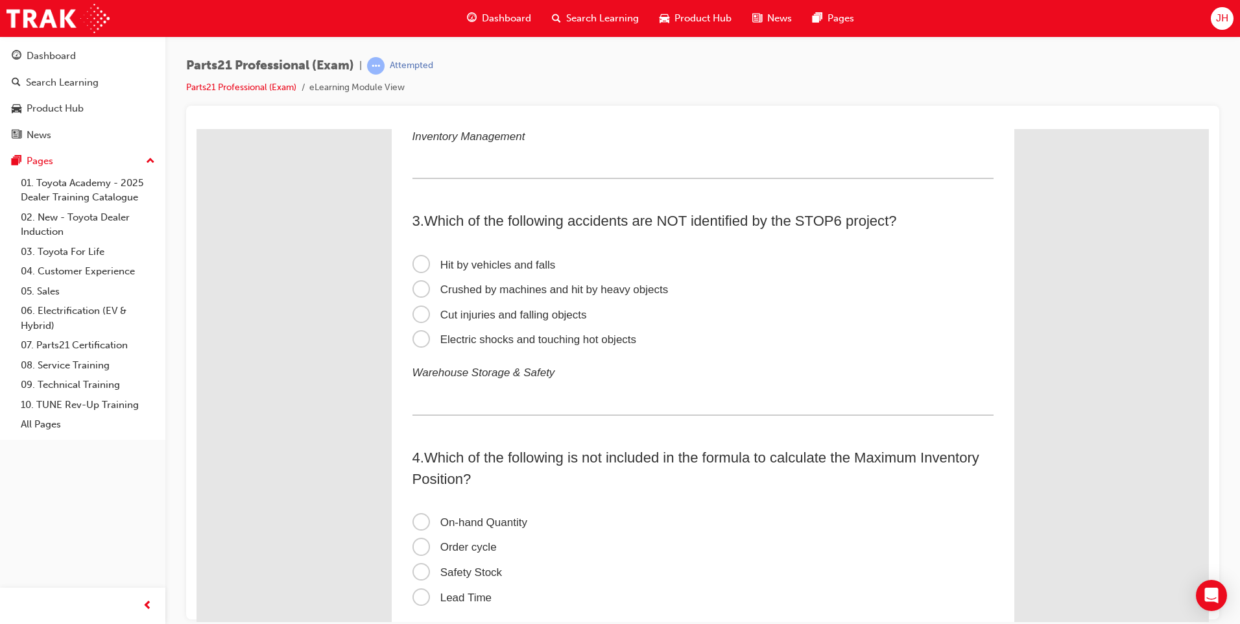
click at [415, 339] on span "Electric shocks and touching hot objects" at bounding box center [524, 339] width 224 height 12
click at [196, 128] on input "Electric shocks and touching hot objects" at bounding box center [196, 128] width 0 height 0
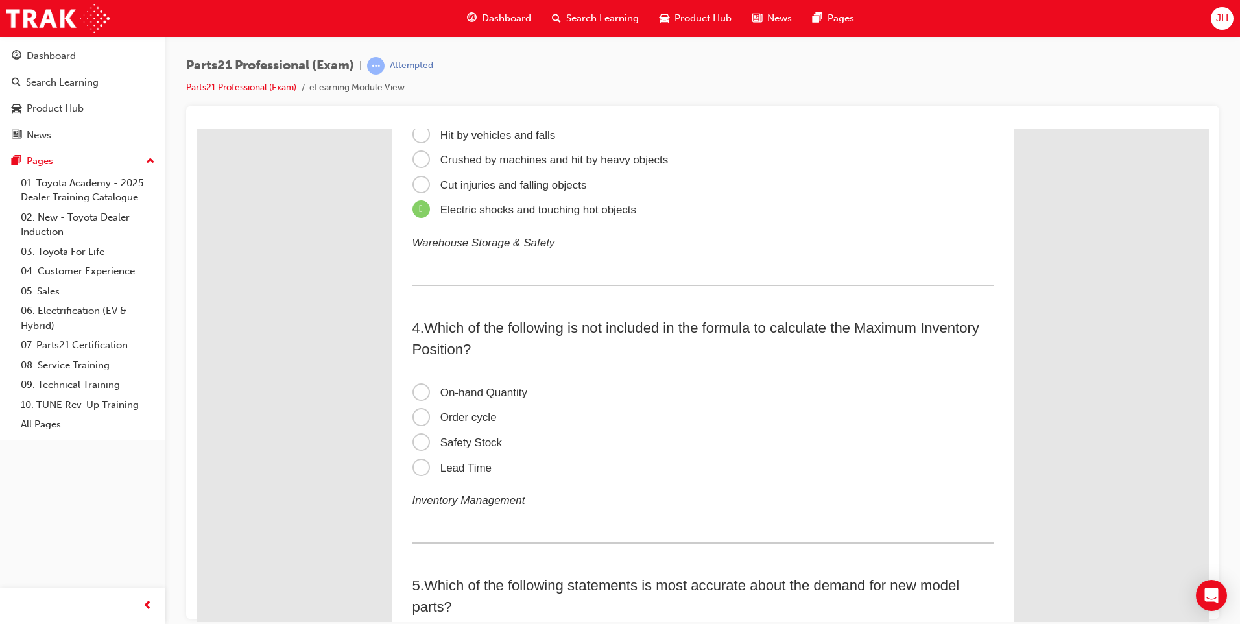
scroll to position [648, 0]
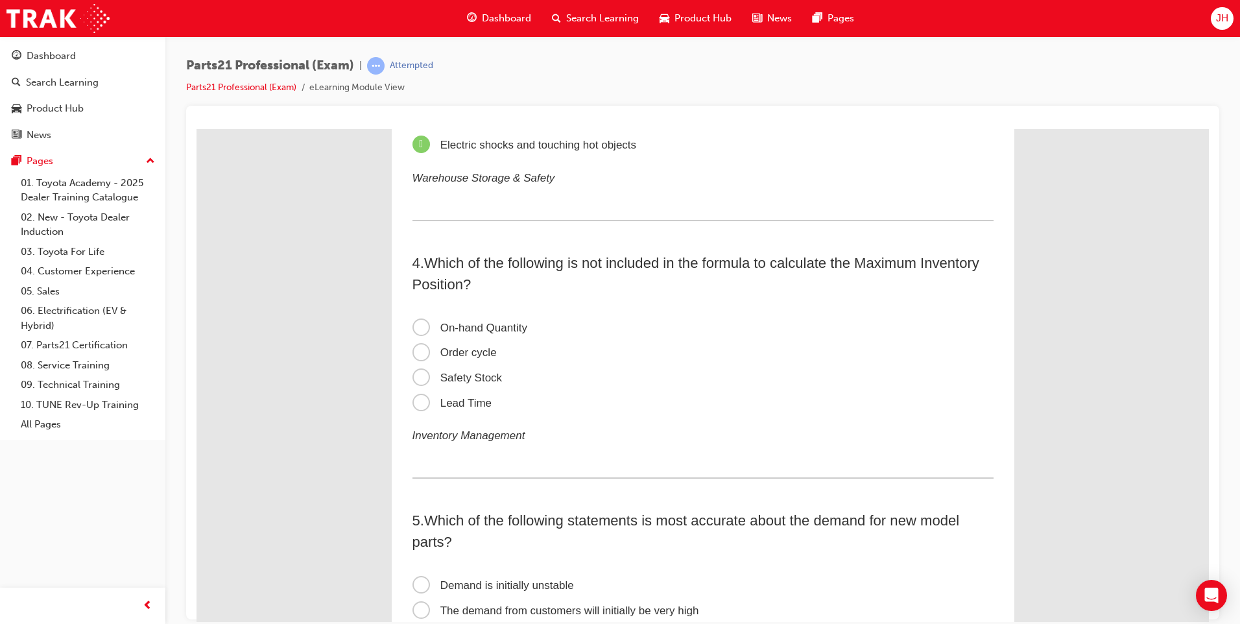
click at [416, 328] on span "On-hand Quantity" at bounding box center [469, 327] width 115 height 12
click at [196, 128] on input "On-hand Quantity" at bounding box center [196, 128] width 0 height 0
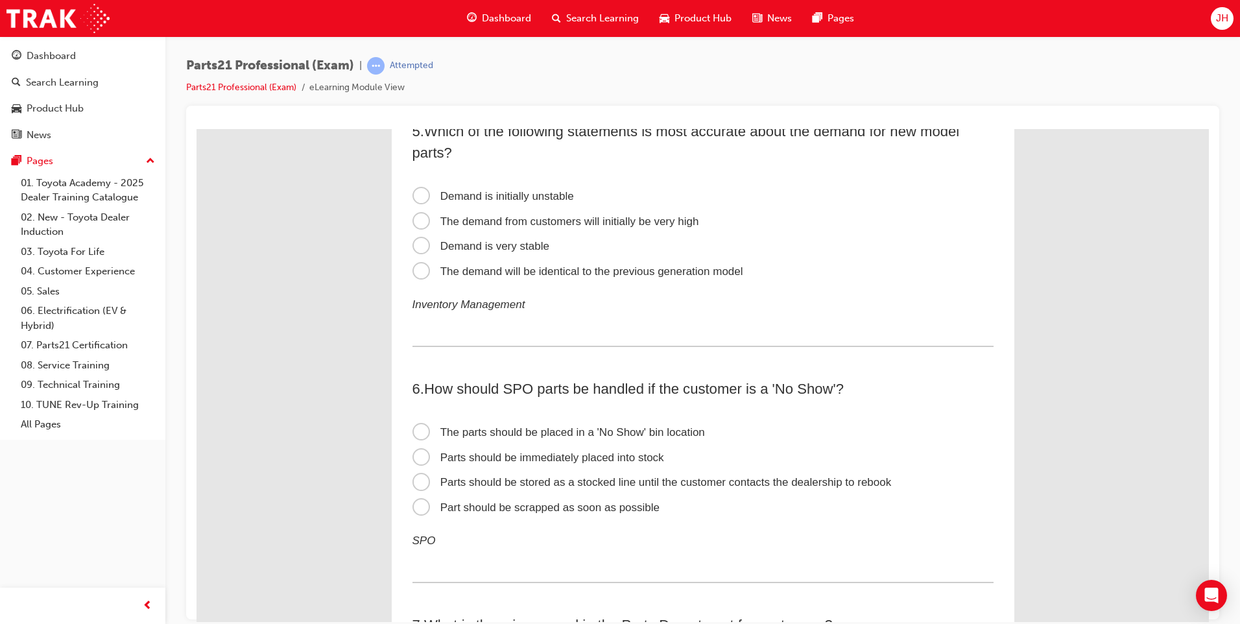
scroll to position [973, 0]
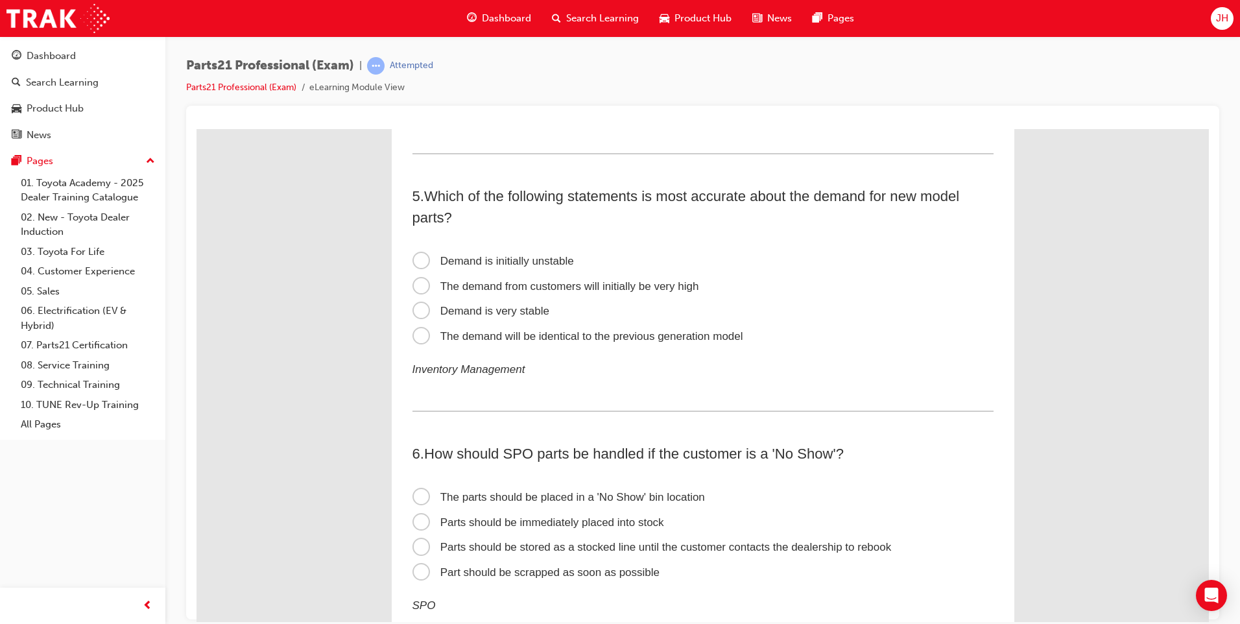
click at [415, 258] on span "Demand is initially unstable" at bounding box center [492, 260] width 161 height 12
click at [196, 128] on input "Demand is initially unstable" at bounding box center [196, 128] width 0 height 0
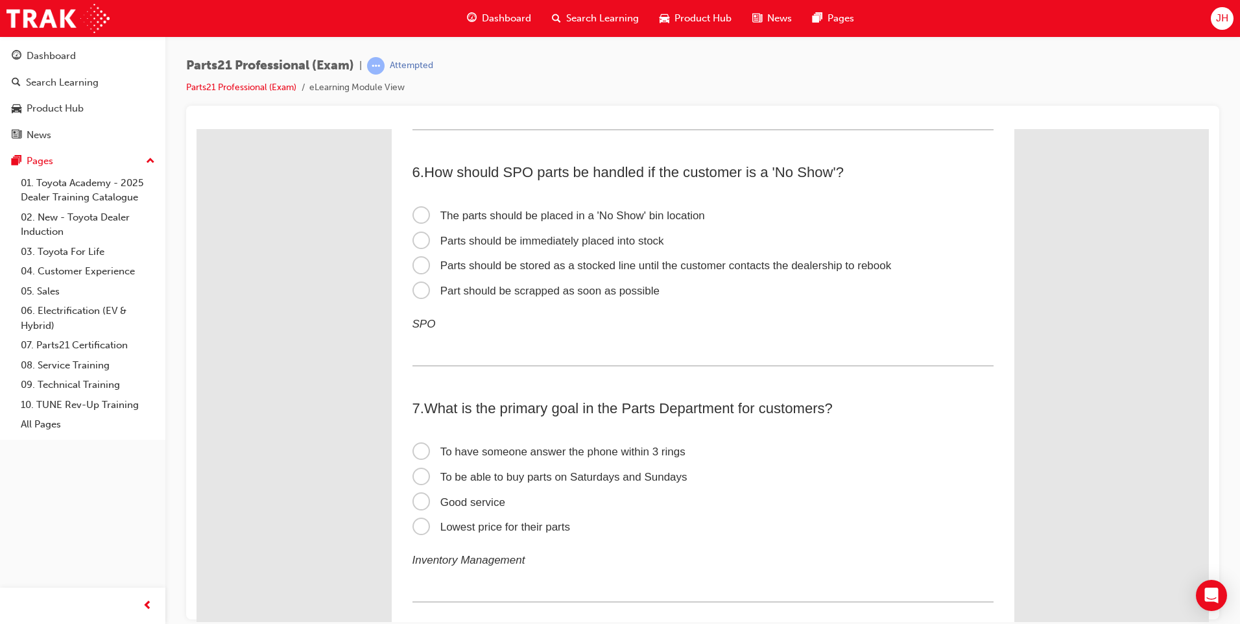
scroll to position [1232, 0]
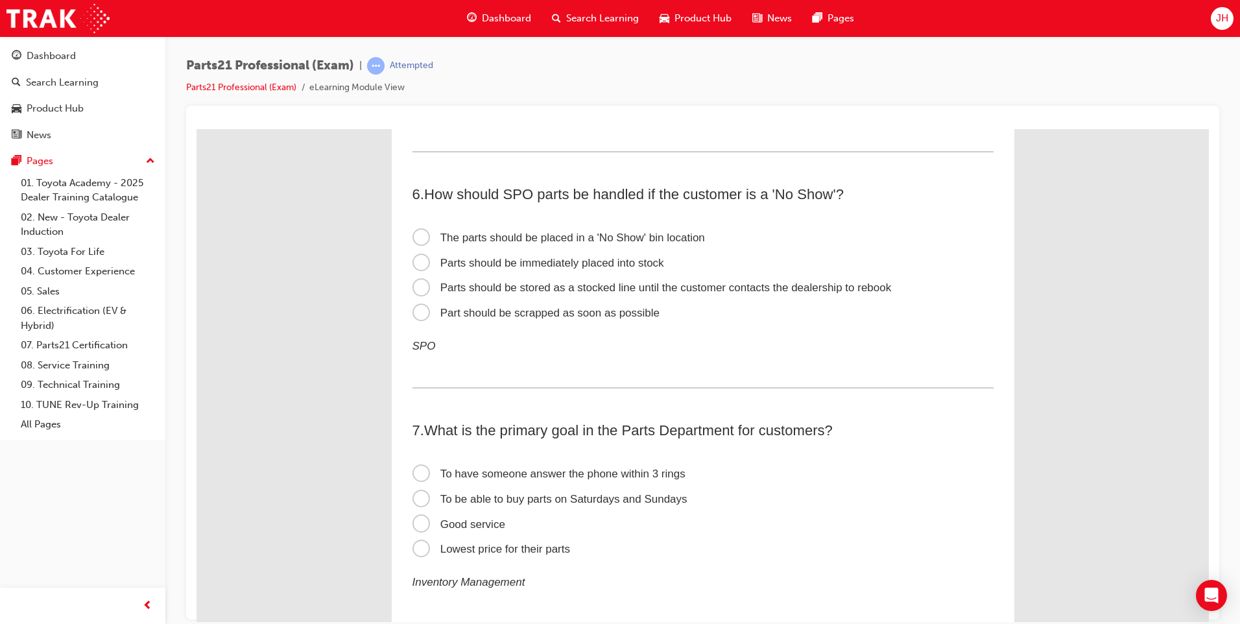
click at [413, 236] on span "The parts should be placed in a 'No Show' bin location" at bounding box center [558, 237] width 292 height 12
click at [196, 128] on input "The parts should be placed in a 'No Show' bin location" at bounding box center [196, 128] width 0 height 0
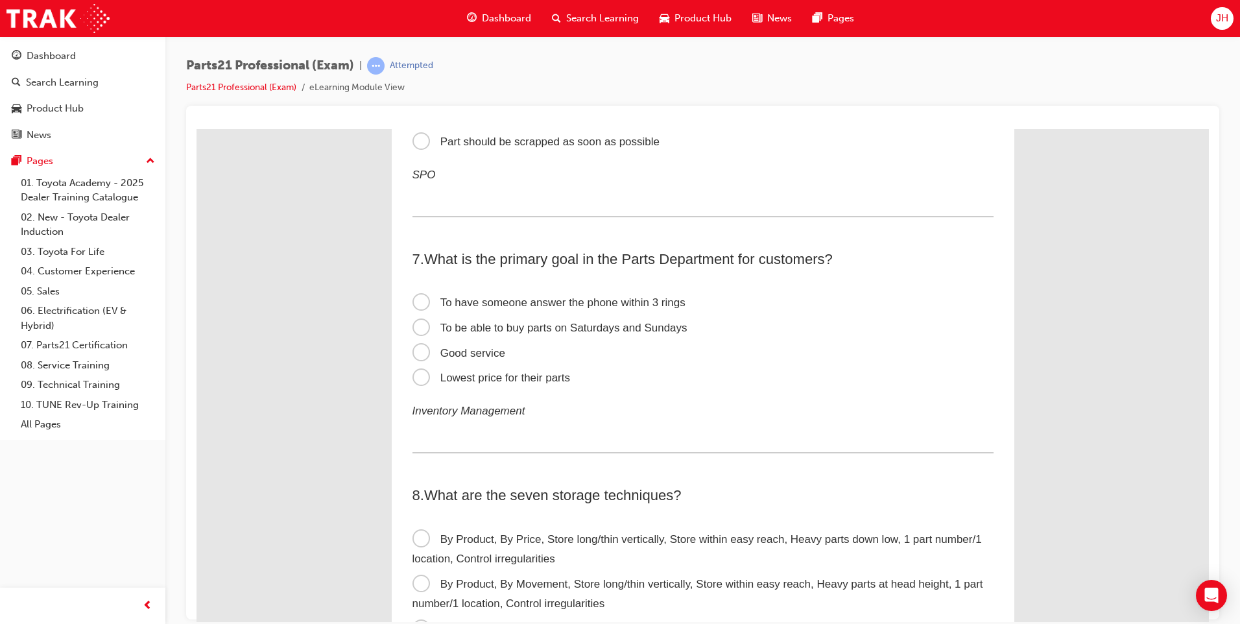
scroll to position [1427, 0]
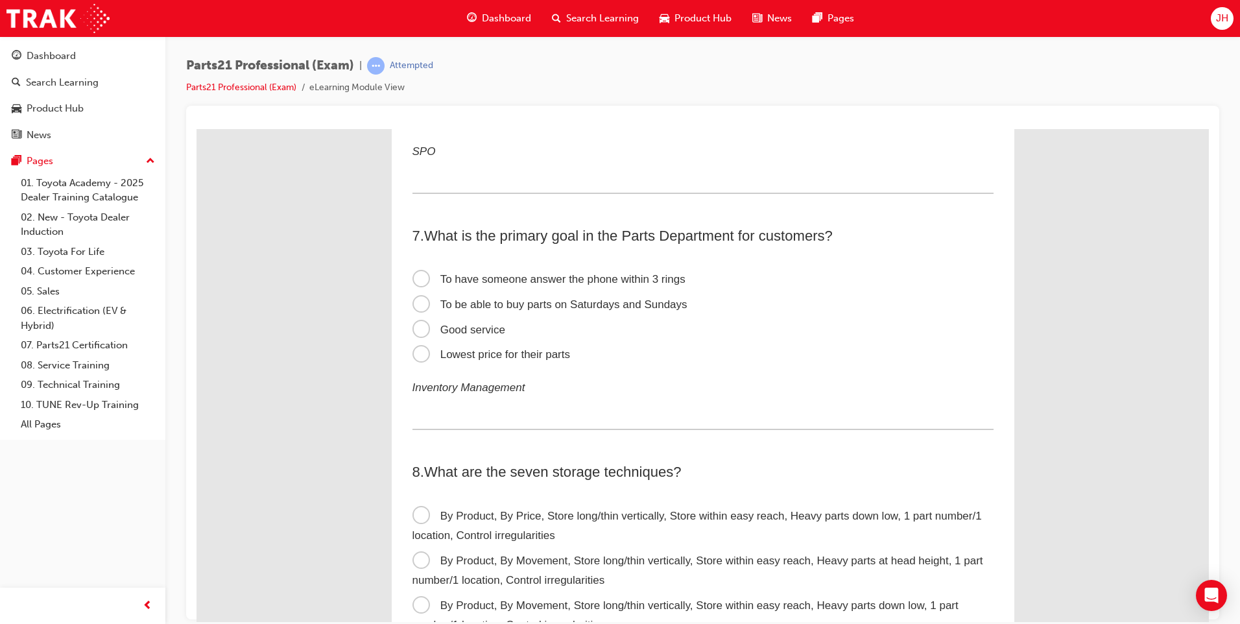
click at [420, 273] on span "To have someone answer the phone within 3 rings" at bounding box center [548, 278] width 273 height 12
click at [196, 128] on input "To have someone answer the phone within 3 rings" at bounding box center [196, 128] width 0 height 0
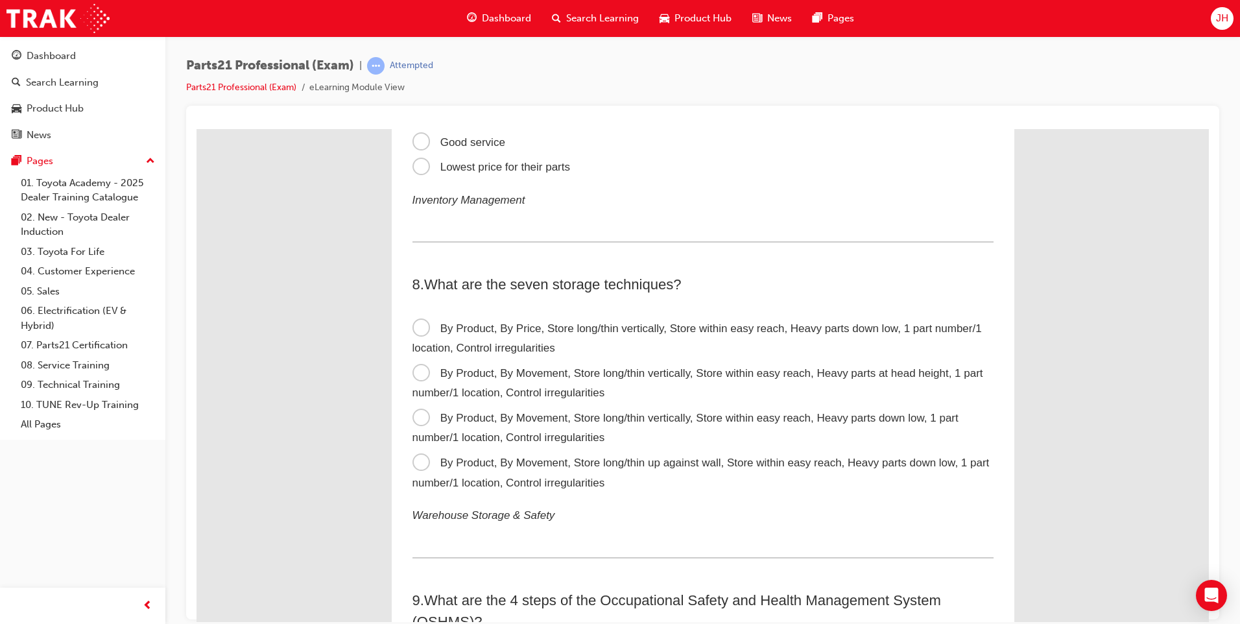
scroll to position [1621, 0]
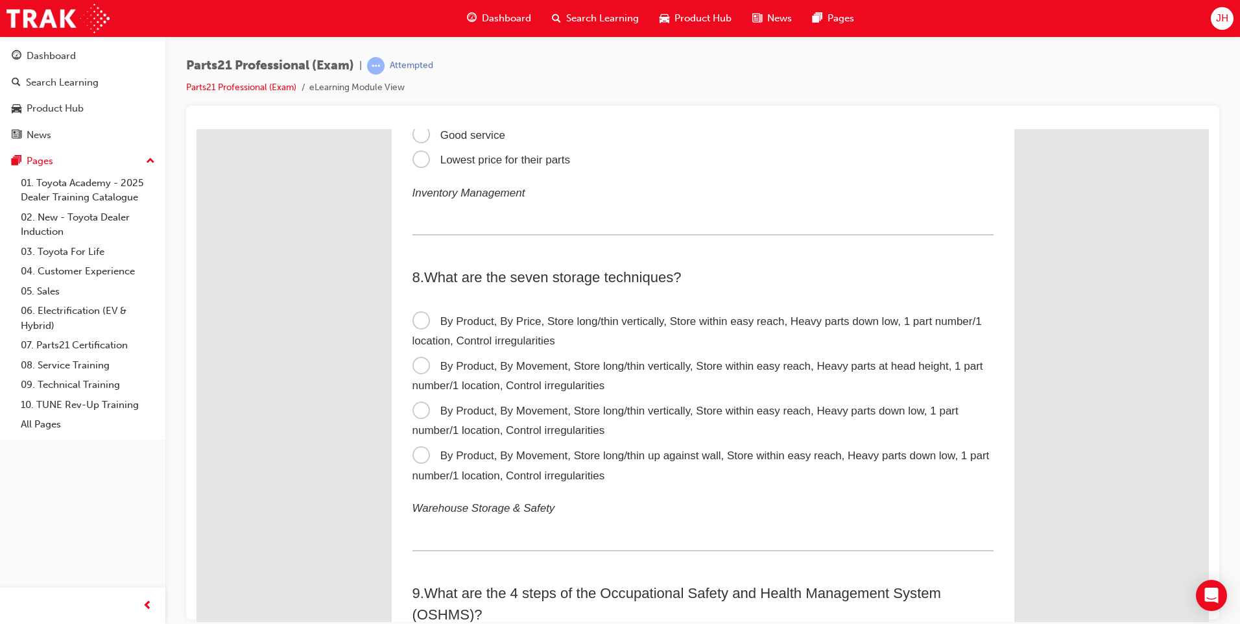
click at [418, 409] on span "By Product, By Movement, Store long/thin vertically, Store within easy reach, H…" at bounding box center [685, 420] width 546 height 32
click at [196, 128] on input "By Product, By Movement, Store long/thin vertically, Store within easy reach, H…" at bounding box center [196, 128] width 0 height 0
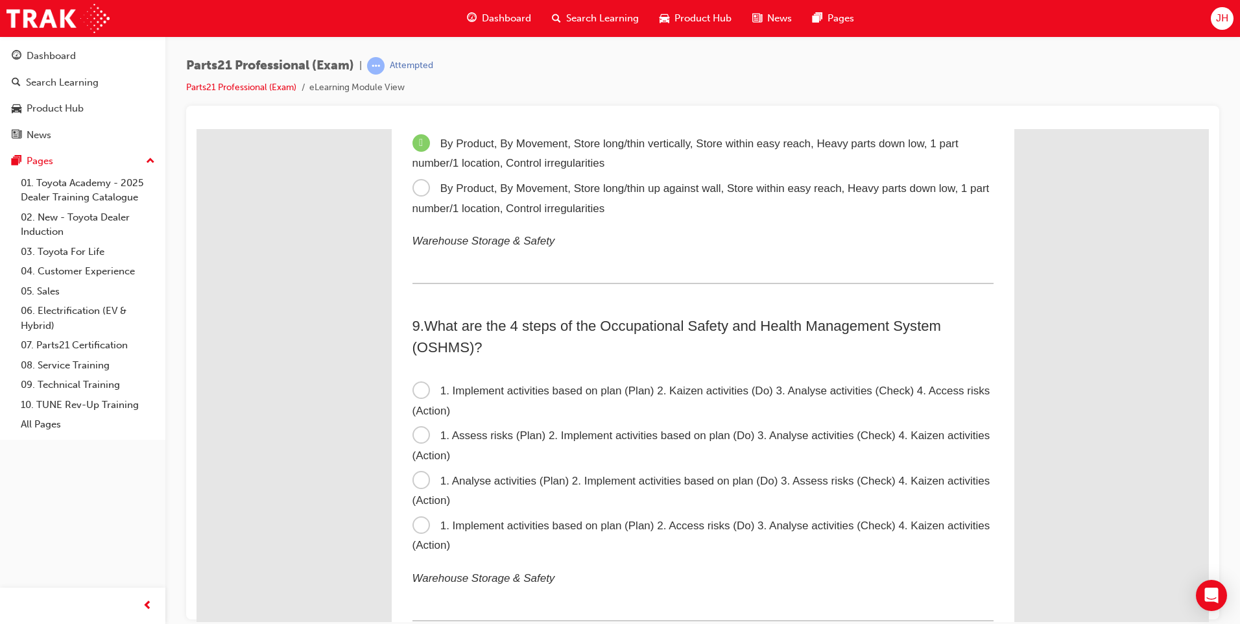
scroll to position [2010, 0]
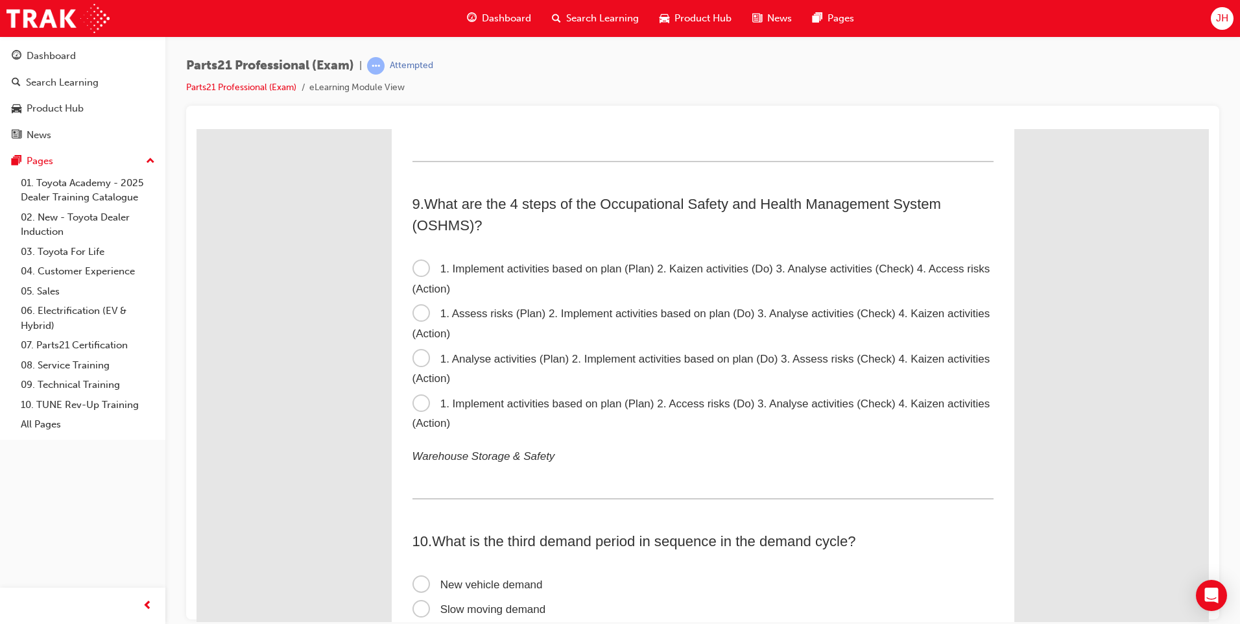
drag, startPoint x: 417, startPoint y: 309, endPoint x: 436, endPoint y: 309, distance: 19.5
click at [417, 309] on span "1. Assess risks (Plan) 2. Implement activities based on plan (Do) 3. Analyse ac…" at bounding box center [701, 323] width 578 height 32
click at [196, 128] on input "1. Assess risks (Plan) 2. Implement activities based on plan (Do) 3. Analyse ac…" at bounding box center [196, 128] width 0 height 0
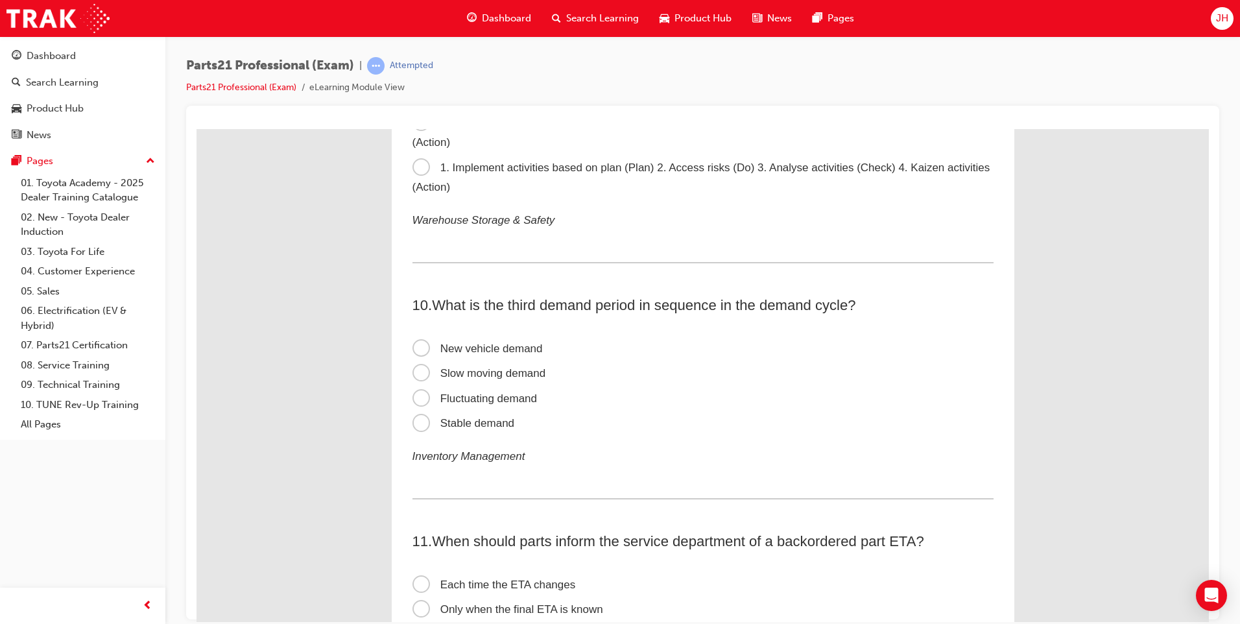
scroll to position [2270, 0]
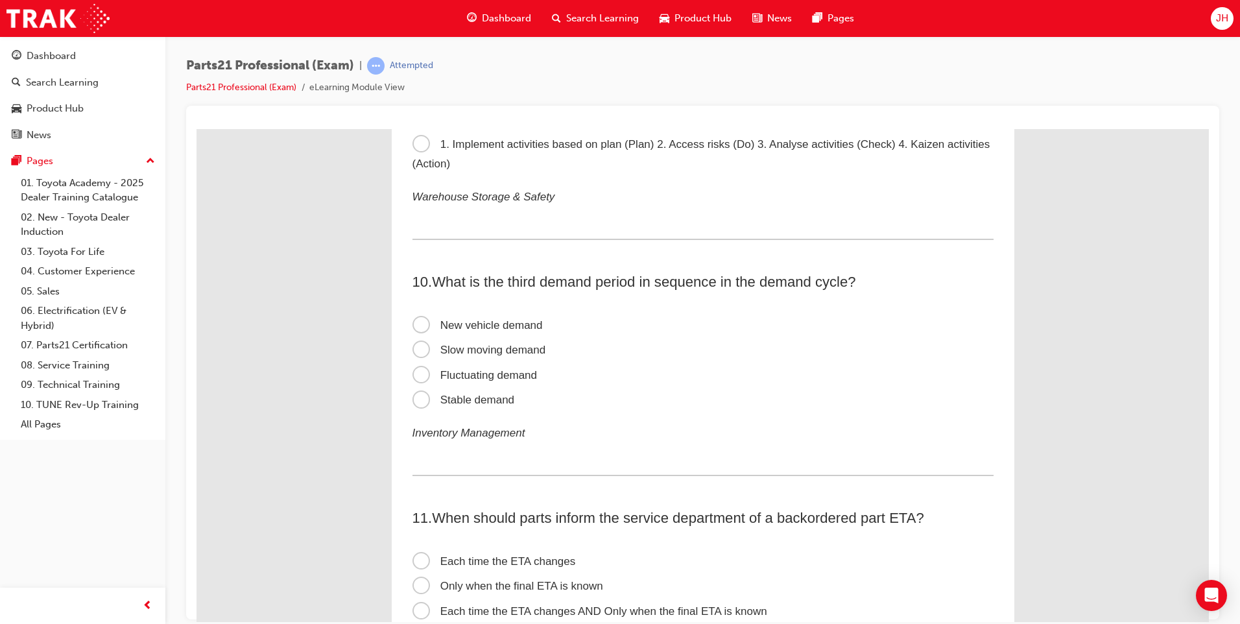
click at [415, 374] on span "Fluctuating demand" at bounding box center [474, 374] width 125 height 12
click at [196, 128] on input "Fluctuating demand" at bounding box center [196, 128] width 0 height 0
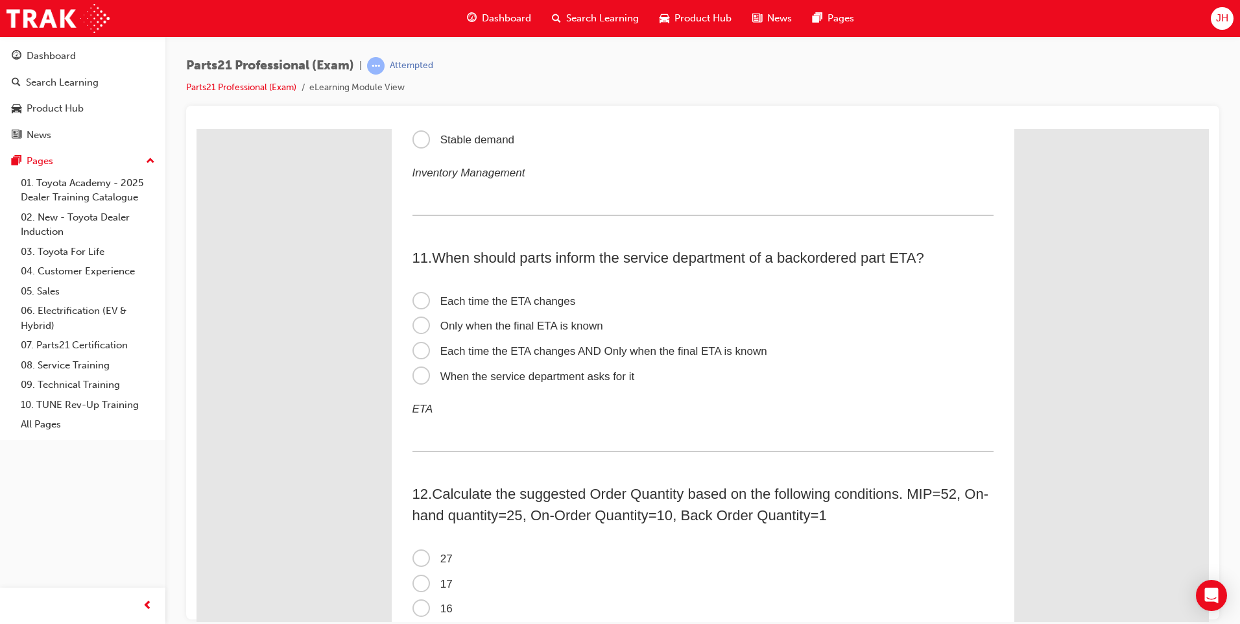
scroll to position [2529, 0]
click at [420, 348] on span "Each time the ETA changes AND Only when the final ETA is known" at bounding box center [589, 351] width 355 height 12
click at [196, 128] on input "Each time the ETA changes AND Only when the final ETA is known" at bounding box center [196, 128] width 0 height 0
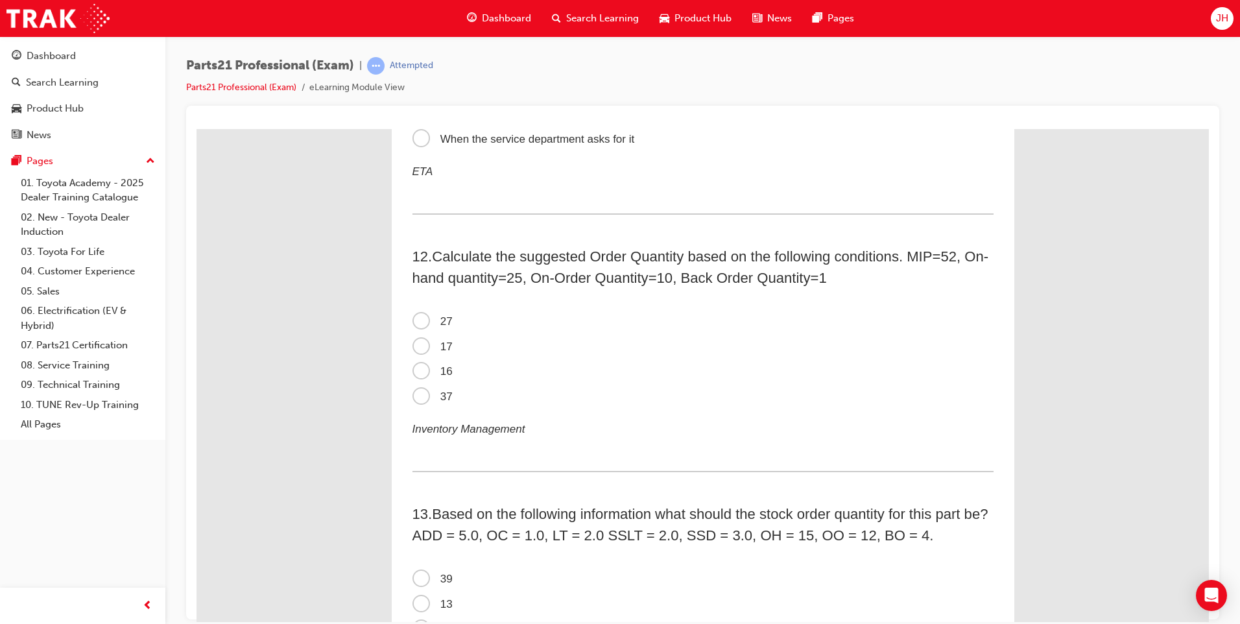
scroll to position [2788, 0]
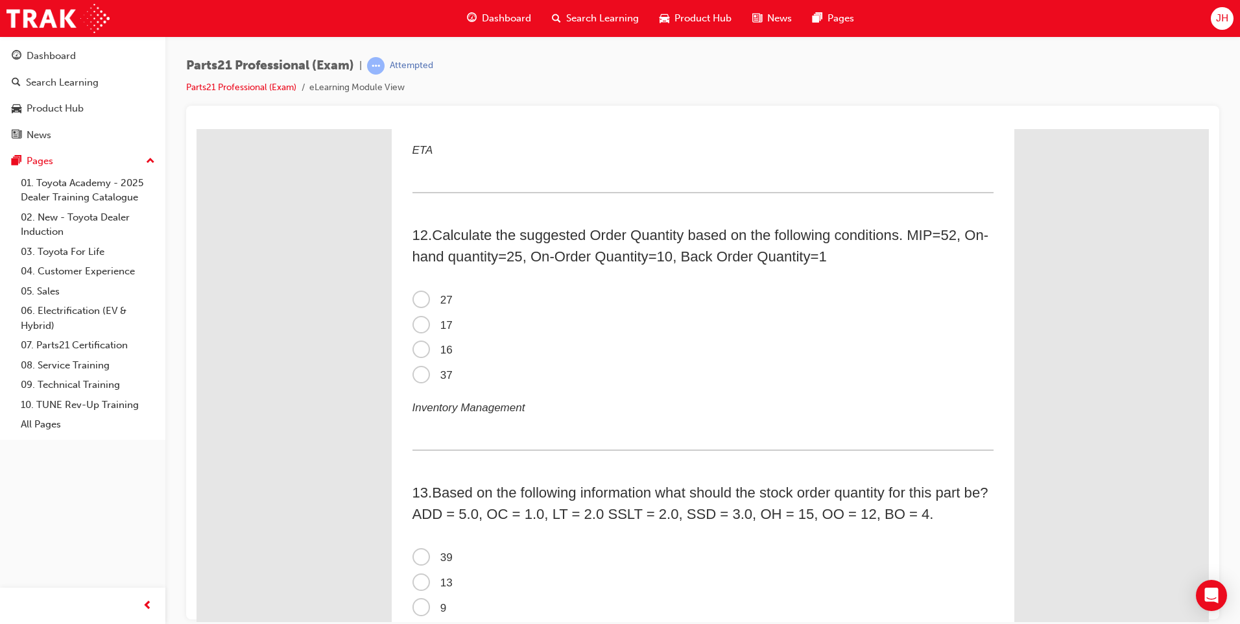
click at [412, 350] on span "16" at bounding box center [432, 349] width 40 height 12
click at [196, 128] on input "16" at bounding box center [196, 128] width 0 height 0
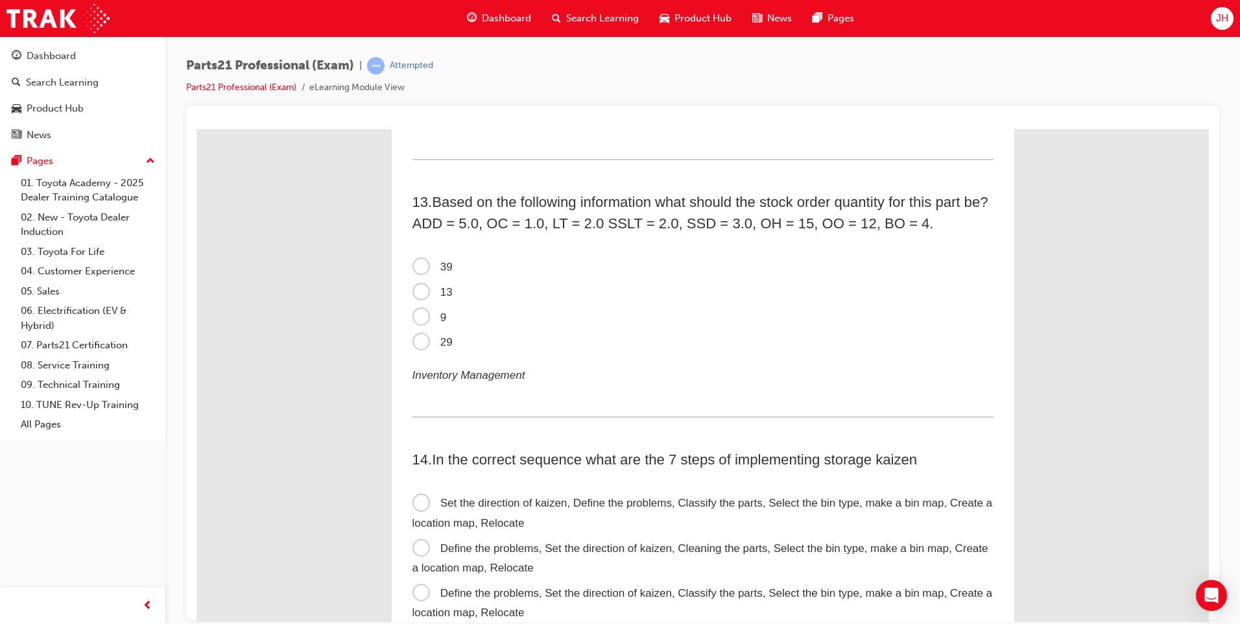
scroll to position [3048, 0]
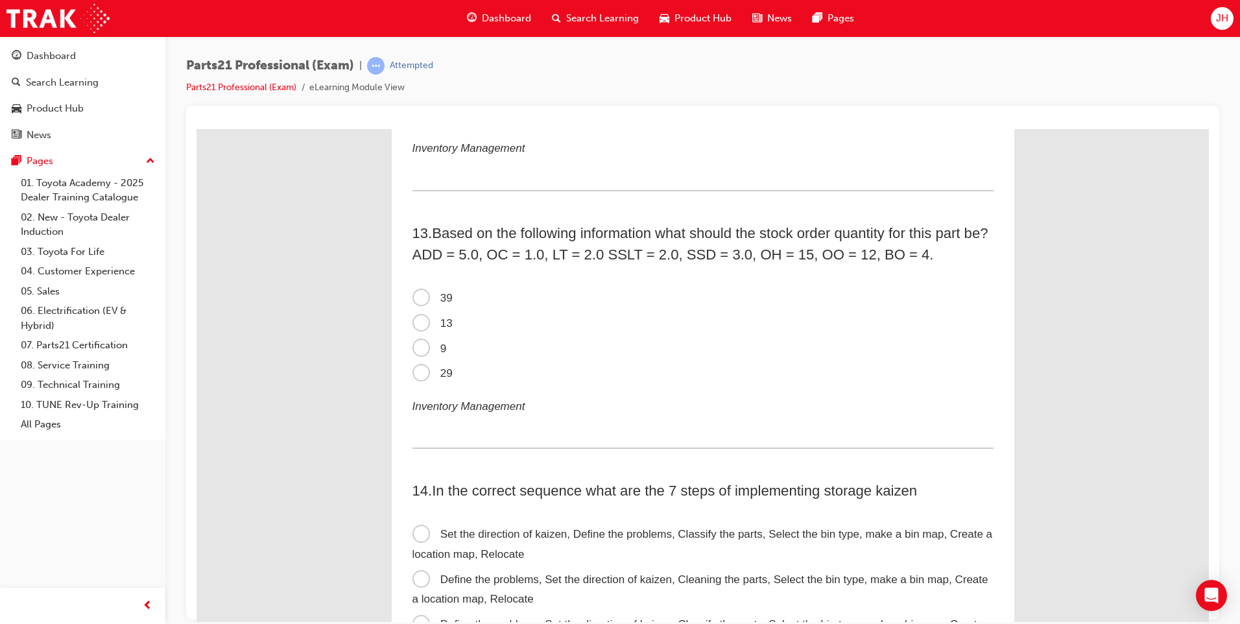
click at [417, 348] on span "9" at bounding box center [429, 348] width 34 height 12
click at [196, 128] on input "9" at bounding box center [196, 128] width 0 height 0
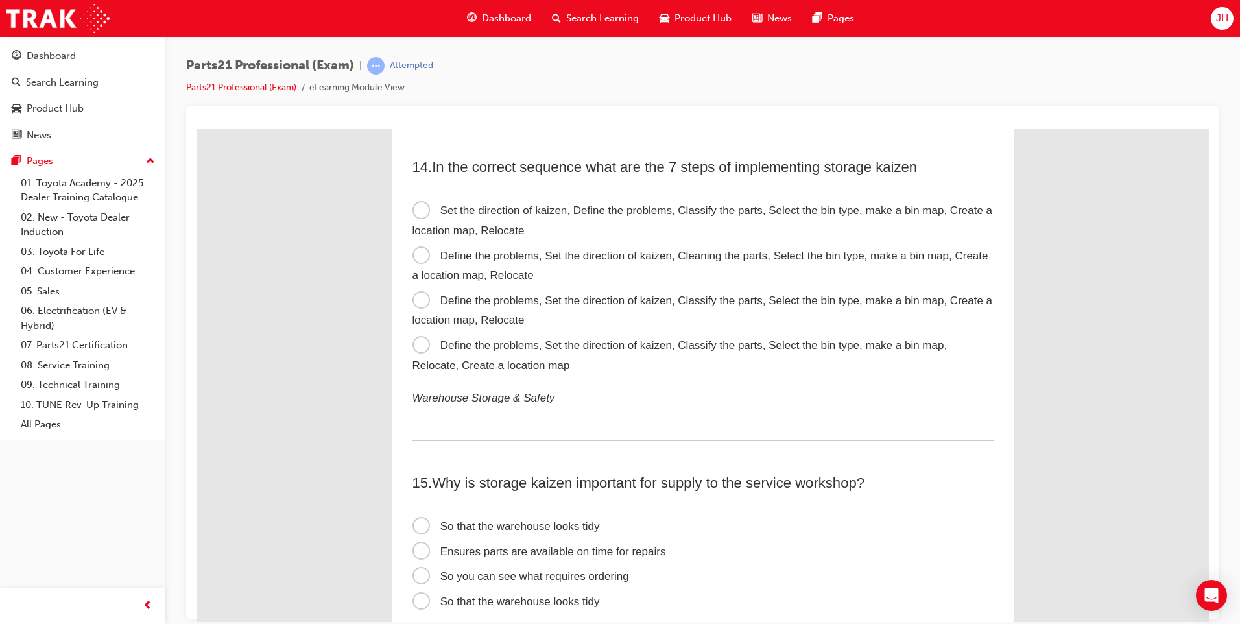
scroll to position [3372, 0]
drag, startPoint x: 417, startPoint y: 298, endPoint x: 428, endPoint y: 302, distance: 11.7
click at [417, 298] on span "Define the problems, Set the direction of kaizen, Classify the parts, Select th…" at bounding box center [702, 309] width 580 height 32
click at [196, 128] on input "Define the problems, Set the direction of kaizen, Classify the parts, Select th…" at bounding box center [196, 128] width 0 height 0
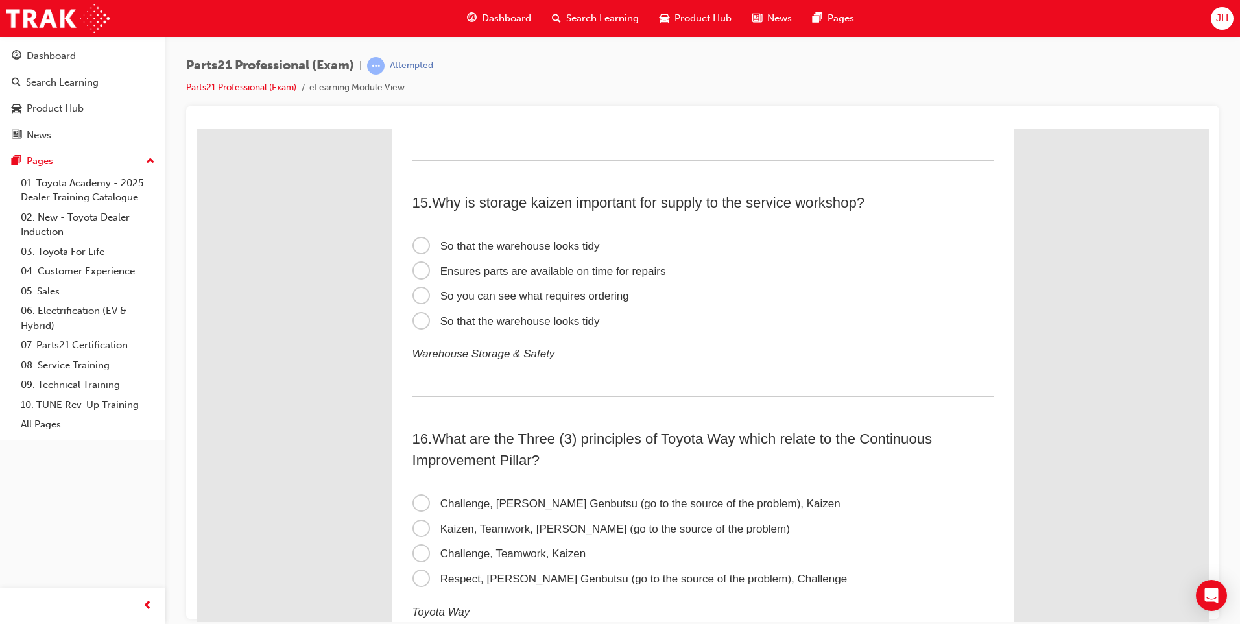
scroll to position [3632, 0]
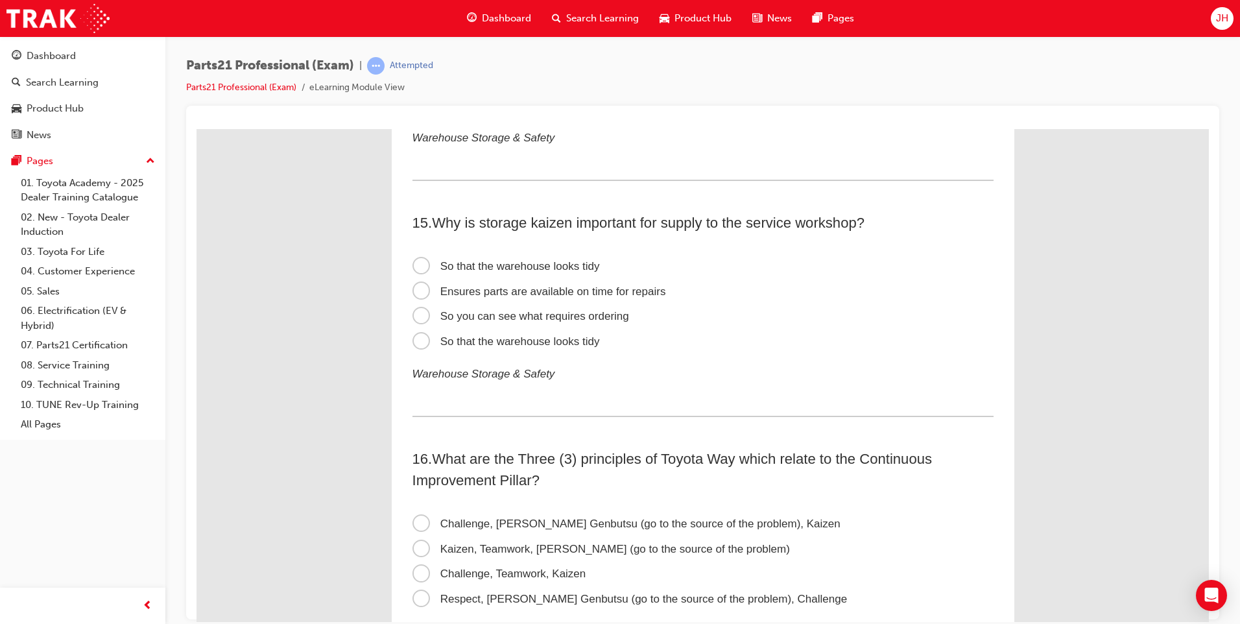
click at [418, 316] on span "So you can see what requires ordering" at bounding box center [520, 315] width 217 height 12
click at [196, 128] on input "So you can see what requires ordering" at bounding box center [196, 128] width 0 height 0
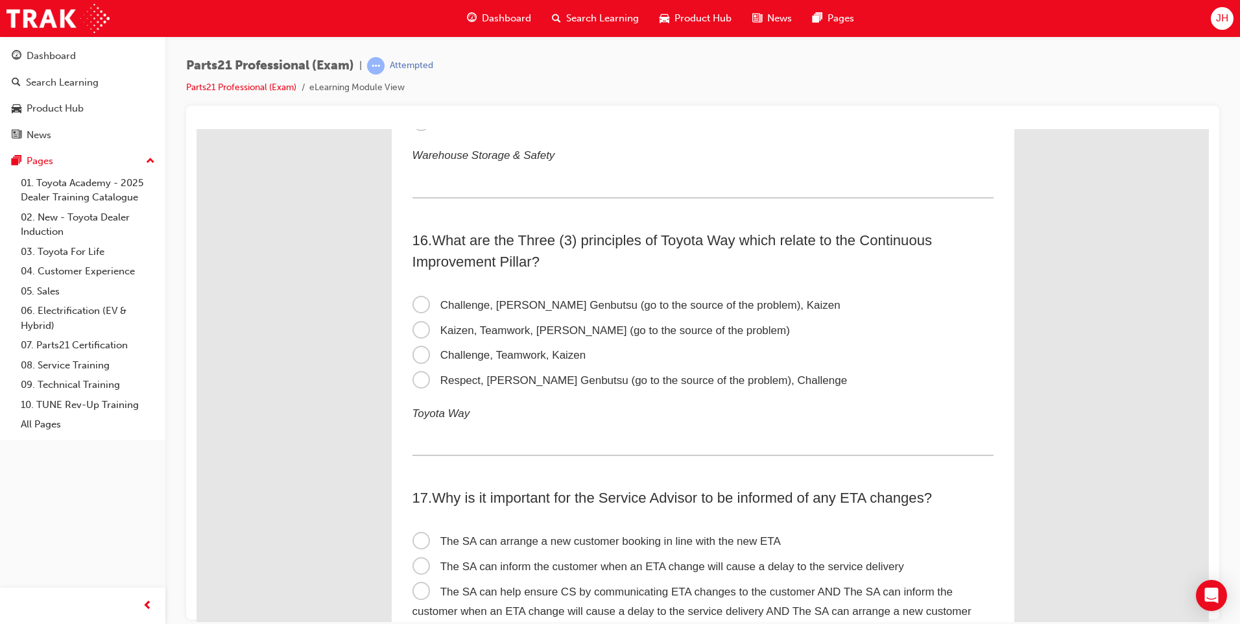
scroll to position [3891, 0]
